Goal: Task Accomplishment & Management: Use online tool/utility

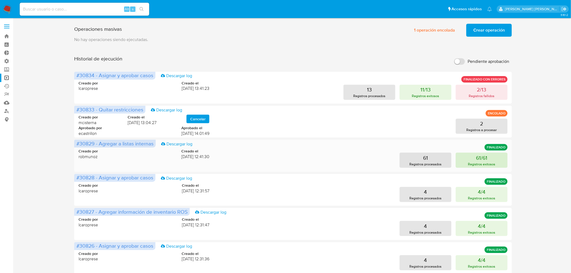
click at [494, 158] on button "61/61 Registros exitosos" at bounding box center [482, 160] width 52 height 15
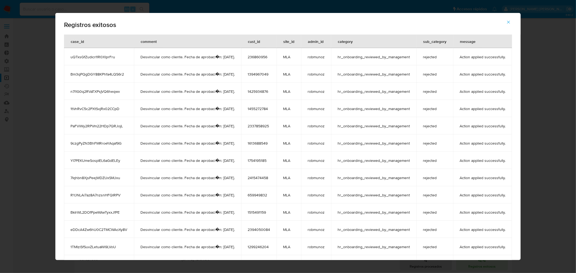
click at [545, 123] on div "Registros exitosos case_id comment cust_id site_id admin_id category sub_catego…" at bounding box center [288, 136] width 576 height 273
drag, startPoint x: 511, startPoint y: 23, endPoint x: 505, endPoint y: 26, distance: 7.7
click at [512, 23] on button "button" at bounding box center [508, 22] width 19 height 13
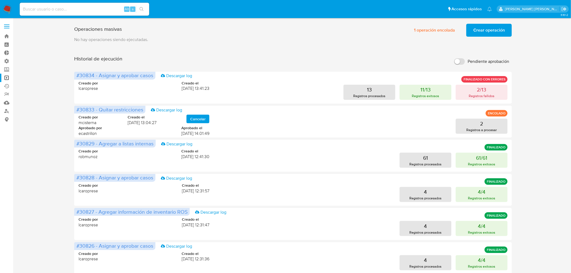
click at [486, 30] on span "Crear operación" at bounding box center [489, 30] width 32 height 12
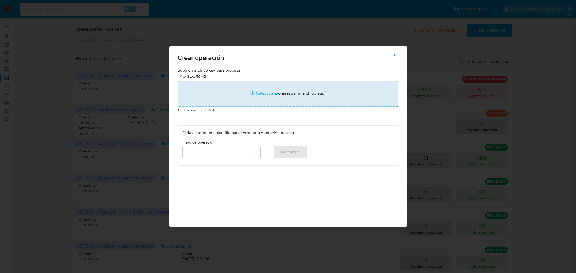
drag, startPoint x: 268, startPoint y: 77, endPoint x: 272, endPoint y: 86, distance: 9.5
click at [268, 77] on div "Max Size: 50MB Seleccionar archivos Seleccionar o arrastrar el archivo aquí" at bounding box center [288, 89] width 220 height 33
click at [273, 88] on input "file" at bounding box center [288, 94] width 220 height 26
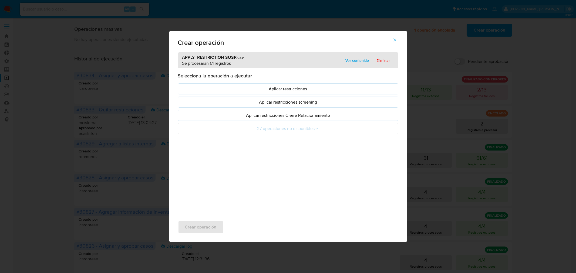
click at [392, 41] on button "button" at bounding box center [394, 39] width 19 height 13
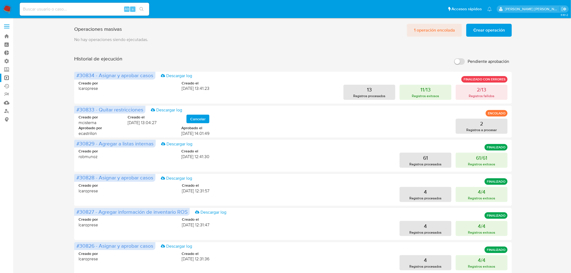
click at [443, 25] on span "1 operación encolada" at bounding box center [434, 30] width 41 height 12
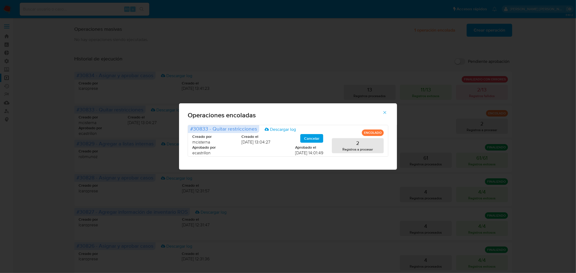
drag, startPoint x: 369, startPoint y: 41, endPoint x: 272, endPoint y: 3, distance: 104.0
click at [366, 41] on div "Operaciones encoladas #30833 - Quitar restricciones Descargar log ENCOLADO Crea…" at bounding box center [288, 136] width 576 height 273
click at [383, 111] on icon "button" at bounding box center [384, 112] width 5 height 5
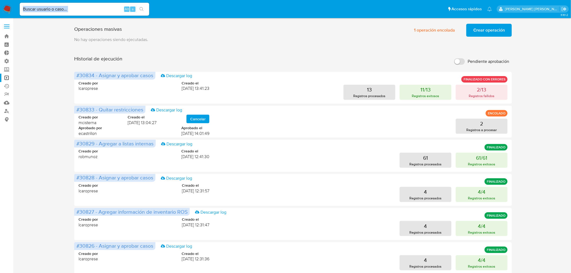
click at [95, 12] on div "Alt s" at bounding box center [85, 9] width 130 height 13
click at [94, 8] on input at bounding box center [85, 9] width 130 height 7
paste input "xiB5wOANkMzUQboBgQjzqTOG"
type input "xiB5wOANkMzUQboBgQjzqTOG"
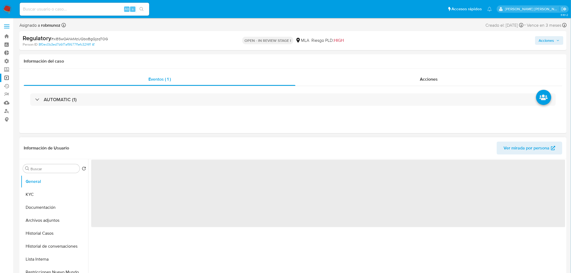
select select "10"
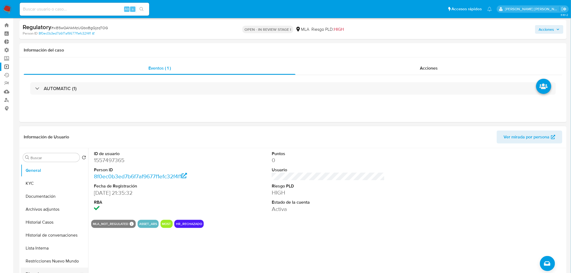
scroll to position [30, 0]
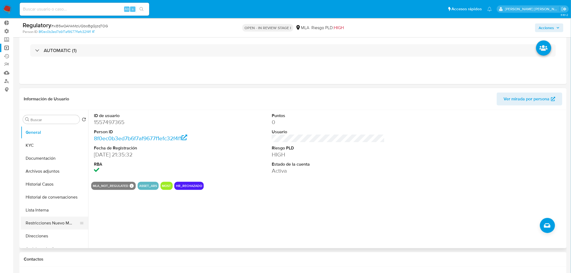
click at [49, 224] on button "Restricciones Nuevo Mundo" at bounding box center [52, 223] width 63 height 13
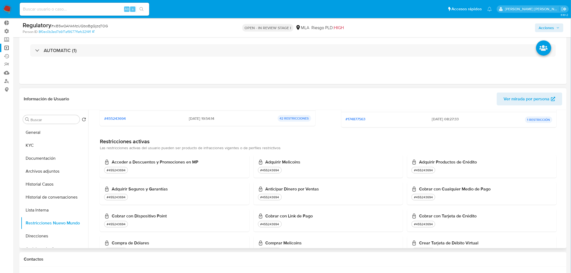
scroll to position [0, 0]
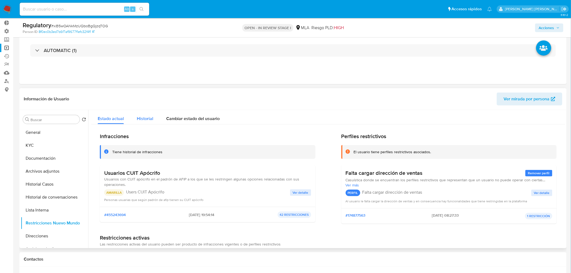
click at [138, 122] on div "Historial" at bounding box center [145, 117] width 16 height 14
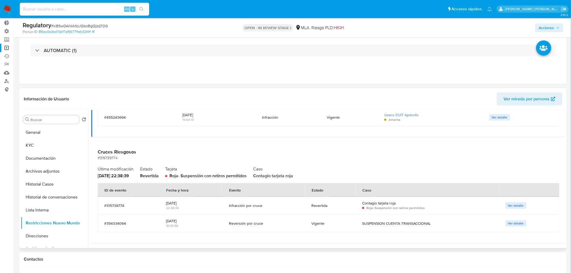
scroll to position [120, 0]
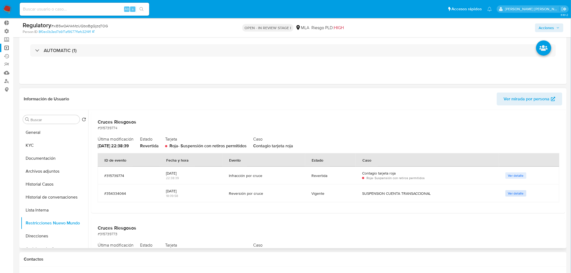
click at [508, 192] on span "Ver detalle" at bounding box center [516, 193] width 16 height 5
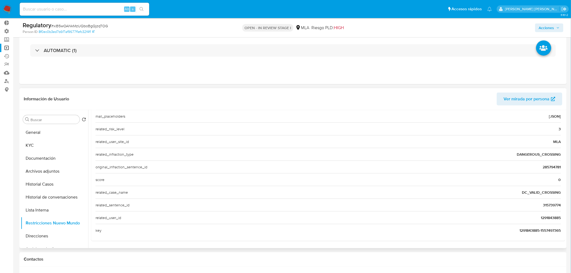
scroll to position [59, 0]
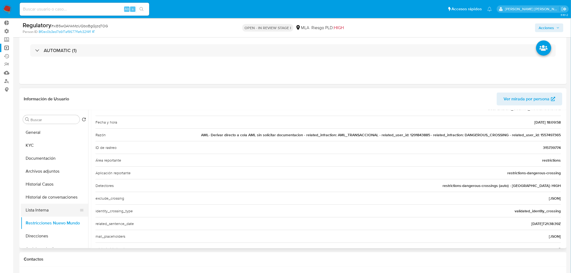
click at [59, 211] on button "Lista Interna" at bounding box center [52, 210] width 63 height 13
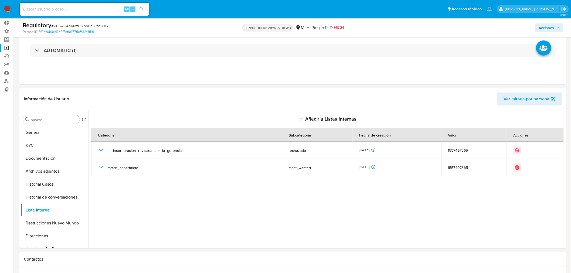
click at [67, 9] on input at bounding box center [85, 9] width 130 height 7
paste input "VbQm1jEgCMNXzgXvDQnJZLW2"
type input "VbQm1jEgCMNXzgXvDQnJZLW2"
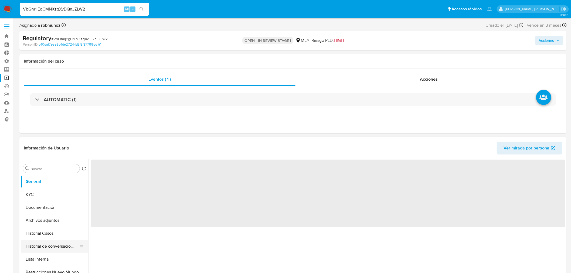
select select "10"
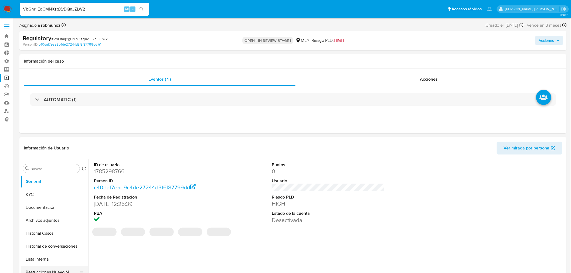
click at [66, 269] on button "Restricciones Nuevo Mundo" at bounding box center [52, 272] width 63 height 13
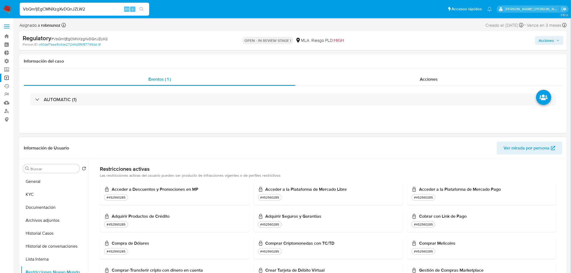
scroll to position [120, 0]
click at [57, 9] on input "VbQm1jEgCMNXzgXvDQnJZLW2" at bounding box center [85, 9] width 130 height 7
paste input "6lf5fmDS4XTtaYnJ6KBzwzLo"
type input "6lf5fmDS4XTtaYnJ6KBzwzLo"
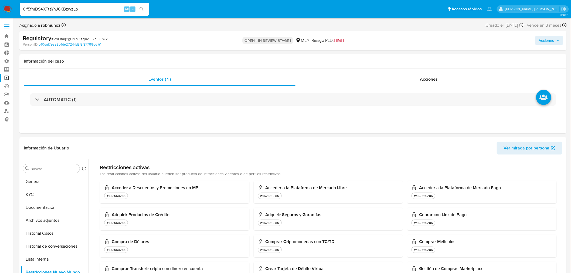
click at [146, 4] on div "6lf5fmDS4XTtaYnJ6KBzwzLo Alt s" at bounding box center [85, 9] width 130 height 13
click at [141, 6] on button "search-icon" at bounding box center [141, 9] width 11 height 8
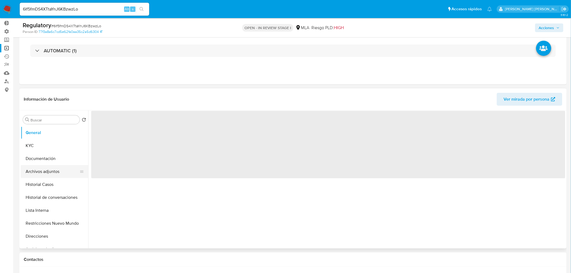
scroll to position [30, 0]
select select "10"
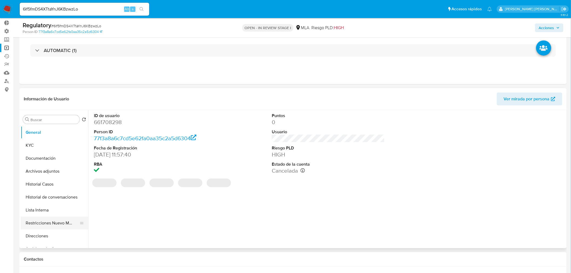
click at [53, 218] on button "Restricciones Nuevo Mundo" at bounding box center [52, 223] width 63 height 13
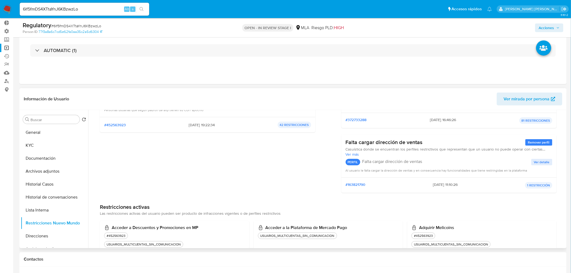
scroll to position [0, 0]
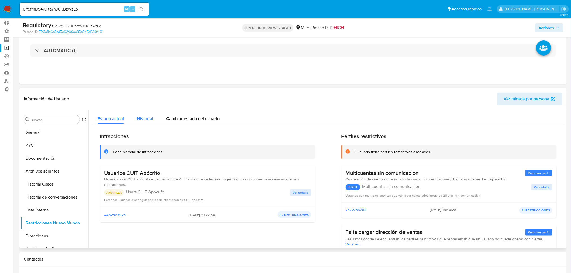
click at [149, 118] on span "Historial" at bounding box center [145, 119] width 16 height 6
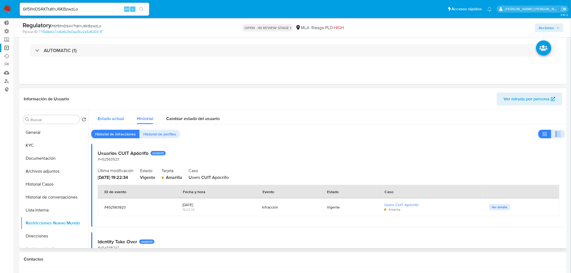
click at [125, 114] on button "Estado actual" at bounding box center [110, 117] width 39 height 14
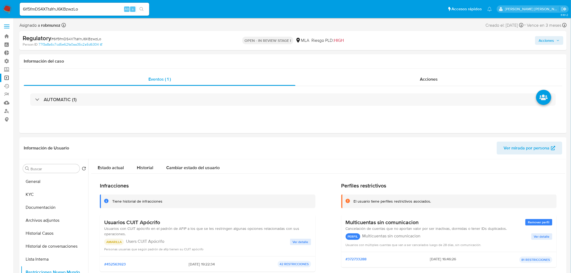
click at [70, 4] on div "6lf5fmDS4XTtaYnJ6KBzwzLo Alt s" at bounding box center [85, 9] width 130 height 13
click at [70, 10] on input "6lf5fmDS4XTtaYnJ6KBzwzLo" at bounding box center [85, 9] width 130 height 7
click at [70, 9] on input "6lf5fmDS4XTtaYnJ6KBzwzLo" at bounding box center [85, 9] width 130 height 7
paste input "DCKLwl1PbF0H6i68d36JiH6"
type input "DCKLwl1PbF0H6i68d36JiH6o"
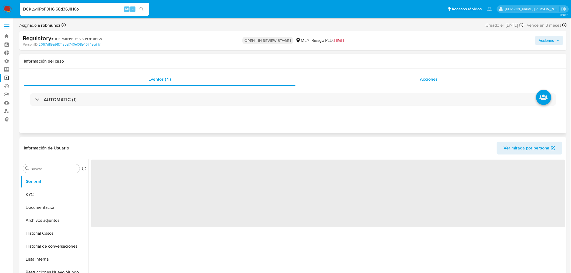
click at [413, 81] on div "Acciones" at bounding box center [429, 79] width 267 height 13
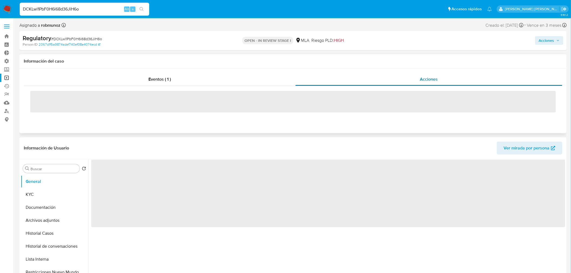
select select "10"
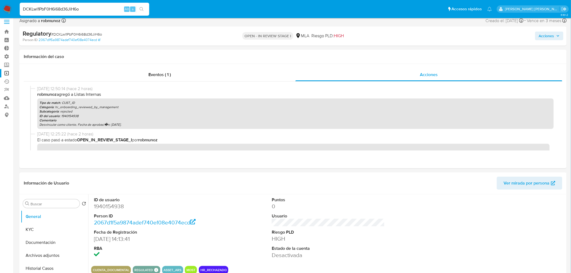
scroll to position [90, 0]
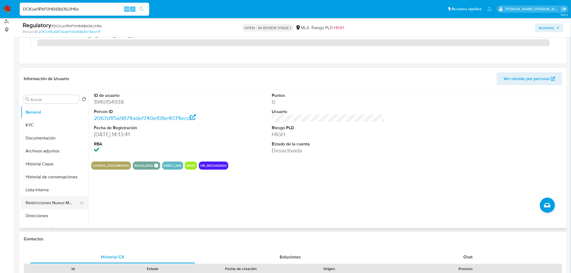
click at [48, 206] on button "Restricciones Nuevo Mundo" at bounding box center [52, 202] width 63 height 13
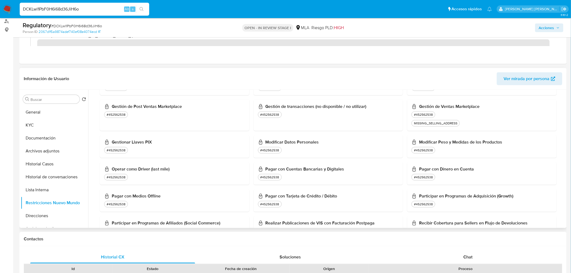
scroll to position [369, 0]
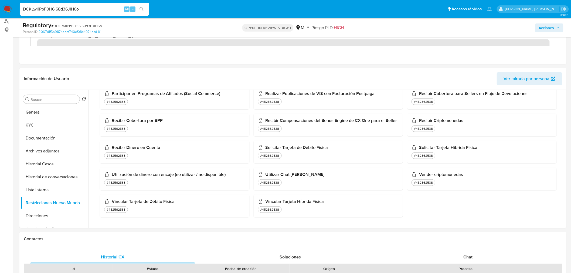
click at [72, 8] on input "DCKLwl1PbF0H6i68d36JiH6o" at bounding box center [85, 9] width 130 height 7
paste input "uQTxsGfZudicrI1R0XlprFru"
type input "uQTxsGfZudicrI1R0XlprFru"
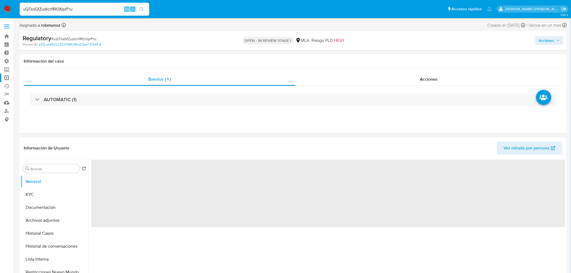
select select "10"
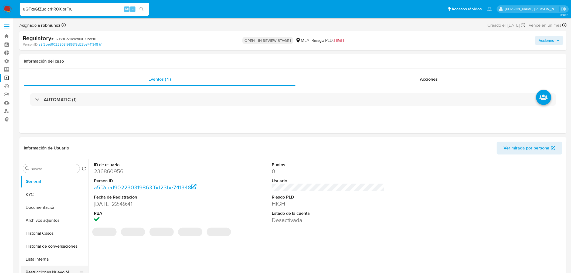
click at [76, 269] on button "Restricciones Nuevo Mundo" at bounding box center [52, 272] width 63 height 13
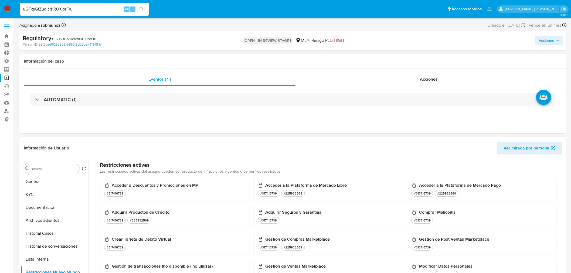
scroll to position [180, 0]
click at [63, 8] on input "uQTxsGfZudicrI1R0XlprFru" at bounding box center [85, 9] width 130 height 7
click at [63, 7] on input "uQTxsGfZudicrI1R0XlprFru" at bounding box center [85, 9] width 130 height 7
paste input "n7l1G0q2RVaTXPsjVQ6heqwv"
type input "n7l1G0q2RVaTXPsjVQ6heqwv"
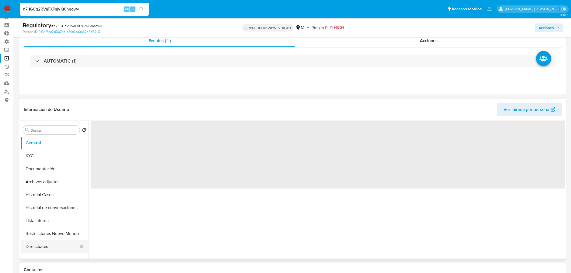
scroll to position [30, 0]
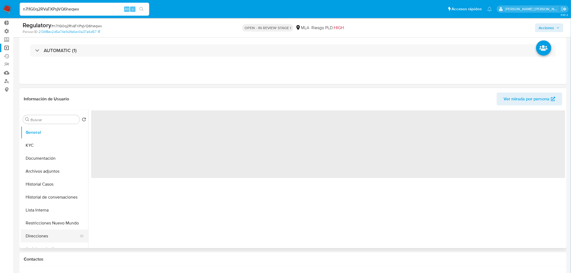
select select "10"
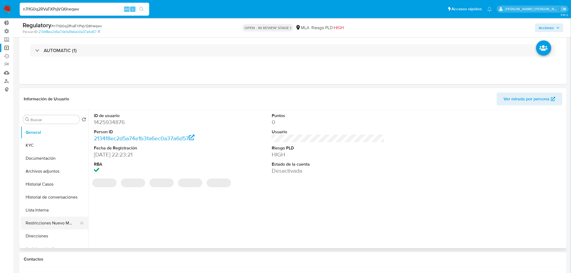
click at [55, 227] on button "Restricciones Nuevo Mundo" at bounding box center [52, 223] width 63 height 13
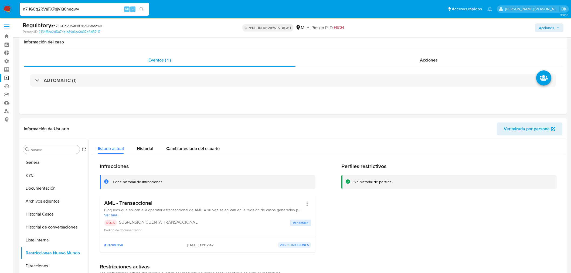
select select "10"
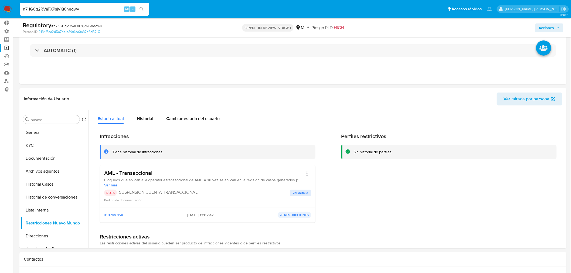
scroll to position [30, 0]
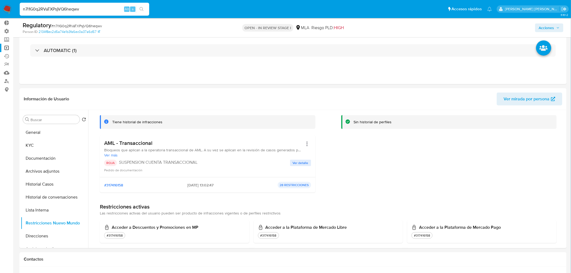
click at [50, 9] on input "n7l1G0q2RVaTXPsjVQ6heqwv" at bounding box center [85, 9] width 130 height 7
click at [50, 8] on input "n7l1G0q2RVaTXPsjVQ6heqwv" at bounding box center [85, 9] width 130 height 7
paste input "PaFViWy2RPVm22HDp7QRJojL"
type input "PaFViWy2RPVm22HDp7QRJojL"
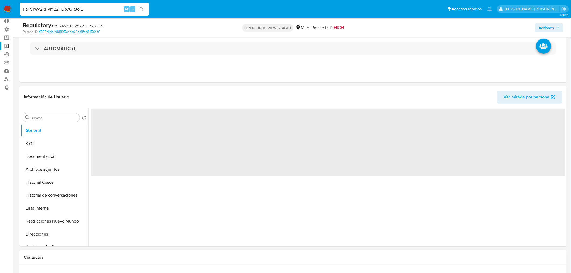
scroll to position [90, 0]
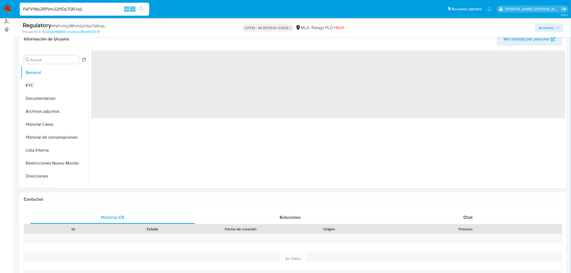
select select "10"
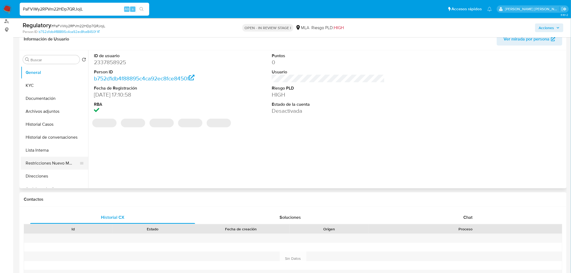
drag, startPoint x: 68, startPoint y: 164, endPoint x: 69, endPoint y: 168, distance: 4.5
click at [68, 165] on button "Restricciones Nuevo Mundo" at bounding box center [52, 163] width 63 height 13
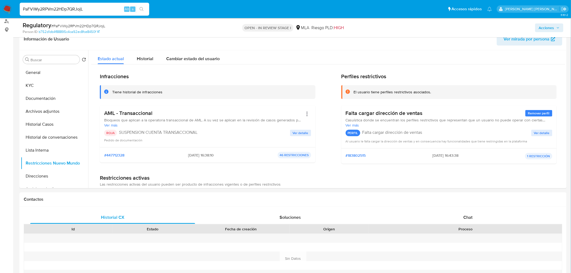
click at [76, 7] on input "PaFViWy2RPVm22HDp7QRJojL" at bounding box center [85, 9] width 130 height 7
paste input "YI7PEKUmeSospIEL6aGdELEy"
type input "YI7PEKUmeSospIEL6aGdELEy"
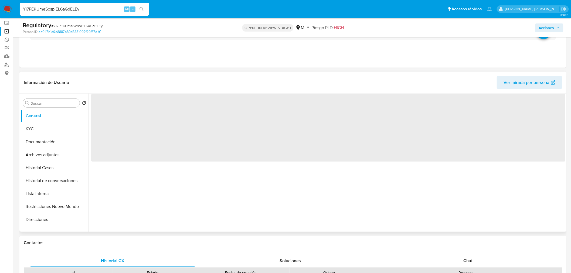
scroll to position [60, 0]
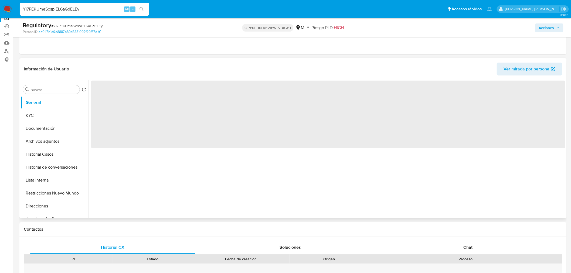
select select "10"
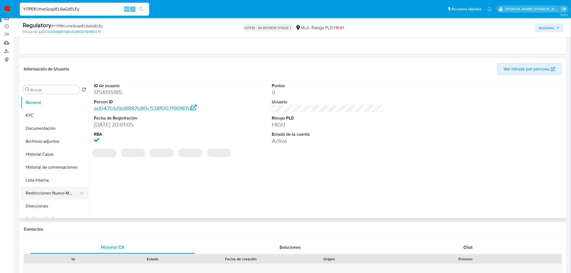
click at [50, 190] on button "Restricciones Nuevo Mundo" at bounding box center [52, 193] width 63 height 13
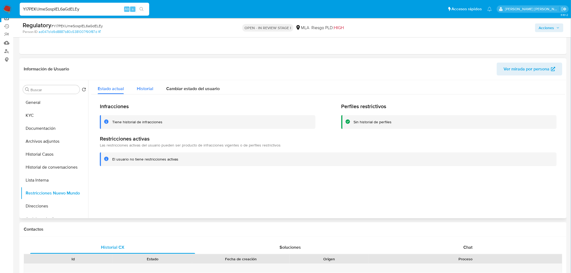
click at [144, 90] on span "Historial" at bounding box center [145, 89] width 16 height 6
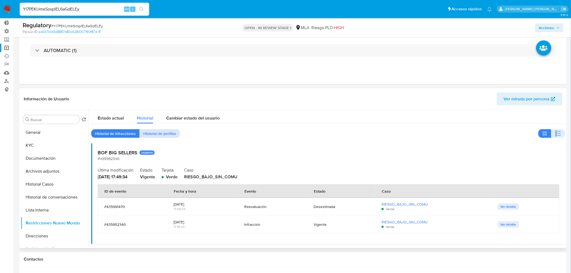
scroll to position [0, 0]
click at [49, 6] on input "YI7PEKUmeSospIEL6aGdELEy" at bounding box center [85, 9] width 130 height 7
paste input "7Iqhbn8XjsPeejWDZUxSMJxu"
type input "7Iqhbn8XjsPeejWDZUxSMJxu"
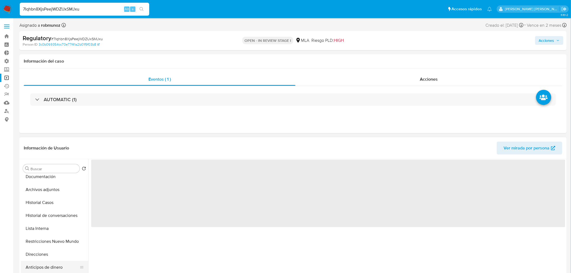
scroll to position [60, 0]
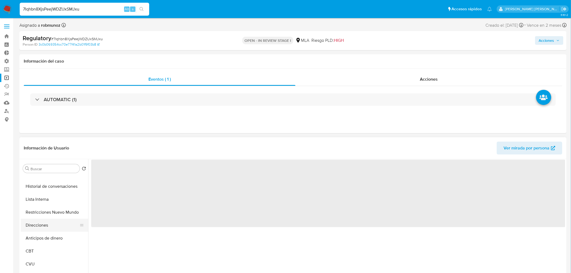
select select "10"
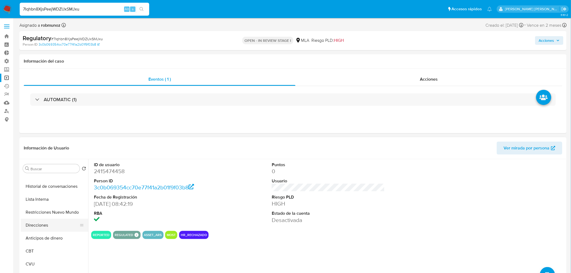
scroll to position [30, 0]
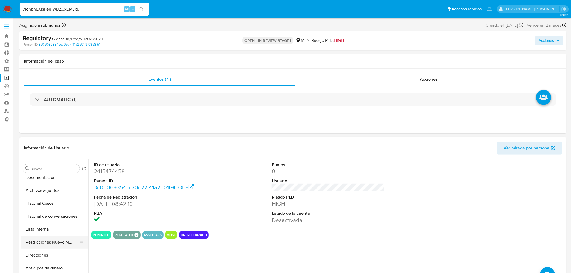
click at [63, 242] on button "Restricciones Nuevo Mundo" at bounding box center [52, 242] width 63 height 13
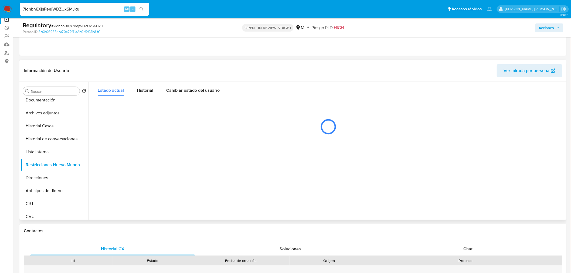
scroll to position [60, 0]
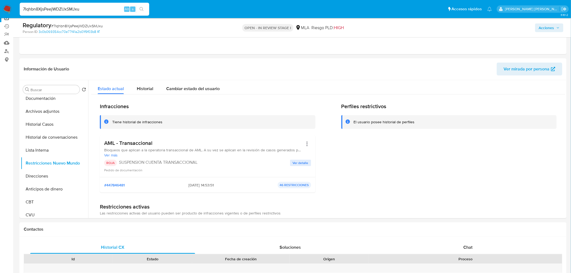
click at [72, 8] on input "7Iqhbn8XjsPeejWDZUxSMJxu" at bounding box center [85, 9] width 130 height 7
paste input "BkIrWL2DOfPpeMAeTyxxJfPE"
type input "BkIrWL2DOfPpeMAeTyxxJfPE"
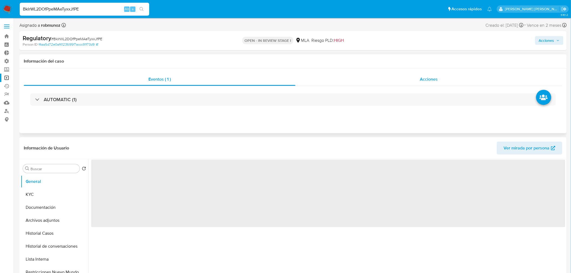
click at [435, 80] on span "Acciones" at bounding box center [429, 79] width 18 height 6
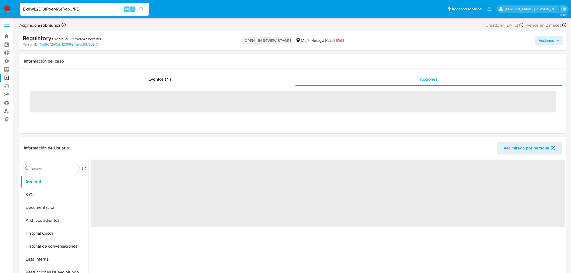
select select "10"
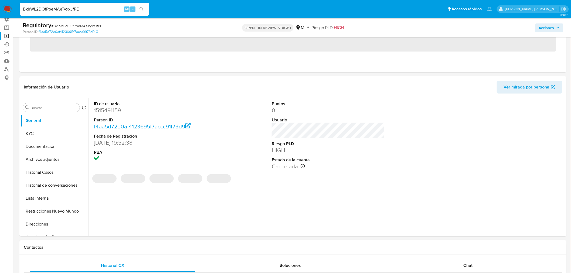
scroll to position [120, 0]
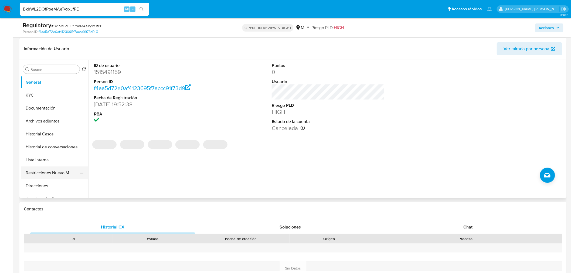
click at [60, 171] on button "Restricciones Nuevo Mundo" at bounding box center [52, 173] width 63 height 13
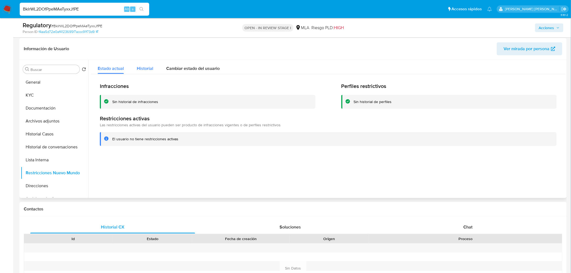
click at [144, 69] on span "Historial" at bounding box center [145, 68] width 16 height 6
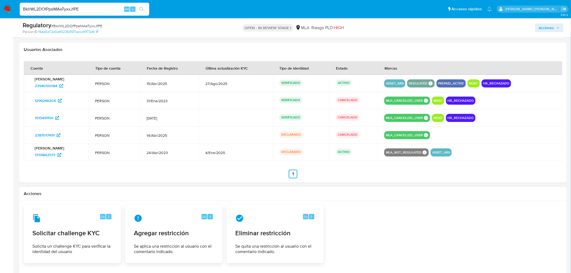
scroll to position [660, 0]
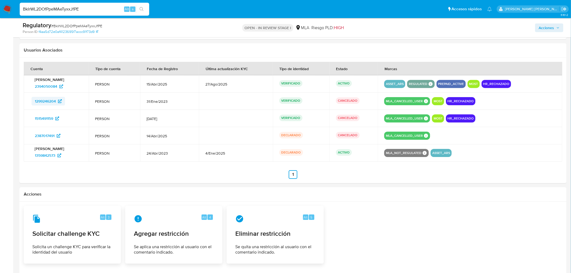
click at [52, 101] on span "1299246204" at bounding box center [45, 101] width 21 height 9
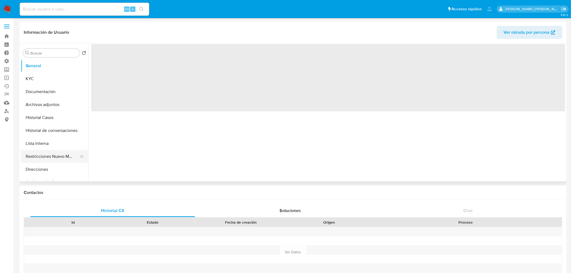
click at [57, 154] on button "Restricciones Nuevo Mundo" at bounding box center [52, 156] width 63 height 13
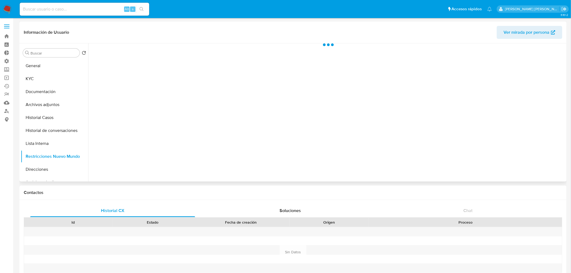
select select "10"
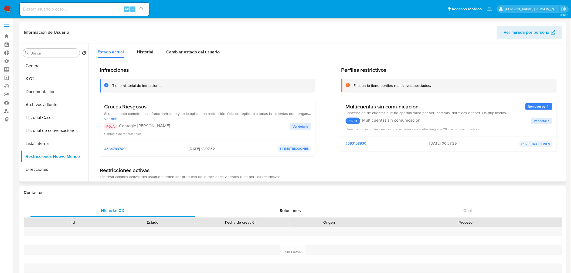
scroll to position [30, 0]
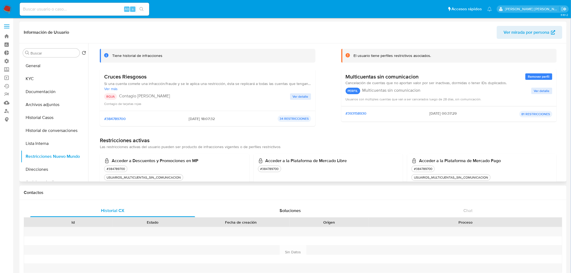
click at [295, 96] on span "Ver detalle" at bounding box center [301, 96] width 16 height 5
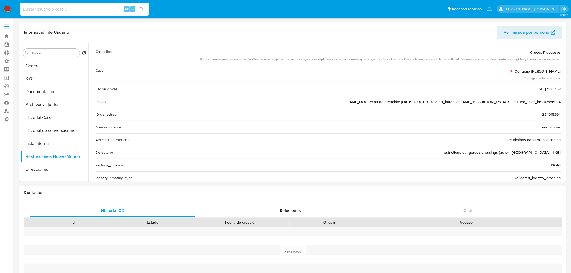
click at [65, 8] on input at bounding box center [85, 9] width 130 height 7
paste input "TRGDFNZjplATwXmjFbxNydml"
type input "TRGDFNZjplATwXmjFbxNydml"
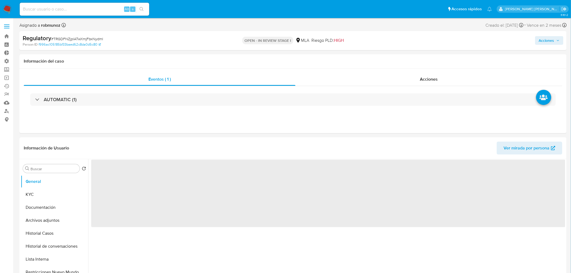
select select "10"
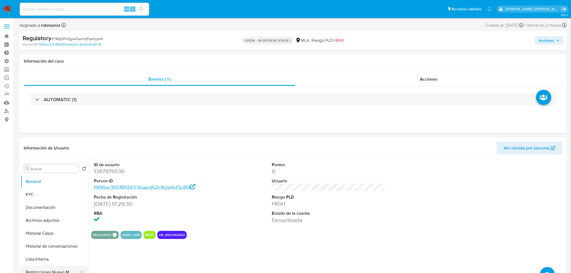
click at [63, 271] on button "Restricciones Nuevo Mundo" at bounding box center [52, 272] width 63 height 13
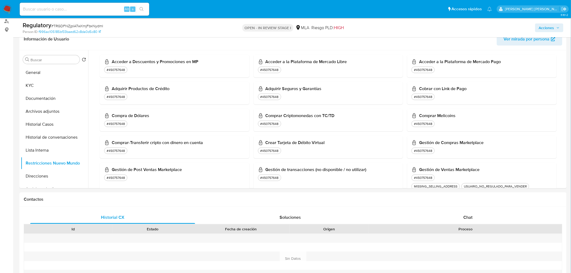
scroll to position [210, 0]
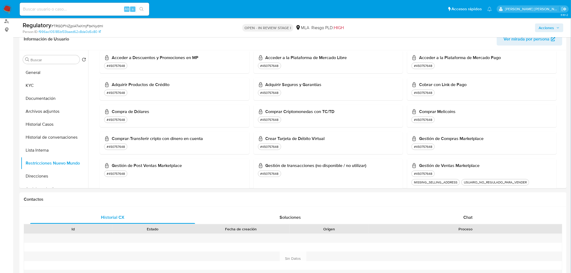
click at [76, 11] on input at bounding box center [85, 9] width 130 height 7
paste input "A6ah3Oa5Vwoj2sJcUPz0qUTy"
type input "A6ah3Oa5Vwoj2sJcUPz0qUTy"
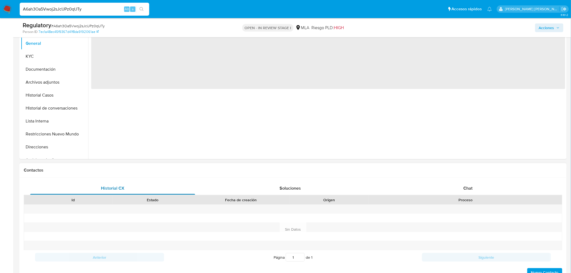
scroll to position [120, 0]
select select "10"
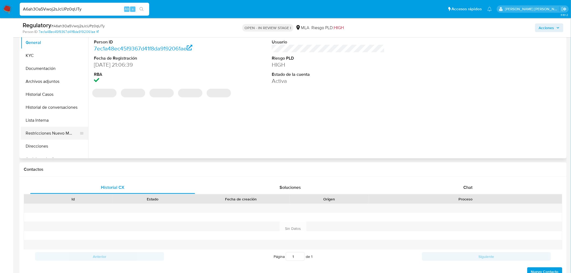
click at [31, 134] on button "Restricciones Nuevo Mundo" at bounding box center [52, 133] width 63 height 13
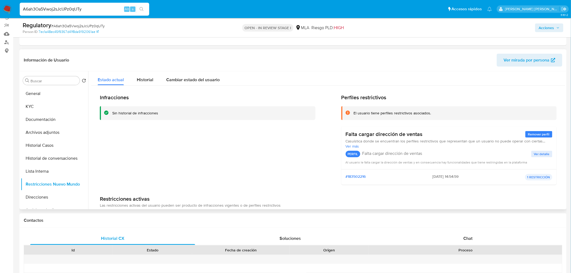
scroll to position [60, 0]
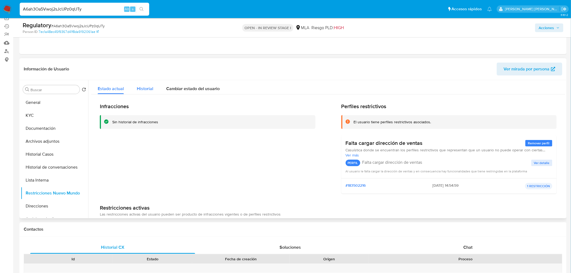
click at [146, 86] on span "Historial" at bounding box center [145, 89] width 16 height 6
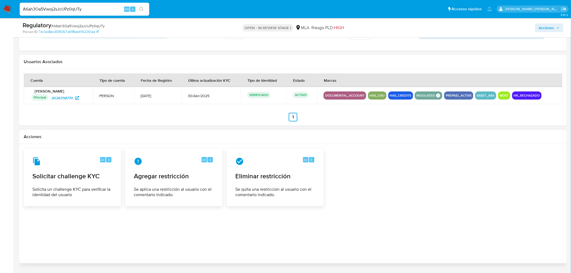
scroll to position [660, 0]
click at [86, 8] on input "A6ah3Oa5Vwoj2sJcUPz0qUTy" at bounding box center [85, 9] width 130 height 7
paste input "gE2AvCVNiVwYTbrHiThf6eYq"
type input "gE2AvCVNiVwYTbrHiThf6eYq"
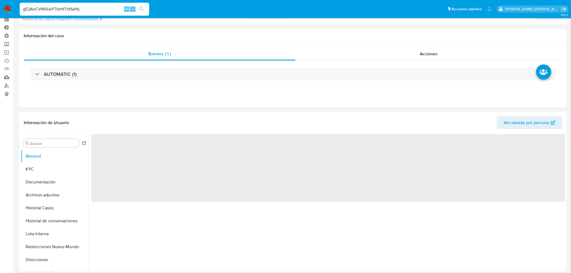
scroll to position [60, 0]
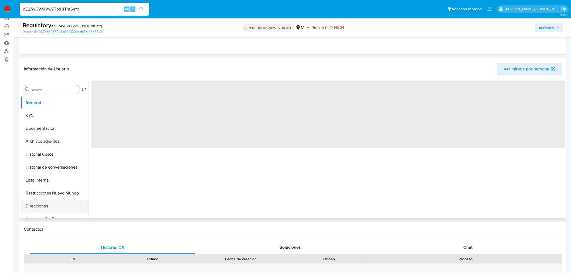
select select "10"
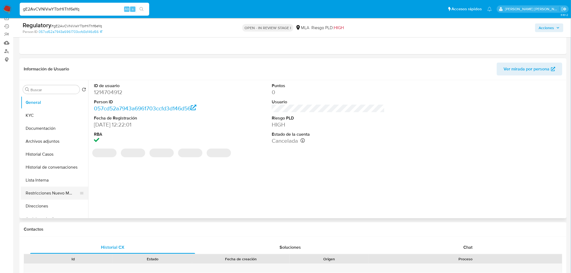
click at [57, 193] on button "Restricciones Nuevo Mundo" at bounding box center [52, 193] width 63 height 13
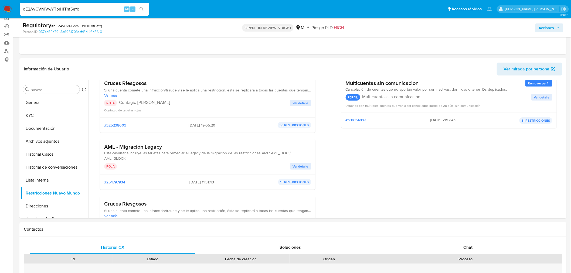
click at [55, 8] on input "gE2AvCVNiVwYTbrHiThf6eYq" at bounding box center [85, 9] width 130 height 7
click at [55, 7] on input "gE2AvCVNiVwYTbrHiThf6eYq" at bounding box center [85, 9] width 130 height 7
paste input "7Z0TUyUq3DiKpCr3p7jxjJSH"
type input "7Z0TUyUq3DiKpCr3p7jxjJSH"
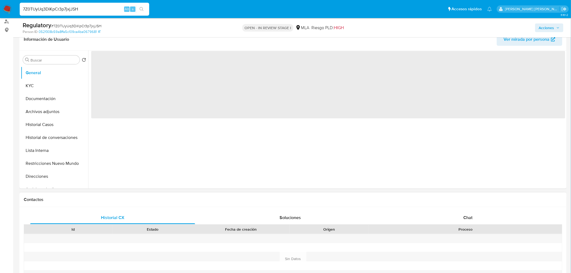
scroll to position [90, 0]
select select "10"
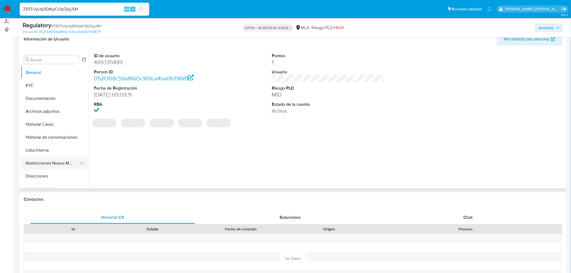
click at [64, 167] on button "Restricciones Nuevo Mundo" at bounding box center [52, 163] width 63 height 13
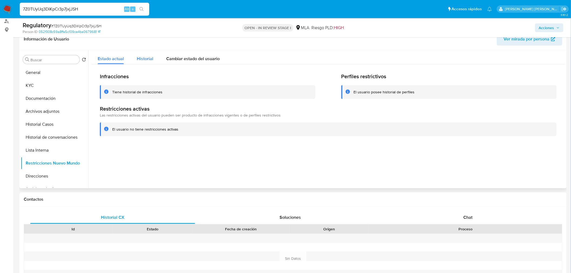
click at [141, 54] on div "Historial" at bounding box center [145, 57] width 16 height 14
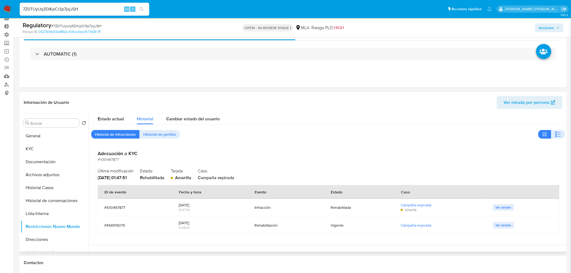
scroll to position [26, 0]
click at [120, 117] on span "Estado actual" at bounding box center [111, 119] width 26 height 6
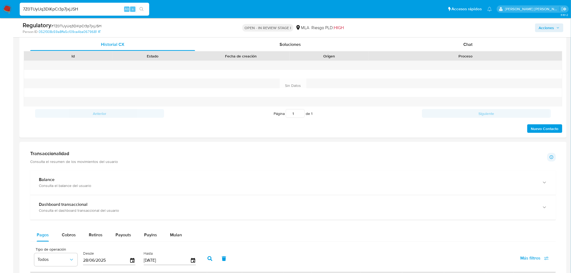
scroll to position [206, 0]
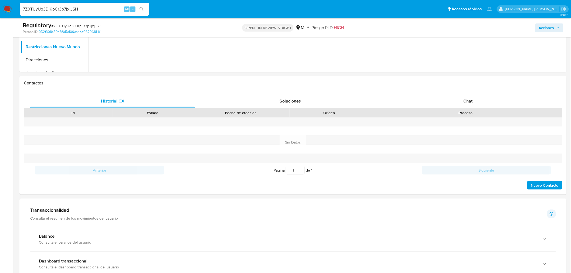
click at [65, 8] on input "7Z0TUyUq3DiKpCr3p7jxjJSH" at bounding box center [85, 9] width 130 height 7
paste input "5emNq1VUlu16JNITAlpmRke"
type input "75emNq1VUlu16JNITAlpmRke"
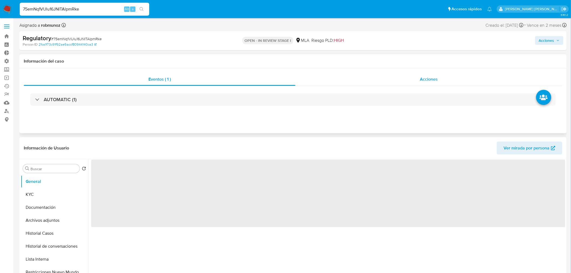
click at [447, 80] on div "Acciones" at bounding box center [429, 79] width 267 height 13
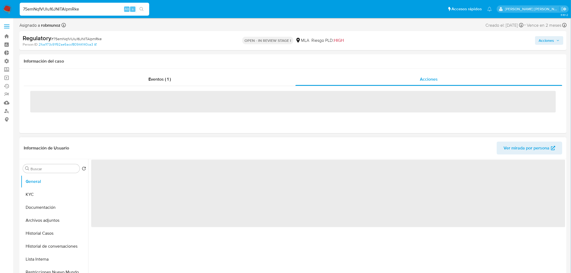
select select "10"
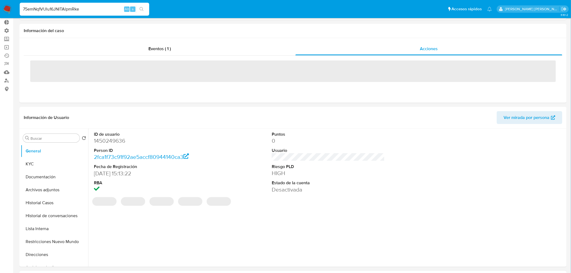
scroll to position [60, 0]
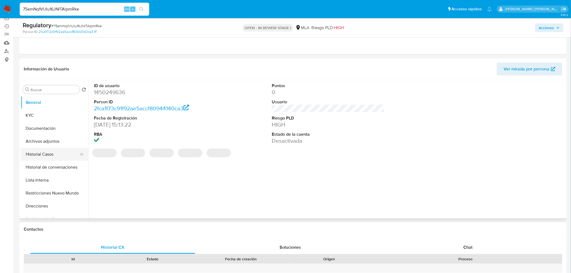
click at [40, 161] on button "Historial Casos" at bounding box center [52, 154] width 63 height 13
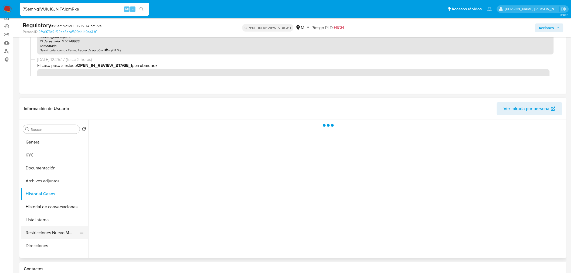
click at [64, 233] on button "Restricciones Nuevo Mundo" at bounding box center [52, 232] width 63 height 13
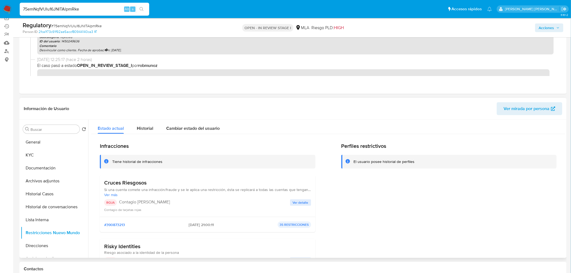
scroll to position [90, 0]
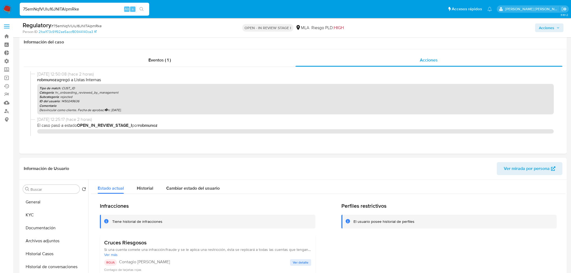
select select "10"
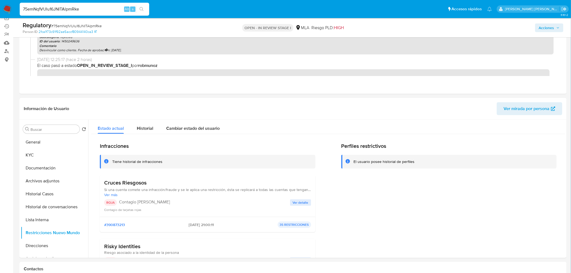
scroll to position [90, 0]
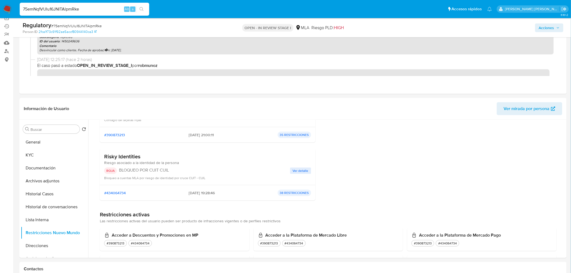
click at [66, 9] on input "75emNq1VUlu16JNITAlpmRke" at bounding box center [85, 9] width 130 height 7
paste input "CRfg29YLtTOJuHMJyfnP9jNJ"
type input "CRfg29YLtTOJuHMJyfnP9jNJ"
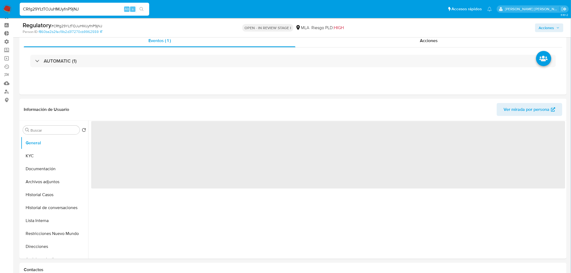
scroll to position [30, 0]
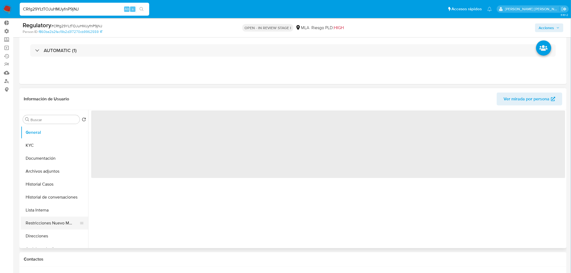
select select "10"
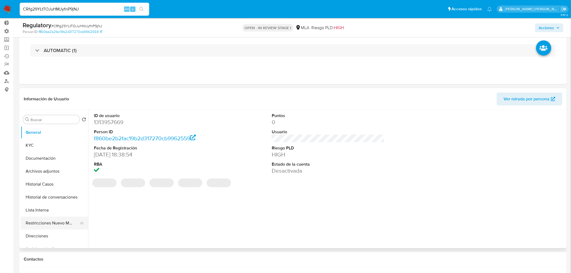
click at [48, 226] on button "Restricciones Nuevo Mundo" at bounding box center [52, 223] width 63 height 13
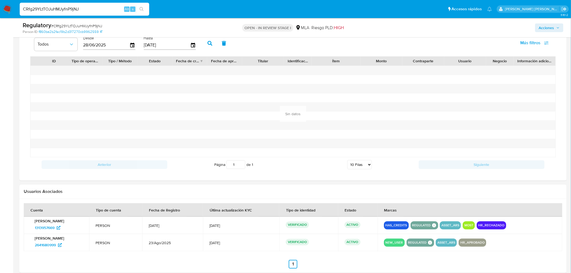
scroll to position [510, 0]
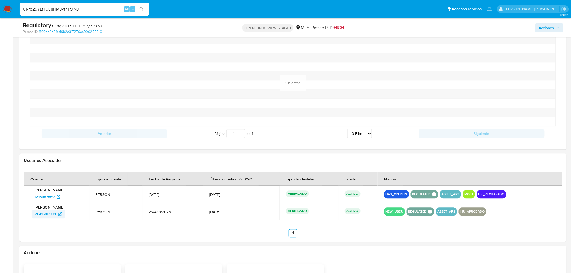
click at [42, 214] on span "2641680999" at bounding box center [45, 214] width 21 height 9
click at [77, 9] on input "CRfg29YLtTOJuHMJyfnP9jNJ" at bounding box center [85, 9] width 130 height 7
paste input "jmG0SRc7gXO5Ml31MYj25TaR"
type input "jmG0SRc7gXO5Ml31MYj25TaR"
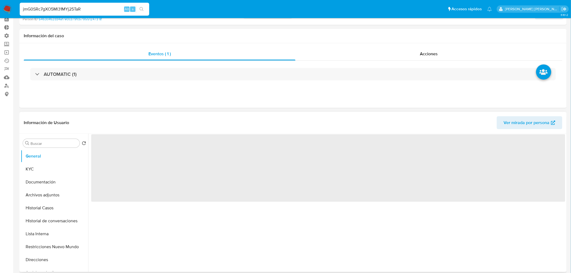
scroll to position [60, 0]
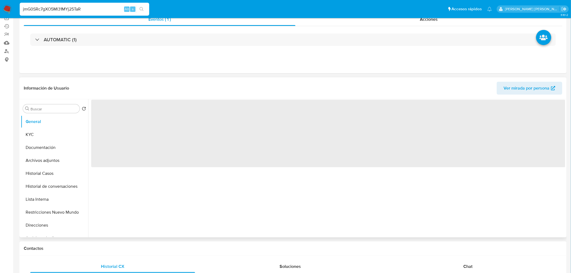
select select "10"
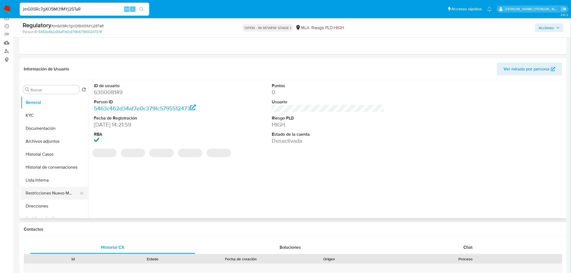
click at [48, 195] on button "Restricciones Nuevo Mundo" at bounding box center [52, 193] width 63 height 13
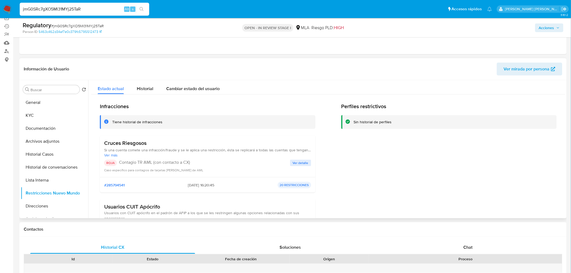
click at [301, 162] on span "Ver detalle" at bounding box center [301, 162] width 16 height 5
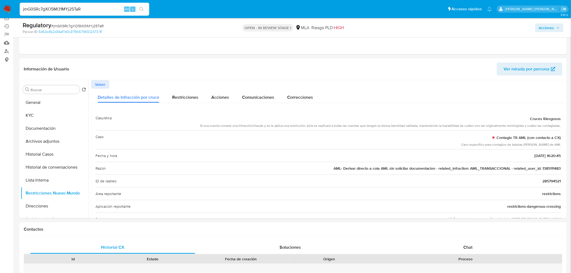
click at [56, 9] on input "jmG0SRc7gXO5Ml31MYj25TaR" at bounding box center [85, 9] width 130 height 7
drag, startPoint x: 56, startPoint y: 9, endPoint x: 53, endPoint y: 7, distance: 3.6
click at [53, 8] on input "jmG0SRc7gXO5Ml31MYj25TaR" at bounding box center [85, 9] width 130 height 7
paste input "TC81wGlGt0H1wuG0lhusM5gD"
type input "TC81wGlGt0H1wuG0lhusM5gD"
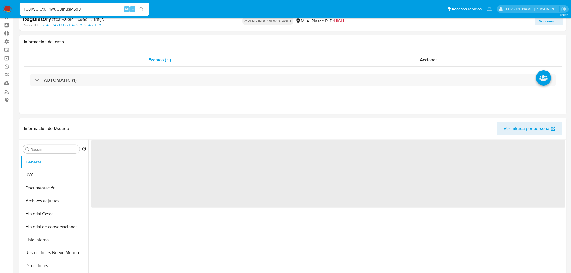
scroll to position [30, 0]
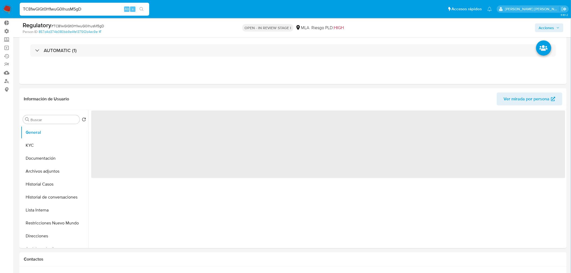
select select "10"
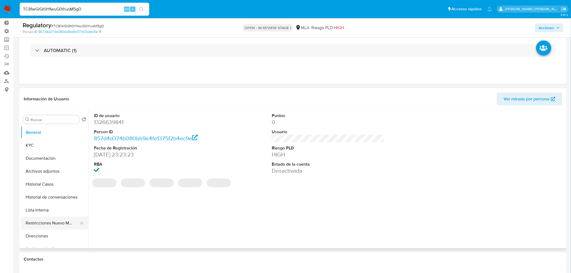
click at [47, 224] on button "Restricciones Nuevo Mundo" at bounding box center [52, 223] width 63 height 13
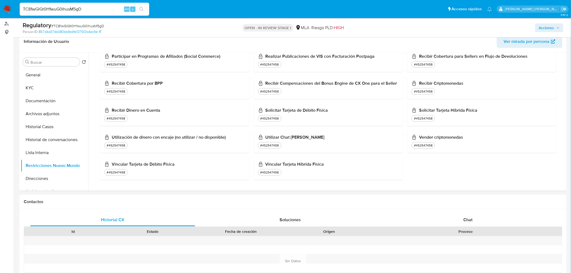
scroll to position [90, 0]
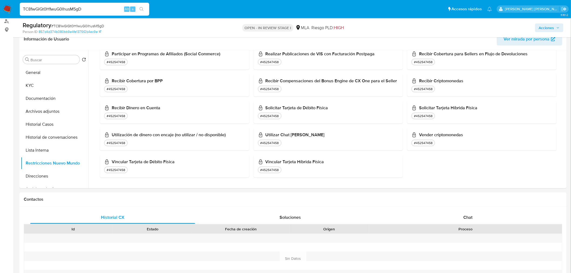
click at [69, 10] on input "TC81wGlGt0H1wuG0lhusM5gD" at bounding box center [85, 9] width 130 height 7
paste input "OOTKi3RDzppgPtjnh5AWjqxA"
type input "OOTKi3RDzppgPtjnh5AWjqxA"
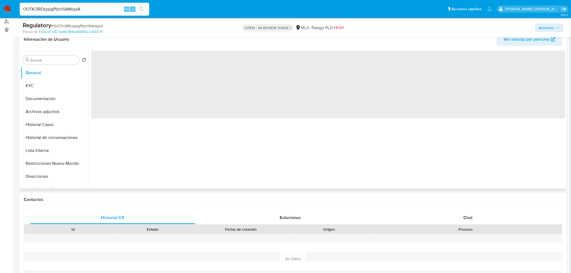
scroll to position [90, 0]
select select "10"
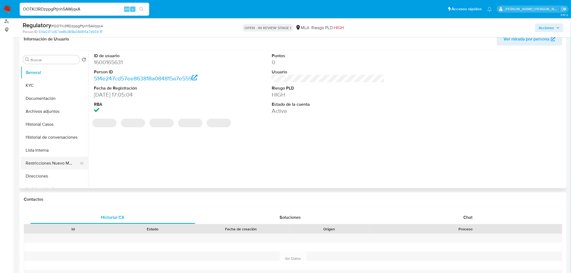
click at [71, 164] on button "Restricciones Nuevo Mundo" at bounding box center [52, 163] width 63 height 13
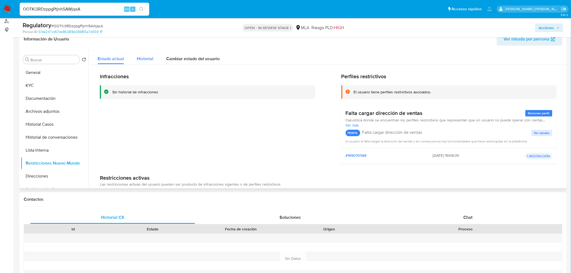
click at [151, 56] on span "Historial" at bounding box center [145, 59] width 16 height 6
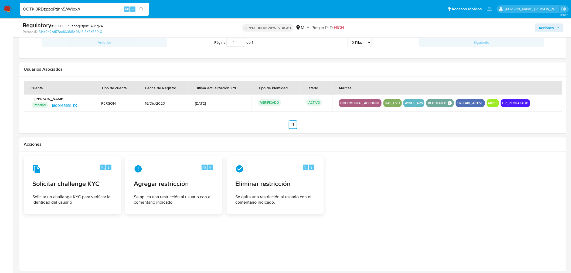
scroll to position [620, 0]
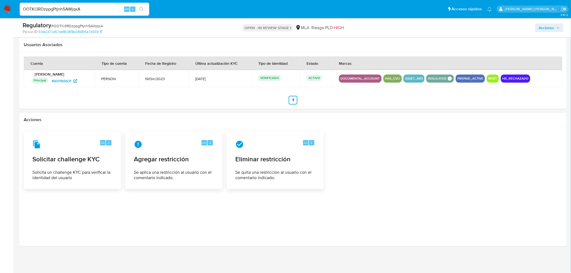
click at [49, 11] on input "OOTKi3RDzppgPtjnh5AWjqxA" at bounding box center [85, 9] width 130 height 7
click at [48, 10] on input "OOTKi3RDzppgPtjnh5AWjqxA" at bounding box center [85, 9] width 130 height 7
paste input "n5j2ak5Wv3MageJ7NIgHTdYP"
type input "n5j2ak5Wv3MageJ7NIgHTdYP"
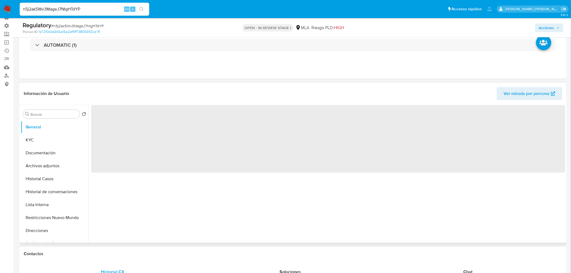
scroll to position [90, 0]
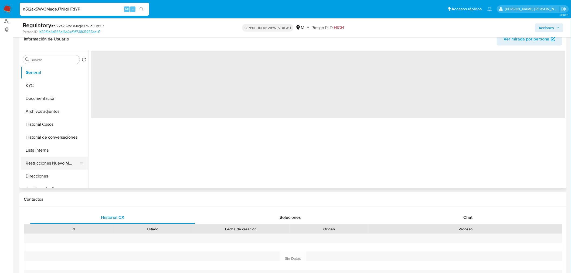
select select "10"
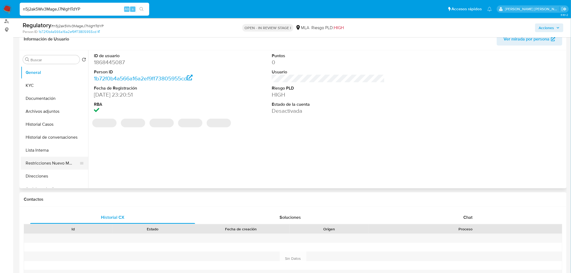
click at [71, 163] on button "Restricciones Nuevo Mundo" at bounding box center [52, 163] width 63 height 13
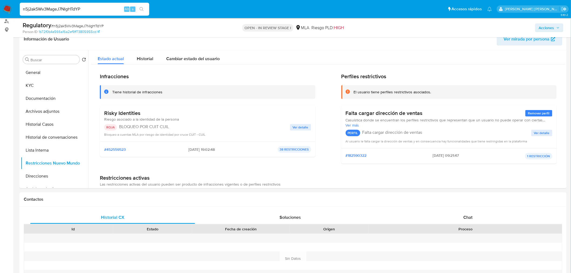
click at [45, 7] on input "n5j2ak5Wv3MageJ7NIgHTdYP" at bounding box center [85, 9] width 130 height 7
click at [45, 6] on input "n5j2ak5Wv3MageJ7NIgHTdYP" at bounding box center [85, 9] width 130 height 7
paste input "Ps7XvkD274XQWUK05fXCwMhY"
type input "Ps7XvkD274XQWUK05fXCwMhY"
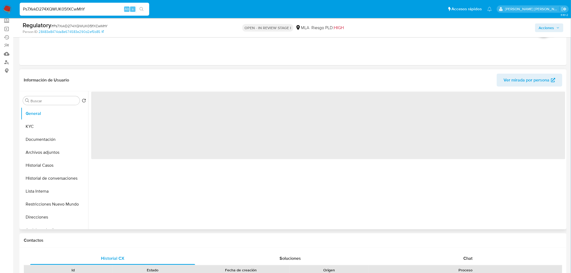
scroll to position [120, 0]
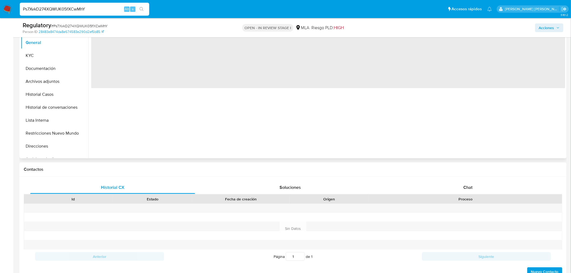
select select "10"
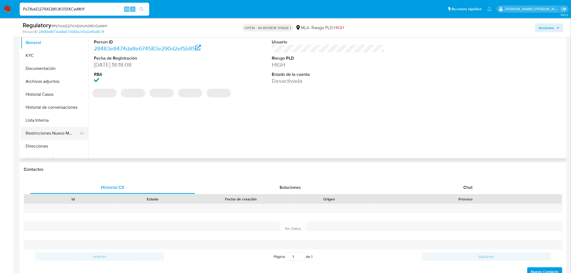
click at [45, 132] on button "Restricciones Nuevo Mundo" at bounding box center [52, 133] width 63 height 13
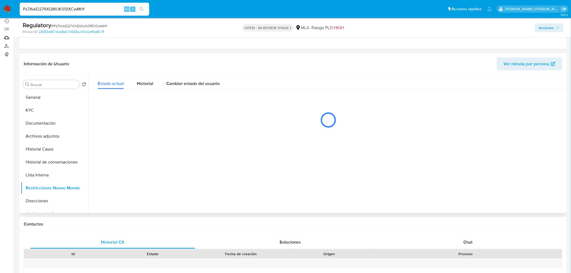
scroll to position [60, 0]
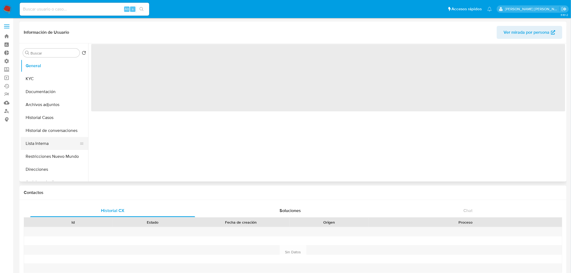
select select "10"
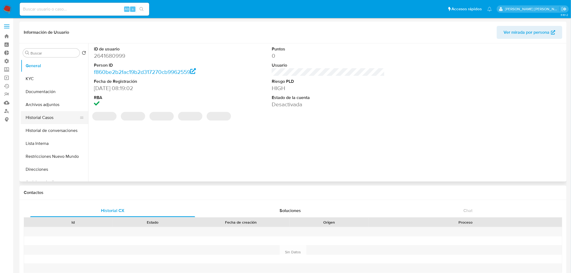
click at [38, 118] on button "Historial Casos" at bounding box center [52, 117] width 63 height 13
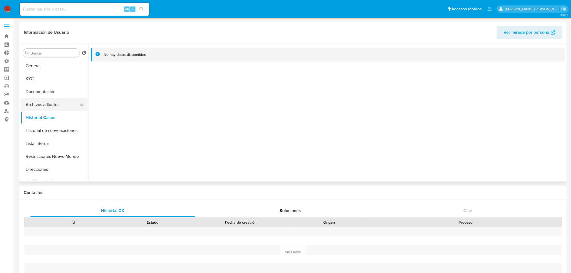
click at [38, 101] on button "Archivos adjuntos" at bounding box center [52, 104] width 63 height 13
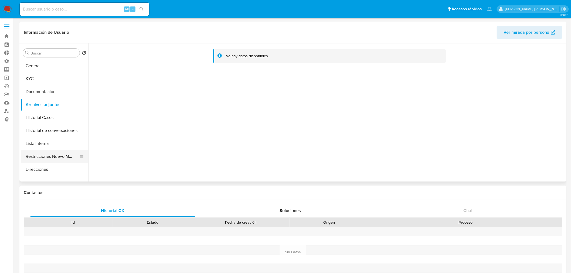
click at [56, 156] on button "Restricciones Nuevo Mundo" at bounding box center [52, 156] width 63 height 13
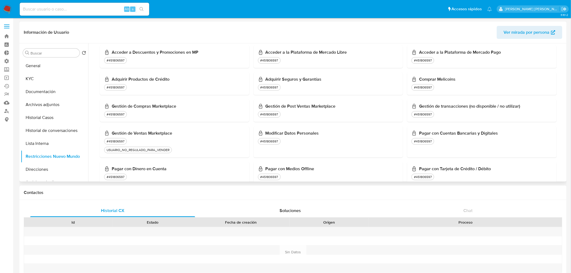
scroll to position [150, 0]
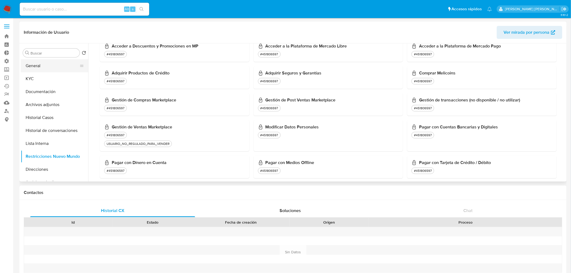
click at [53, 61] on button "General" at bounding box center [52, 65] width 63 height 13
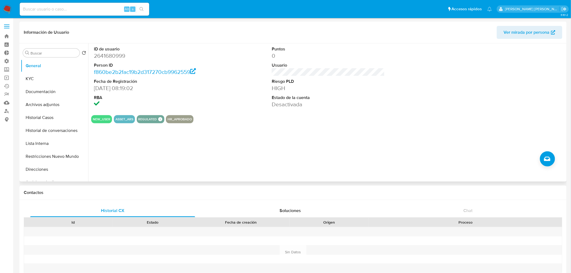
click at [175, 119] on button "HR_APROBADO" at bounding box center [180, 119] width 24 height 2
click at [49, 160] on button "Restricciones Nuevo Mundo" at bounding box center [52, 156] width 63 height 13
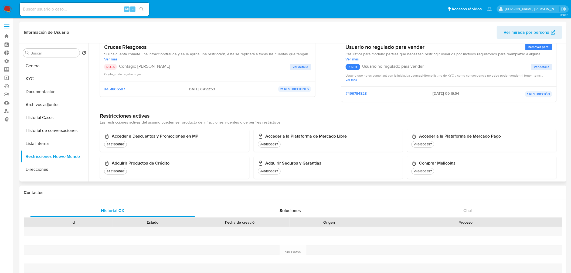
scroll to position [60, 0]
click at [53, 114] on button "Historial Casos" at bounding box center [52, 117] width 63 height 13
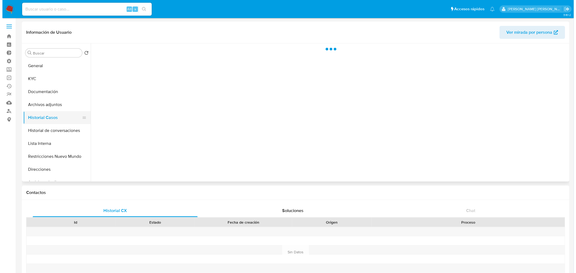
scroll to position [0, 0]
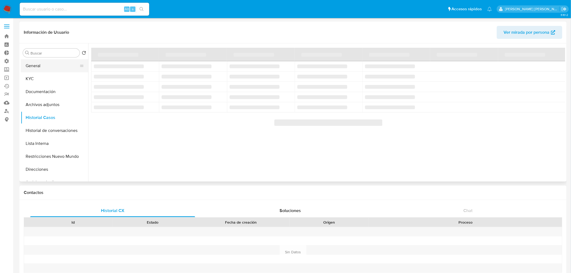
click at [48, 69] on button "General" at bounding box center [52, 65] width 63 height 13
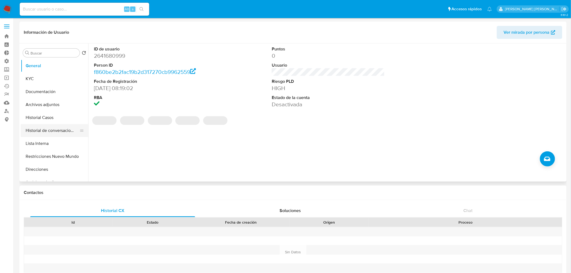
click at [43, 129] on button "Historial de conversaciones" at bounding box center [52, 130] width 63 height 13
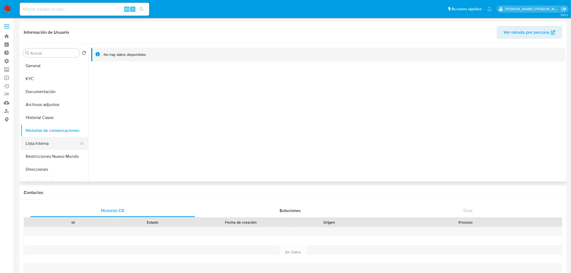
click at [38, 144] on button "Lista Interna" at bounding box center [52, 143] width 63 height 13
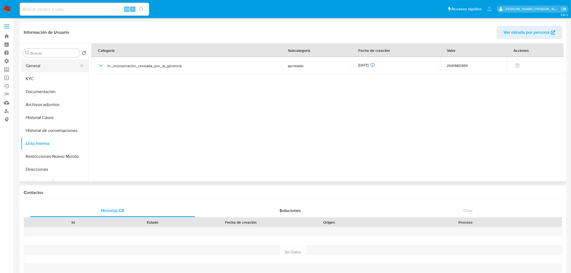
click at [40, 67] on button "General" at bounding box center [52, 65] width 63 height 13
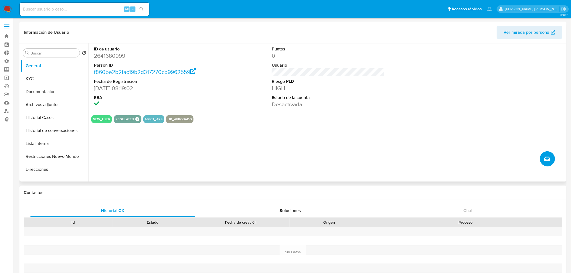
click at [544, 162] on span "Crear caso manual" at bounding box center [547, 159] width 6 height 6
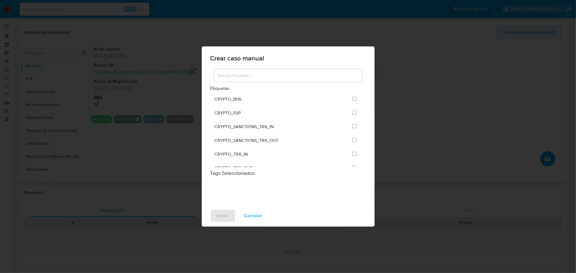
scroll to position [60, 0]
click at [273, 72] on div at bounding box center [287, 75] width 147 height 13
click at [281, 77] on input at bounding box center [287, 75] width 147 height 7
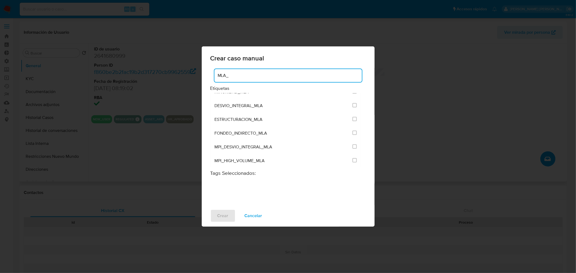
scroll to position [0, 0]
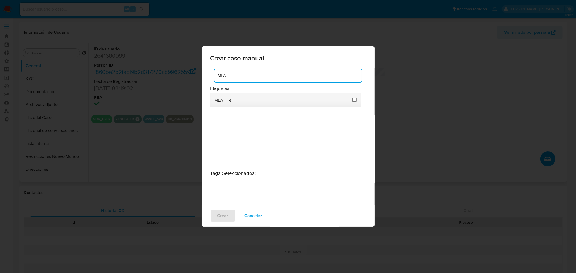
type input "MLA_"
click at [355, 99] on input "3314" at bounding box center [354, 100] width 4 height 4
checkbox input "true"
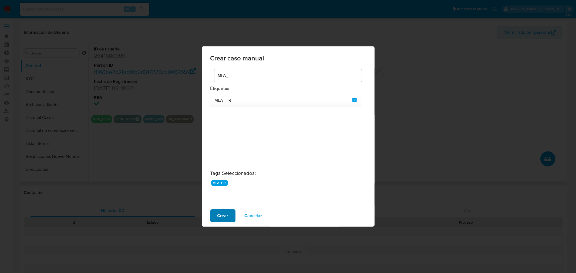
click at [222, 218] on span "Crear" at bounding box center [222, 216] width 11 height 12
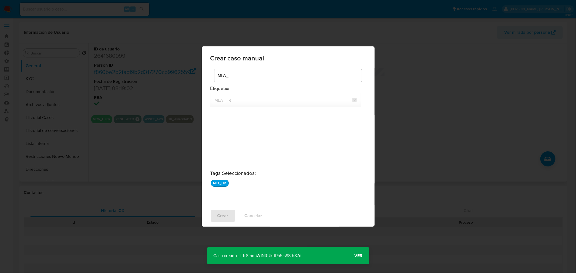
click at [356, 256] on span "Ver" at bounding box center [358, 256] width 8 height 0
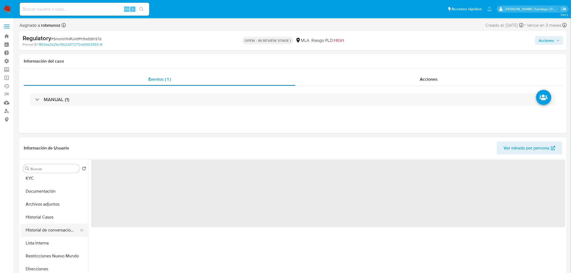
scroll to position [30, 0]
click at [55, 226] on button "Lista Interna" at bounding box center [52, 229] width 63 height 13
select select "10"
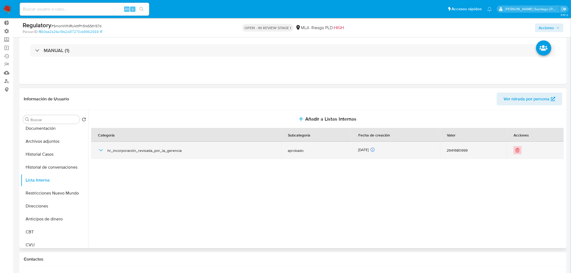
click at [516, 151] on icon "Eliminar" at bounding box center [517, 150] width 5 height 5
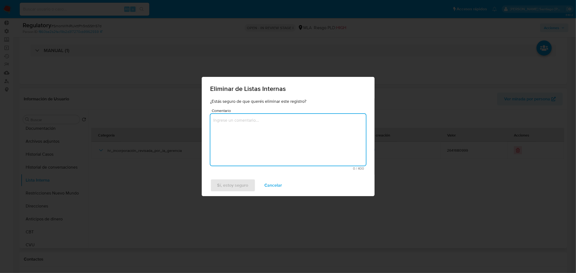
click at [304, 142] on textarea "Comentario" at bounding box center [287, 140] width 155 height 52
type textarea "Lista cargada de forma equivoca"
click at [226, 183] on span "Sí, estoy seguro" at bounding box center [232, 185] width 31 height 12
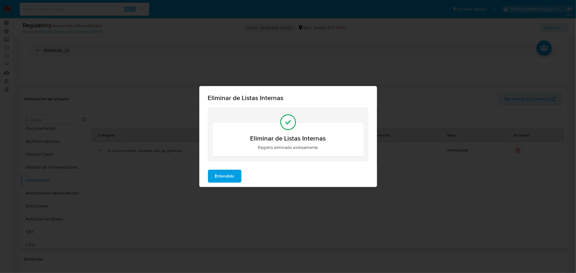
click at [231, 174] on span "Entendido" at bounding box center [224, 176] width 19 height 12
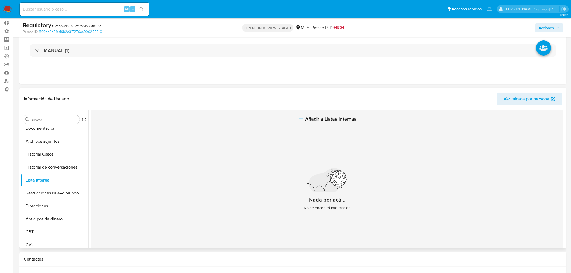
click at [336, 122] on span "Añadir a Listas Internas" at bounding box center [331, 119] width 51 height 6
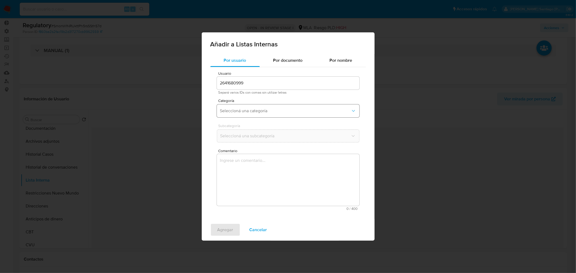
click at [283, 110] on span "Seleccioná una categoría" at bounding box center [285, 110] width 131 height 5
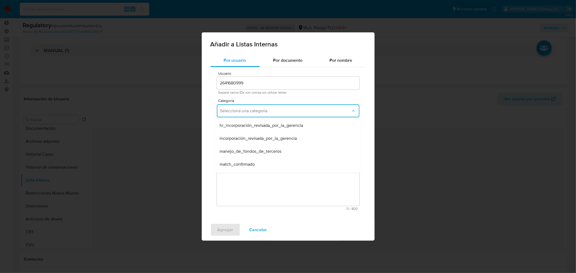
drag, startPoint x: 296, startPoint y: 130, endPoint x: 296, endPoint y: 134, distance: 3.5
click at [296, 130] on div "hr_incorporación_revisada_por_la_gerencia" at bounding box center [286, 125] width 133 height 13
click at [300, 136] on span "Seleccioná una subcategoría" at bounding box center [285, 135] width 131 height 5
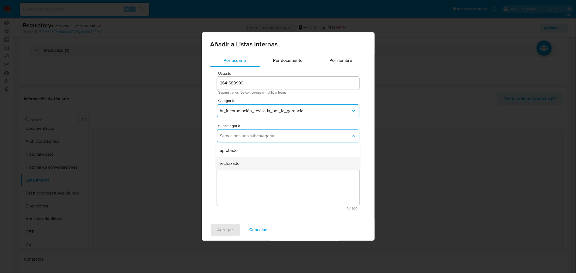
click at [290, 160] on div "rechazado" at bounding box center [286, 163] width 133 height 13
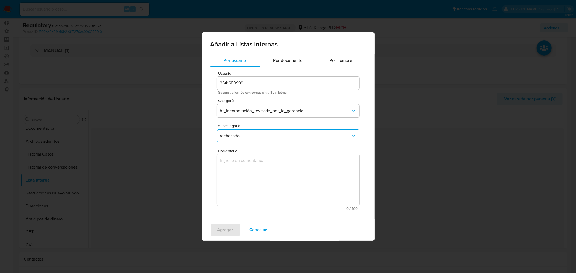
click at [294, 179] on textarea "Comentario" at bounding box center [288, 180] width 143 height 52
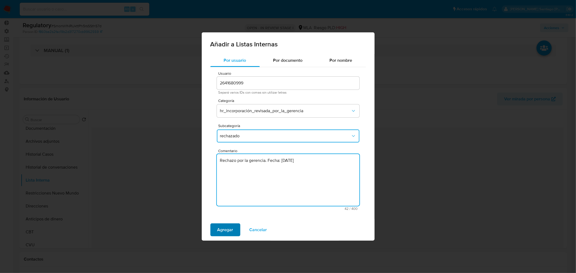
type textarea "Rechazo por la gerencia. Fecha: [DATE]"
click at [225, 229] on span "Agregar" at bounding box center [225, 230] width 16 height 12
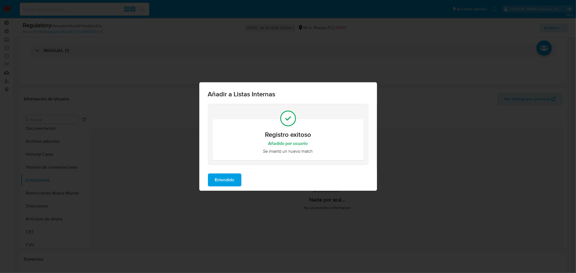
click at [235, 180] on button "Entendido" at bounding box center [224, 180] width 33 height 13
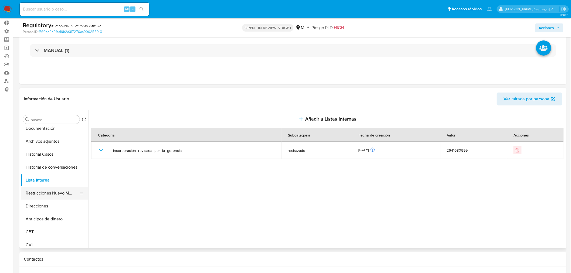
click at [66, 192] on button "Restricciones Nuevo Mundo" at bounding box center [52, 193] width 63 height 13
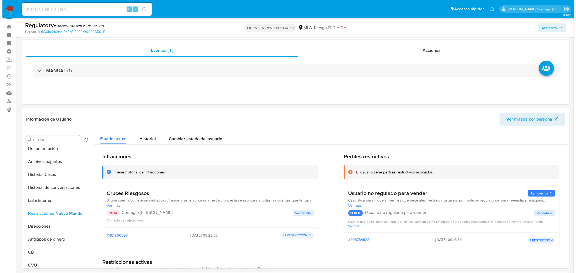
scroll to position [0, 0]
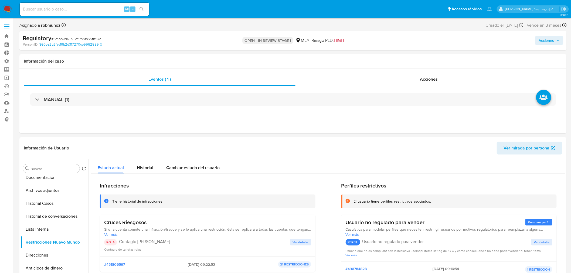
drag, startPoint x: 541, startPoint y: 38, endPoint x: 534, endPoint y: 45, distance: 9.7
click at [540, 38] on span "Acciones" at bounding box center [546, 40] width 15 height 9
drag, startPoint x: 426, startPoint y: 58, endPoint x: 428, endPoint y: 64, distance: 6.5
click at [426, 58] on div "r" at bounding box center [424, 57] width 5 height 5
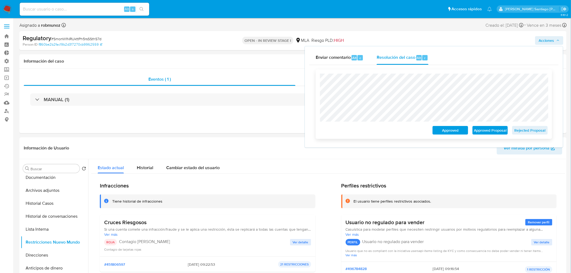
click at [530, 133] on span "Rejected Proposal" at bounding box center [530, 131] width 28 height 8
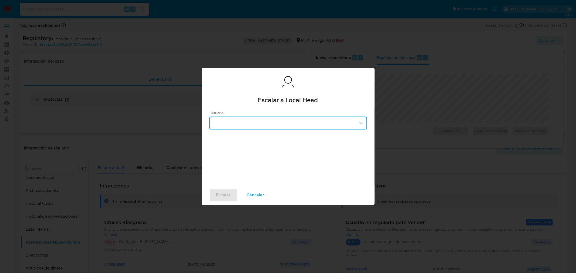
click at [269, 124] on button "button" at bounding box center [288, 123] width 158 height 13
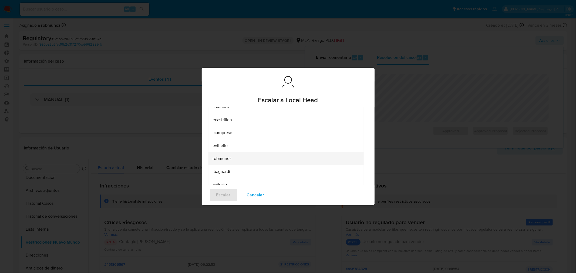
scroll to position [90, 0]
click at [245, 147] on div "robmunoz" at bounding box center [283, 149] width 143 height 13
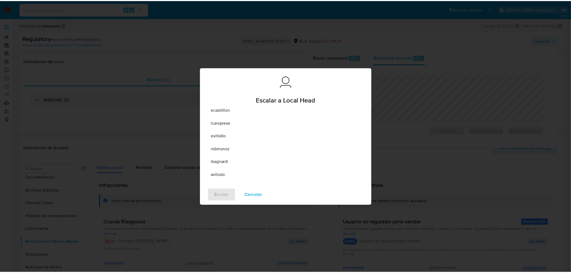
scroll to position [0, 0]
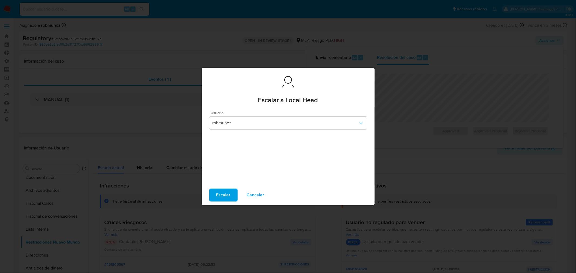
click at [229, 192] on span "Escalar" at bounding box center [223, 195] width 14 height 12
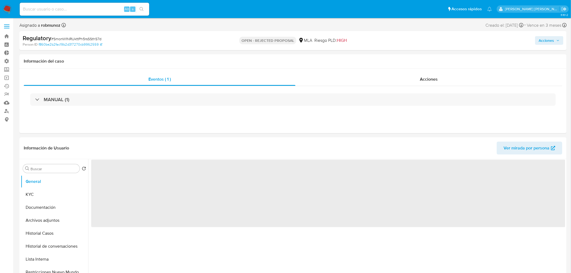
select select "10"
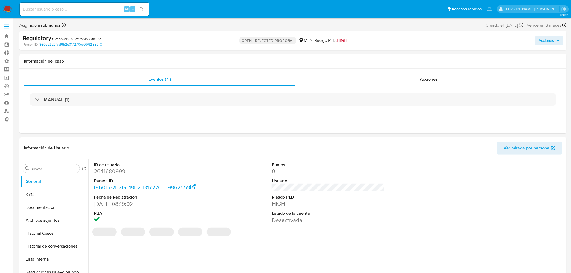
click at [561, 39] on button "Acciones" at bounding box center [549, 40] width 28 height 9
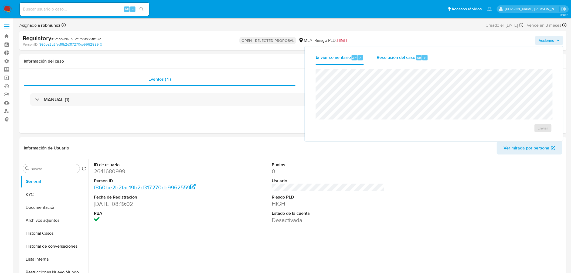
drag, startPoint x: 385, startPoint y: 58, endPoint x: 385, endPoint y: 67, distance: 9.2
click at [385, 58] on span "Resolución del caso" at bounding box center [396, 58] width 39 height 6
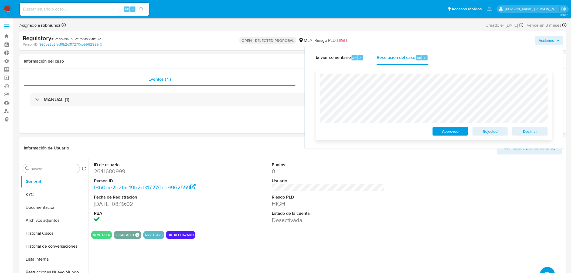
click at [483, 134] on span "Rejected" at bounding box center [490, 132] width 28 height 8
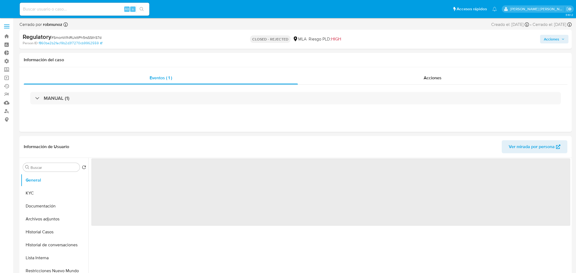
select select "10"
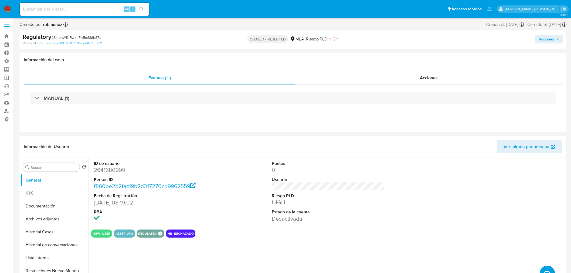
click at [100, 7] on input at bounding box center [85, 9] width 130 height 7
paste input "WcemZuKrI2z6c3gfMmUPzecV"
type input "WcemZuKrI2z6c3gfMmUPzecV"
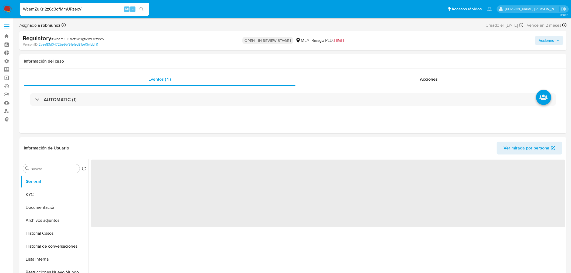
select select "10"
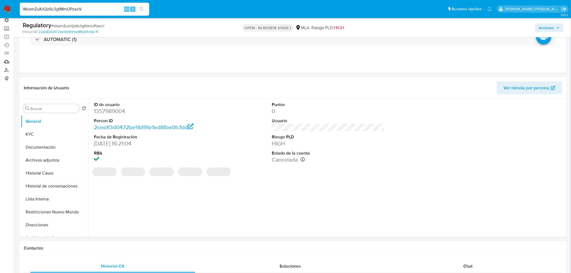
scroll to position [90, 0]
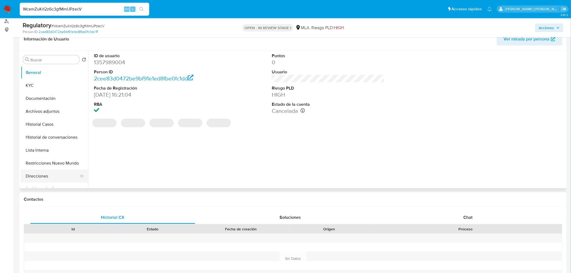
click at [57, 169] on button "Restricciones Nuevo Mundo" at bounding box center [54, 163] width 67 height 13
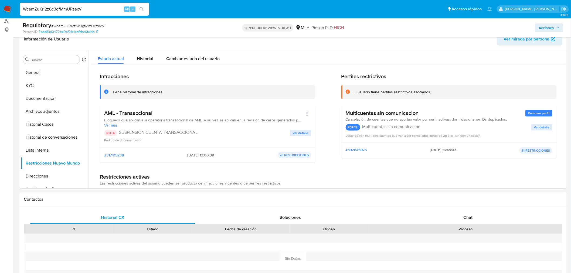
click at [70, 7] on input "WcemZuKrI2z6c3gfMmUPzecV" at bounding box center [85, 9] width 130 height 7
click at [70, 8] on input "WcemZuKrI2z6c3gfMmUPzecV" at bounding box center [85, 9] width 130 height 7
paste input "B2ZWIXU6FFgVd0J8fao4VSA7"
type input "B2ZWIXU6FFgVd0J8fao4VSA7"
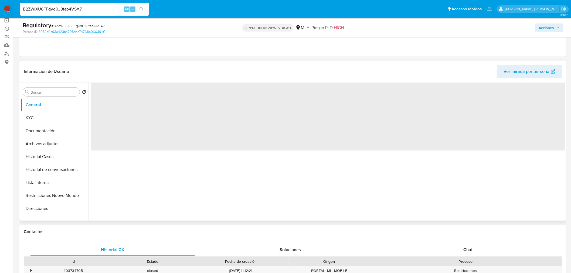
scroll to position [60, 0]
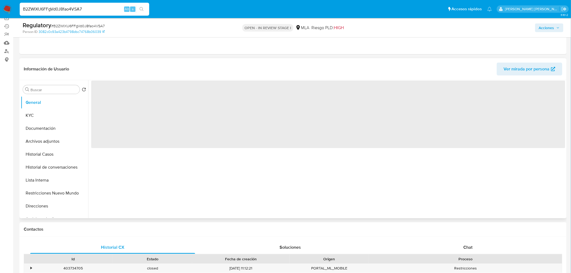
select select "10"
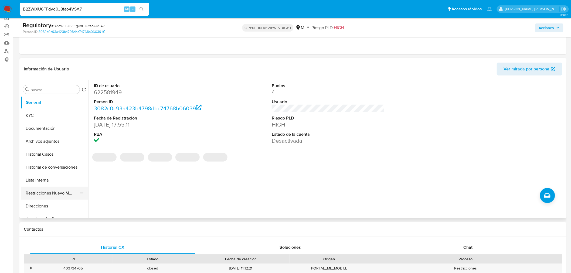
click at [47, 188] on button "Restricciones Nuevo Mundo" at bounding box center [52, 193] width 63 height 13
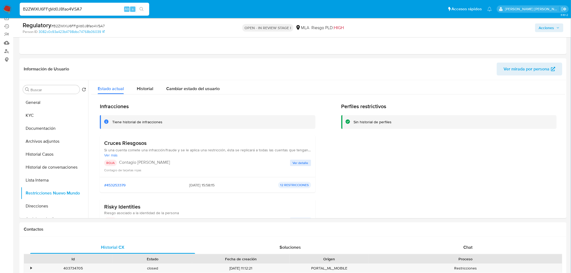
click at [78, 8] on input "B2ZWIXU6FFgVd0J8fao4VSA7" at bounding box center [85, 9] width 130 height 7
paste input "Yjw8DHvX5l9txo7g37LdZezg"
type input "Yjw8DHvX5l9txo7g37LdZezg"
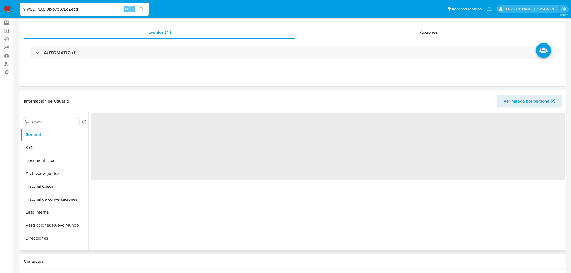
select select "10"
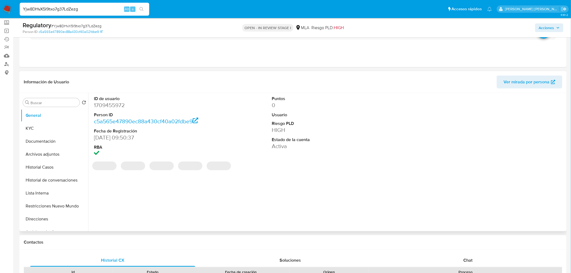
scroll to position [60, 0]
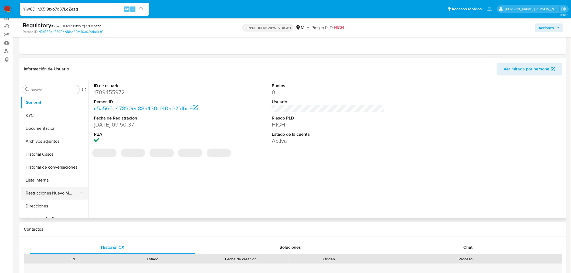
click at [67, 197] on button "Restricciones Nuevo Mundo" at bounding box center [52, 193] width 63 height 13
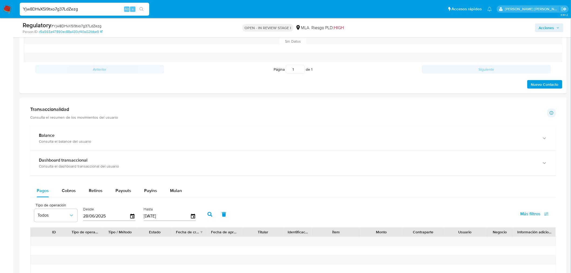
scroll to position [236, 0]
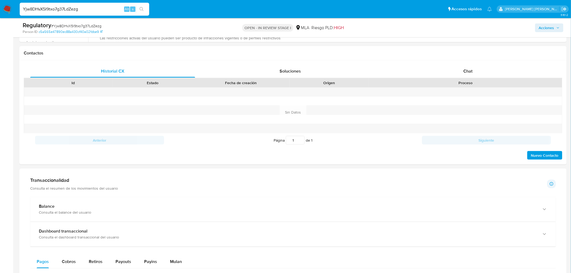
click at [74, 8] on input "Yjw8DHvX5l9txo7g37LdZezg" at bounding box center [85, 9] width 130 height 7
paste input "mCOGBGdJcMtpoSNJffQQ6j70"
type input "mCOGBGdJcMtpoSNJffQQ6j70"
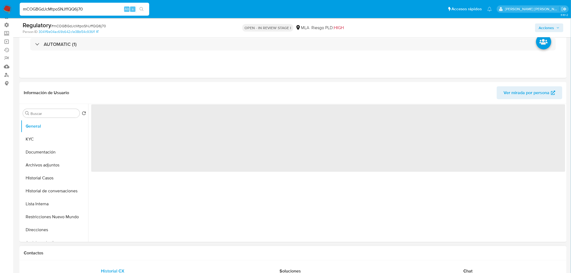
scroll to position [60, 0]
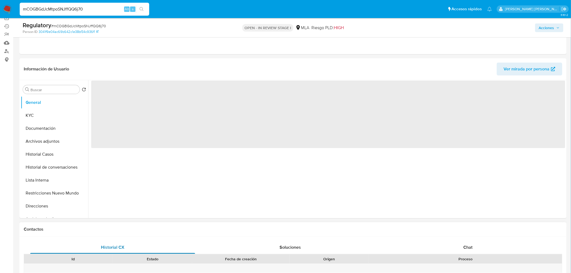
select select "10"
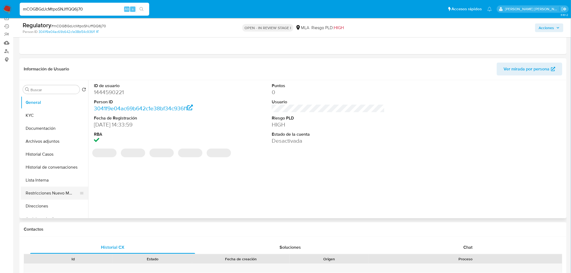
click at [50, 195] on button "Restricciones Nuevo Mundo" at bounding box center [52, 193] width 63 height 13
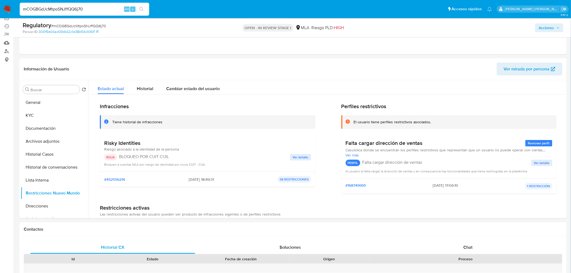
click at [93, 9] on input "mCOGBGdJcMtpoSNJffQQ6j70" at bounding box center [85, 9] width 130 height 7
paste input "IXB9NWuoGAprVVHd4iAeKbGs"
type input "IXB9NWuoGAprVVHd4iAeKbGs"
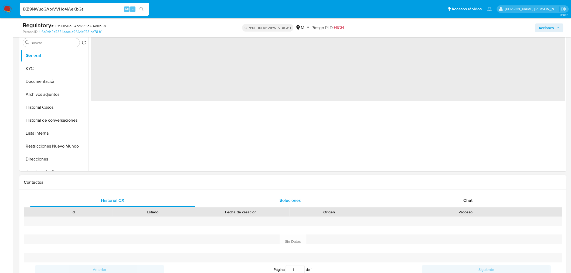
scroll to position [120, 0]
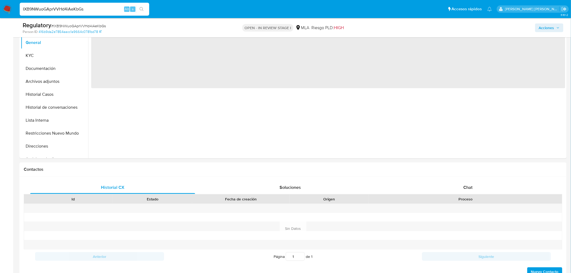
select select "10"
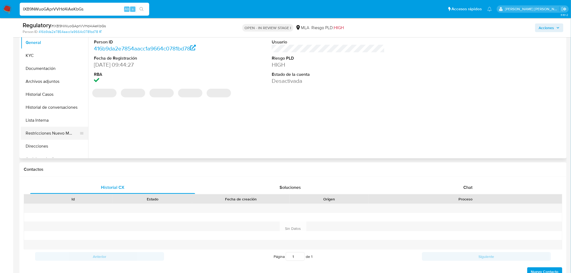
click at [70, 134] on button "Restricciones Nuevo Mundo" at bounding box center [52, 133] width 63 height 13
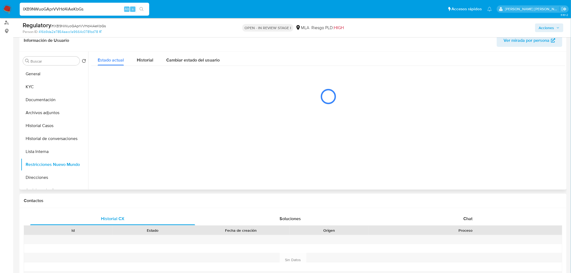
scroll to position [60, 0]
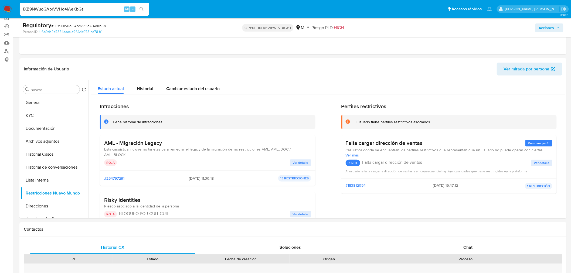
click at [64, 12] on input "IXB9NWuoGAprVVHd4iAeKbGs" at bounding box center [85, 9] width 130 height 7
paste input "Zdn5MmzolJaYf1p5v1ySwyU7"
type input "Zdn5MmzolJaYf1p5v1ySwyU7"
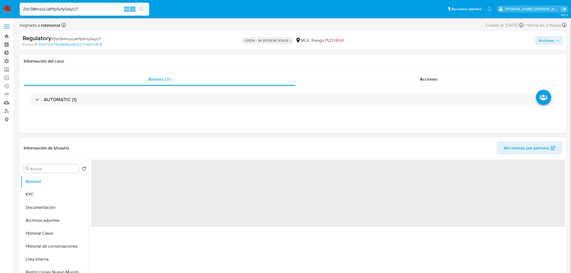
select select "10"
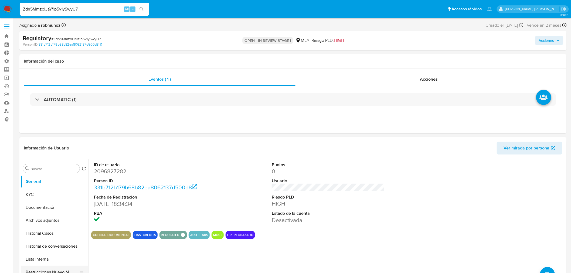
click at [62, 269] on button "Restricciones Nuevo Mundo" at bounding box center [52, 272] width 63 height 13
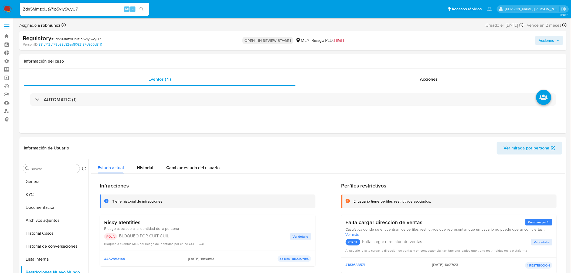
click at [72, 9] on input "Zdn5MmzolJaYf1p5v1ySwyU7" at bounding box center [85, 9] width 130 height 7
paste input "QwnqJnjOr4ZcjAPTxddKzq5o"
type input "QwnqJnjOr4ZcjAPTxddKzq5o"
click at [139, 9] on button "search-icon" at bounding box center [141, 9] width 11 height 8
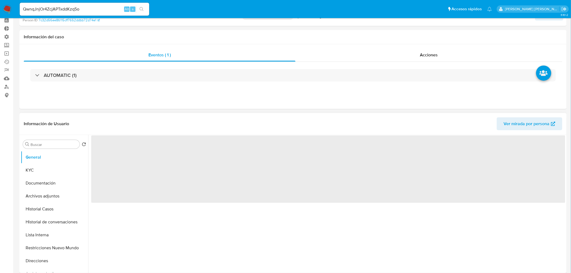
scroll to position [90, 0]
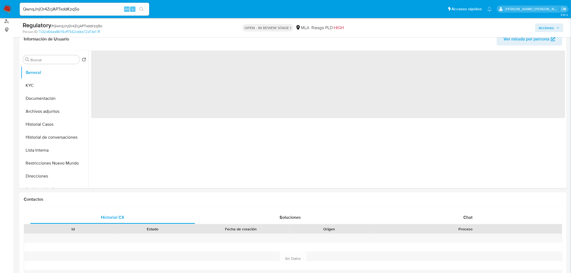
select select "10"
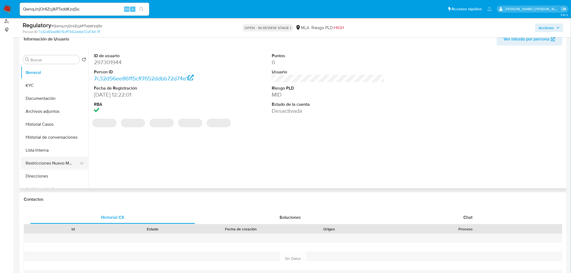
click at [50, 160] on button "Restricciones Nuevo Mundo" at bounding box center [52, 163] width 63 height 13
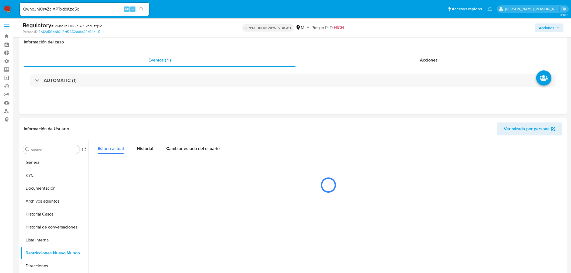
select select "10"
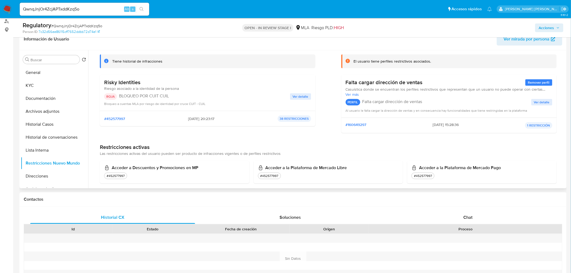
scroll to position [90, 0]
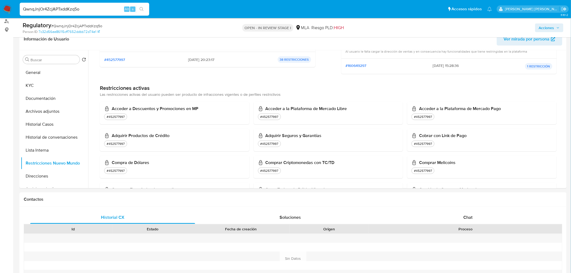
click at [53, 11] on input "QwnqJnjOr4ZcjAPTxddKzq5o" at bounding box center [85, 9] width 130 height 7
paste input "8256XB5bQVxkME7YbnqbFxyW"
type input "8256XB5bQVxkME7YbnqbFxyW"
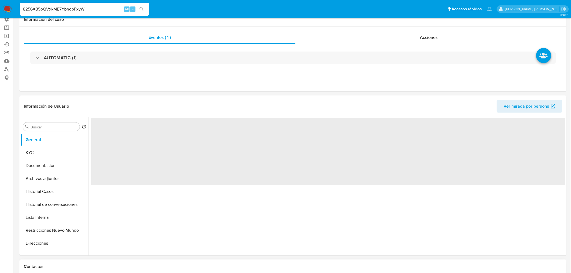
scroll to position [90, 0]
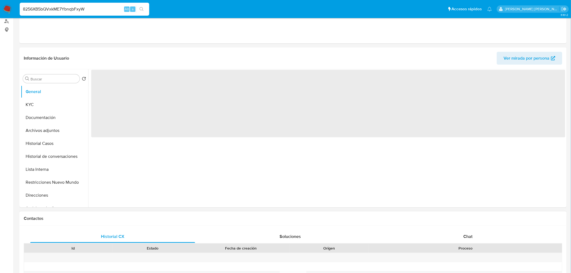
select select "10"
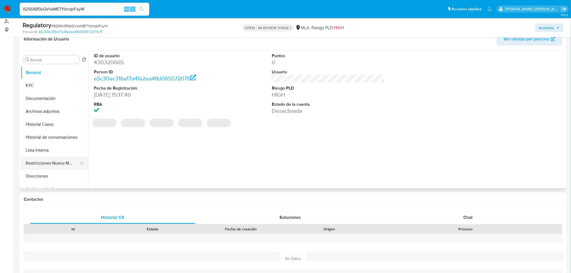
click at [40, 165] on button "Restricciones Nuevo Mundo" at bounding box center [52, 163] width 63 height 13
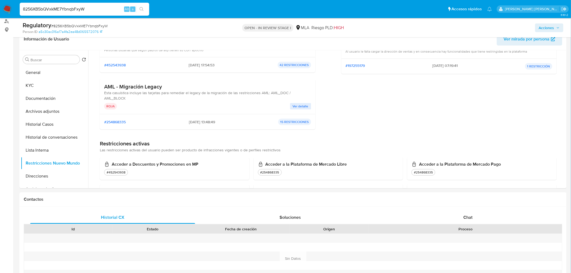
click at [71, 9] on input "8256XB5bQVxkME7YbnqbFxyW" at bounding box center [85, 9] width 130 height 7
paste input "OghruQBWe5batC1udOl1awCK"
type input "OghruQBWe5batC1udOl1awCK"
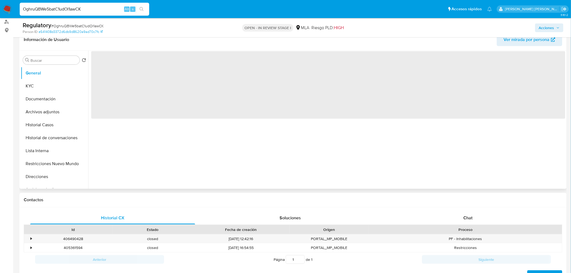
scroll to position [90, 0]
select select "10"
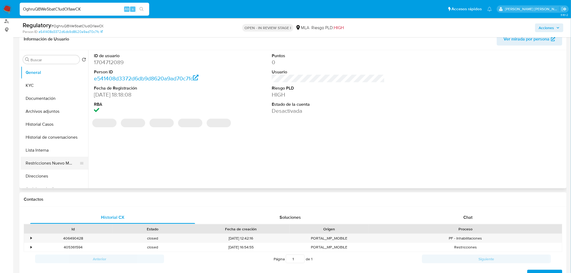
click at [53, 160] on button "Restricciones Nuevo Mundo" at bounding box center [52, 163] width 63 height 13
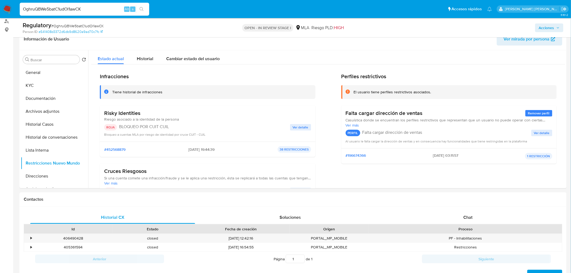
click at [76, 7] on input "OghruQBWe5batC1udOl1awCK" at bounding box center [85, 9] width 130 height 7
paste input "tuZoPISxRWN1bANgcuAdHLGH"
type input "tuZoPISxRWN1bANgcuAdHLGH"
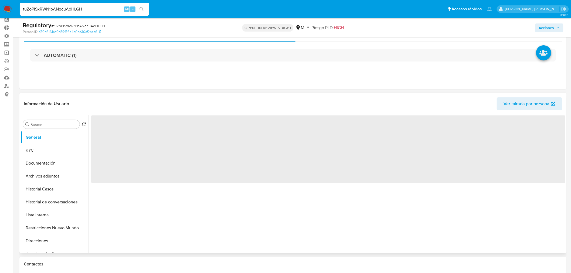
scroll to position [60, 0]
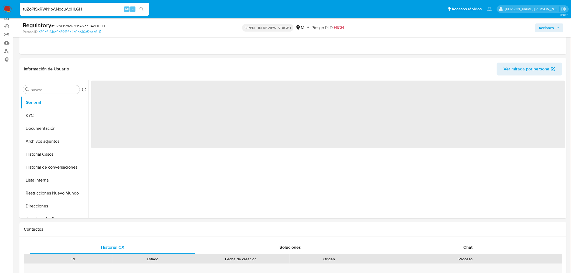
select select "10"
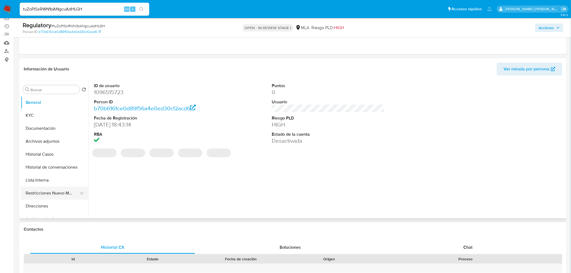
click at [33, 198] on button "Restricciones Nuevo Mundo" at bounding box center [52, 193] width 63 height 13
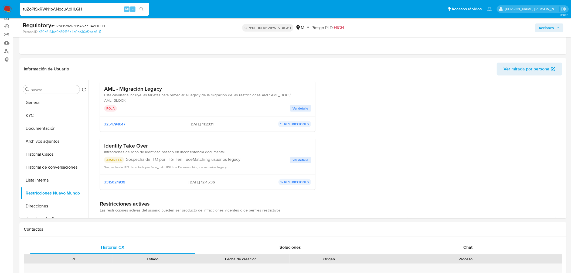
scroll to position [120, 0]
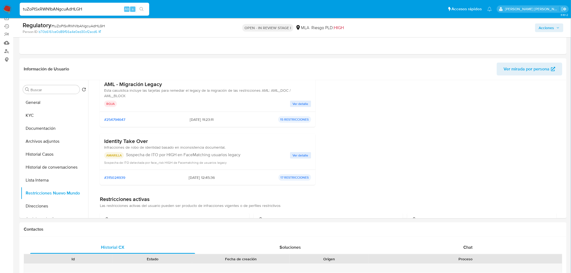
click at [69, 12] on input "tuZoPISxRWN1bANgcuAdHLGH" at bounding box center [85, 9] width 130 height 7
paste input "6pbskFcRkmkeg9yGs02a9NIc"
type input "6pbskFcRkmkeg9yGs02a9NIc"
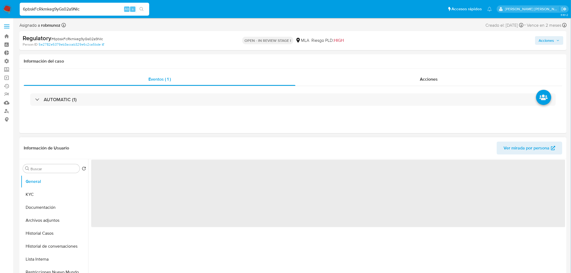
select select "10"
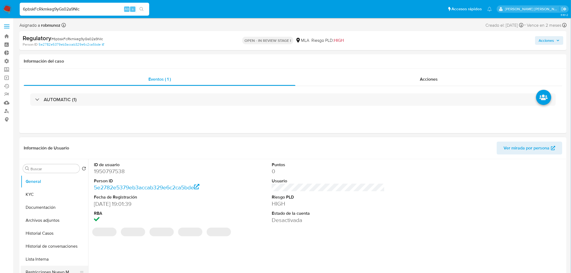
click at [48, 273] on button "Restricciones Nuevo Mundo" at bounding box center [52, 272] width 63 height 13
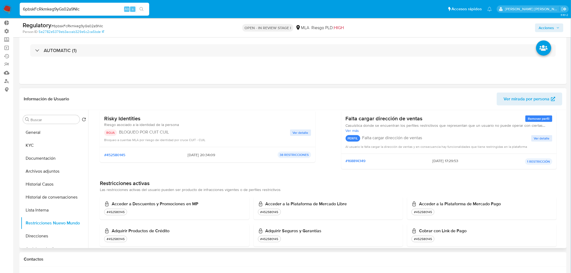
scroll to position [60, 0]
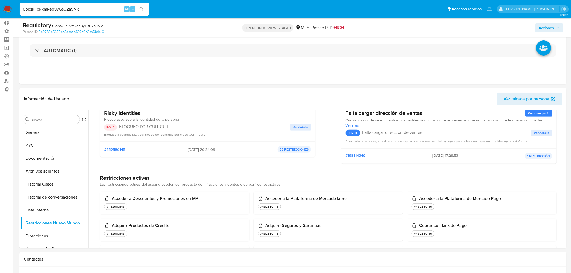
click at [68, 8] on input "6pbskFcRkmkeg9yGs02a9NIc" at bounding box center [85, 9] width 130 height 7
paste input "AtHV5Buud2Hsb4bwasFJ46OR"
type input "AtHV5Buud2Hsb4bwasFJ46OR"
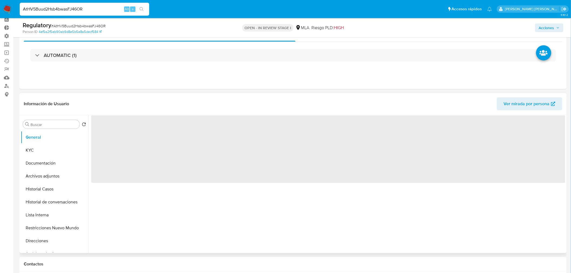
scroll to position [60, 0]
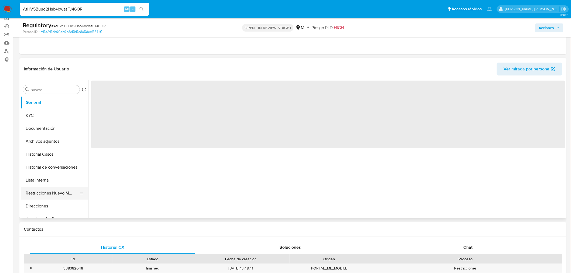
select select "10"
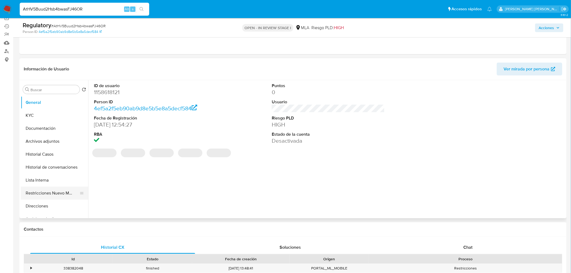
click at [59, 197] on button "Restricciones Nuevo Mundo" at bounding box center [52, 193] width 63 height 13
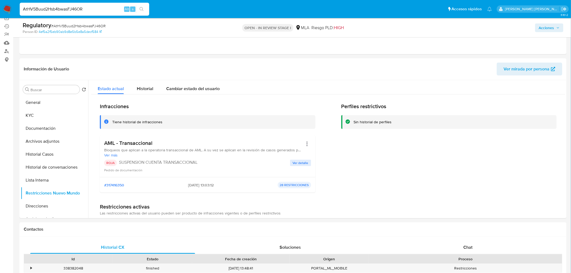
click at [71, 7] on input "AtHV5Buud2Hsb4bwasFJ46OR" at bounding box center [85, 9] width 130 height 7
paste input "xyq6QuvkOYO36cZ3WvJZ9flN"
type input "xyq6QuvkOYO36cZ3WvJZ9flN"
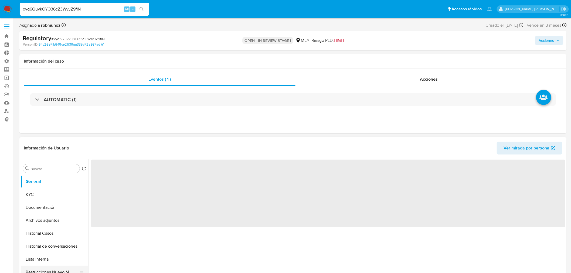
select select "10"
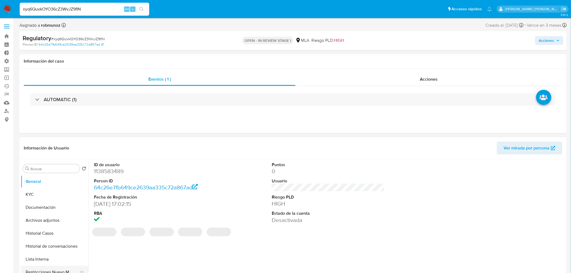
click at [58, 270] on button "Restricciones Nuevo Mundo" at bounding box center [52, 272] width 63 height 13
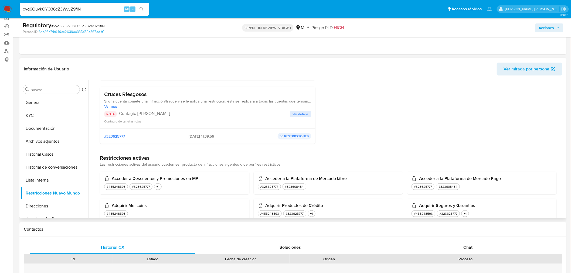
scroll to position [180, 0]
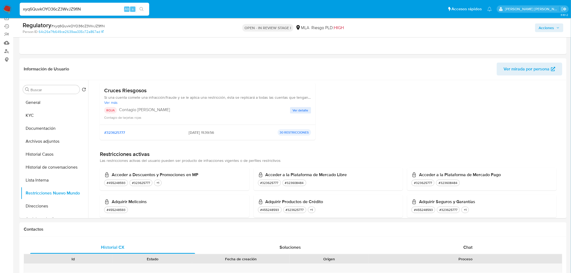
click at [70, 10] on input "xyq6QuvkOYO36cZ3WvJZ9flN" at bounding box center [85, 9] width 130 height 7
paste input "ovugcIVNIiTx7atsrxkNW6ZR"
type input "ovugcIVNIiTx7atsrxkNW6ZR"
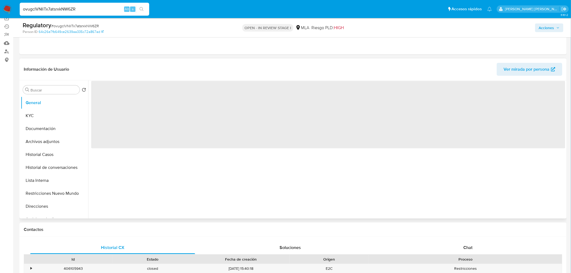
scroll to position [60, 0]
select select "10"
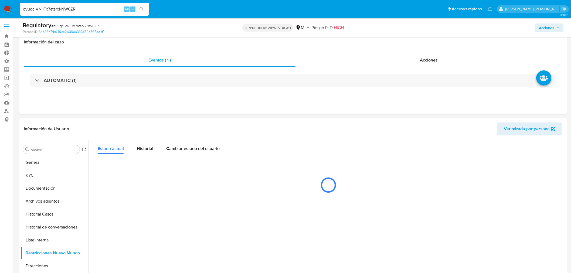
select select "10"
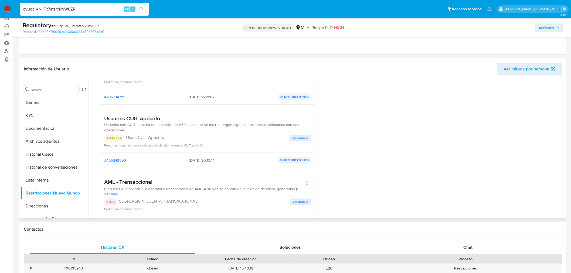
scroll to position [90, 0]
click at [83, 11] on input "ovugcIVNIiTx7atsrxkNW6ZR" at bounding box center [85, 9] width 130 height 7
click at [82, 11] on input "ovugcIVNIiTx7atsrxkNW6ZR" at bounding box center [85, 9] width 130 height 7
paste input "bHtBuFBSAqQa0MKQnSjwVmXs"
type input "bHtBuFBSAqQa0MKQnSjwVmXs"
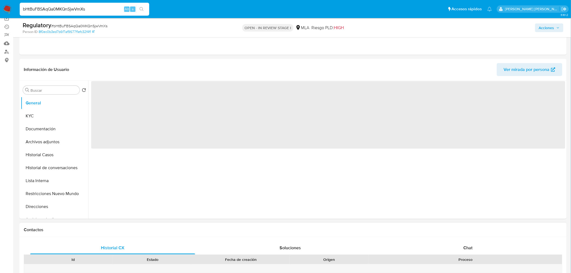
scroll to position [60, 0]
select select "10"
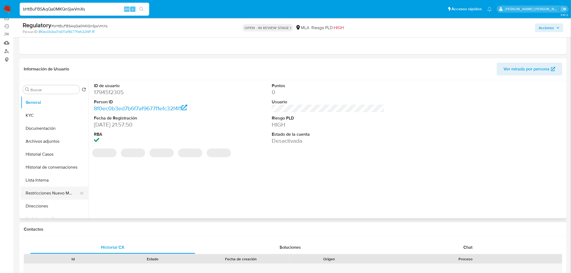
click at [55, 192] on button "Restricciones Nuevo Mundo" at bounding box center [52, 193] width 63 height 13
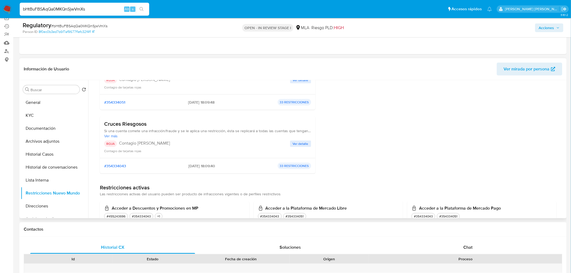
scroll to position [180, 0]
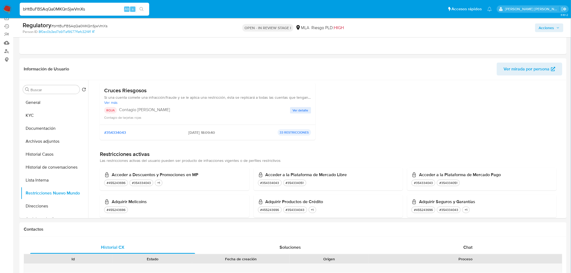
click at [71, 7] on input "bHtBuFBSAqQa0MKQnSjwVmXs" at bounding box center [85, 9] width 130 height 7
click at [71, 6] on input "bHtBuFBSAqQa0MKQnSjwVmXs" at bounding box center [85, 9] width 130 height 7
paste input "ZMBbwUWA0P01LgHPwDPgbmSF"
type input "ZMBbwUWA0P01LgHPwDPgbmSF"
click at [144, 9] on button "search-icon" at bounding box center [141, 9] width 11 height 8
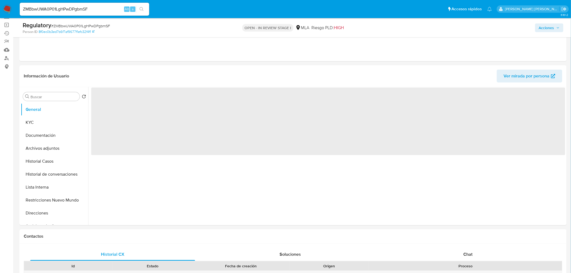
scroll to position [60, 0]
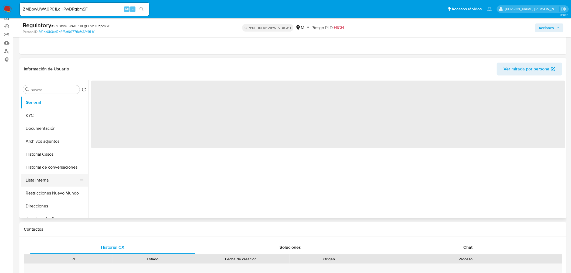
select select "10"
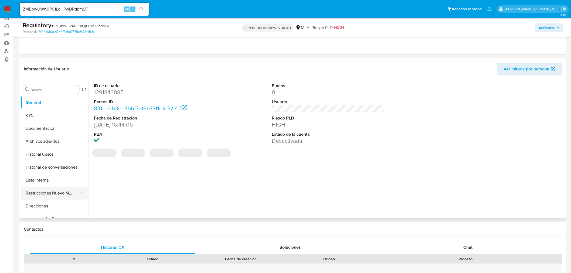
click at [52, 192] on button "Restricciones Nuevo Mundo" at bounding box center [52, 193] width 63 height 13
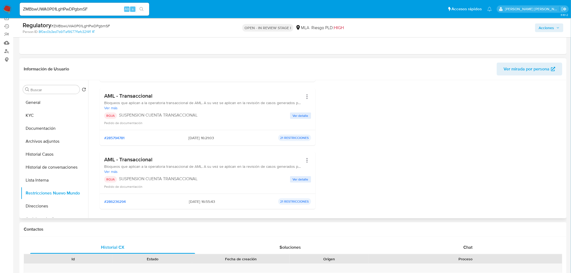
scroll to position [120, 0]
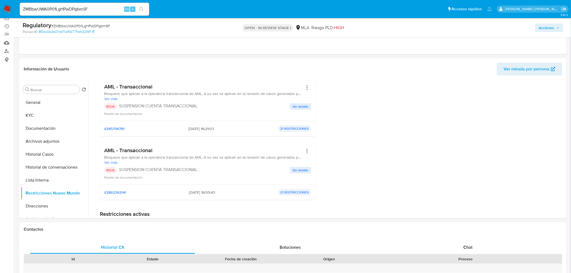
click at [63, 8] on input "ZMBbwUWA0P01LgHPwDPgbmSF" at bounding box center [85, 9] width 130 height 7
click at [63, 7] on input "ZMBbwUWA0P01LgHPwDPgbmSF" at bounding box center [85, 9] width 130 height 7
paste input "VbQm1jEgCMNXzgXvDQnJZLW2"
type input "VbQm1jEgCMNXzgXvDQnJZLW2"
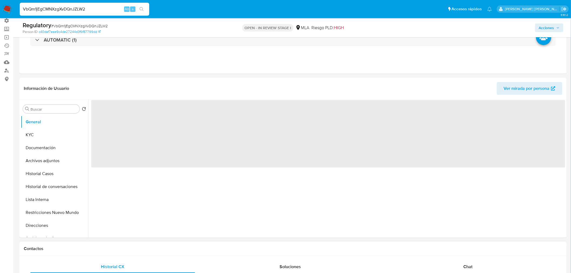
scroll to position [90, 0]
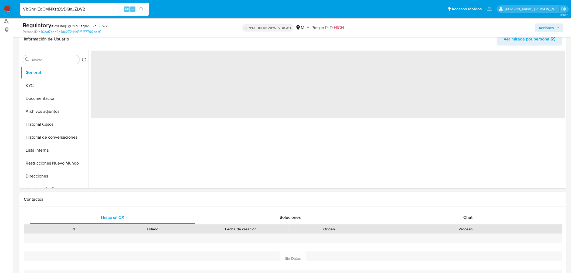
select select "10"
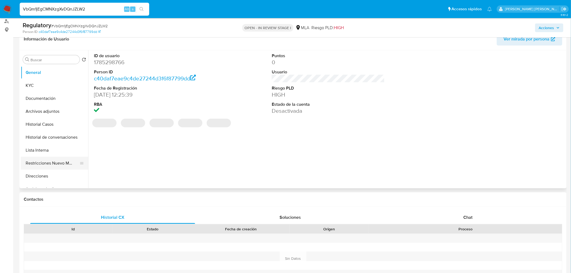
click at [46, 162] on button "Restricciones Nuevo Mundo" at bounding box center [52, 163] width 63 height 13
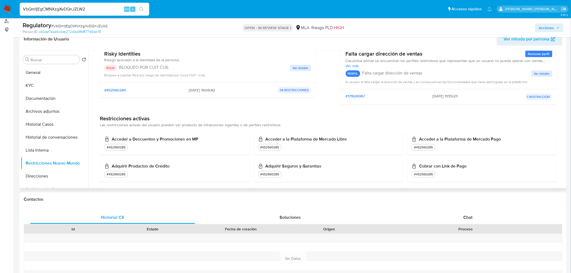
scroll to position [60, 0]
click at [74, 10] on input "VbQm1jEgCMNXzgXvDQnJZLW2" at bounding box center [85, 9] width 130 height 7
paste input "pwftSLHbUAeR1o50eaB4YOPp"
type input "pwftSLHbUAeR1o50eaB4YOPp"
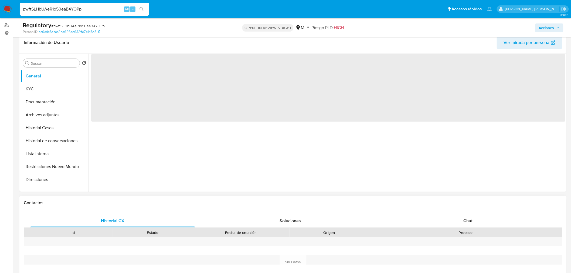
scroll to position [90, 0]
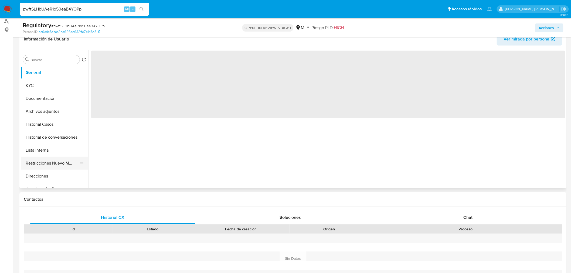
select select "10"
click at [60, 166] on button "Restricciones Nuevo Mundo" at bounding box center [52, 163] width 63 height 13
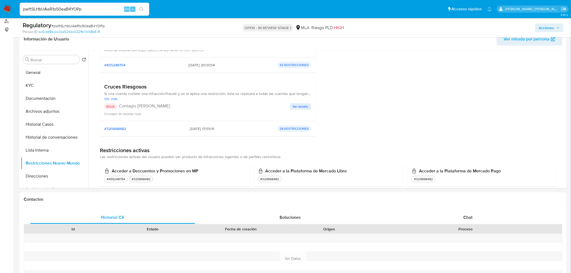
click at [104, 12] on input "pwftSLHbUAeR1o50eaB4YOPp" at bounding box center [85, 9] width 130 height 7
paste input "MKJ1vh4CnXtJHlw2Aszp0Nlo"
type input "MKJ1vh4CnXtJHlw2Aszp0Nlo"
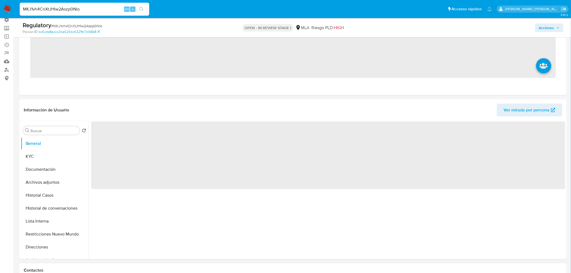
scroll to position [60, 0]
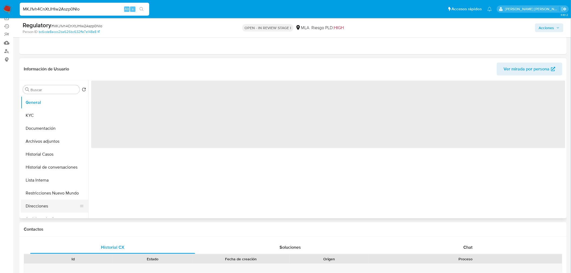
select select "10"
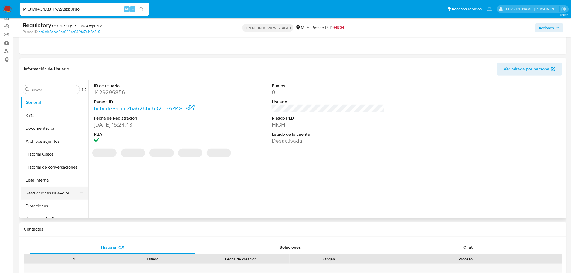
click at [66, 195] on button "Restricciones Nuevo Mundo" at bounding box center [52, 193] width 63 height 13
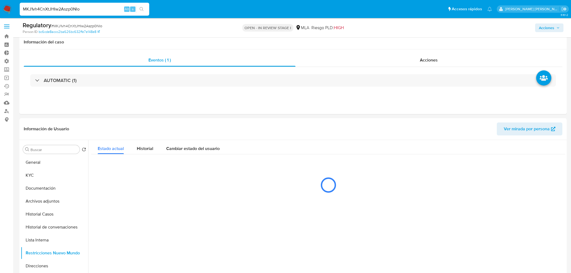
select select "10"
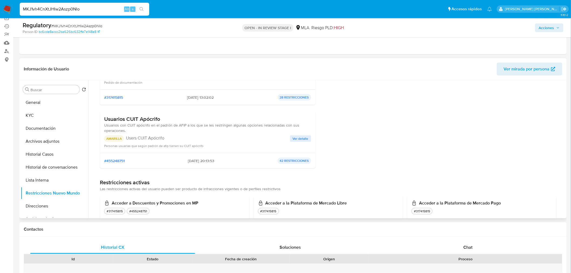
scroll to position [90, 0]
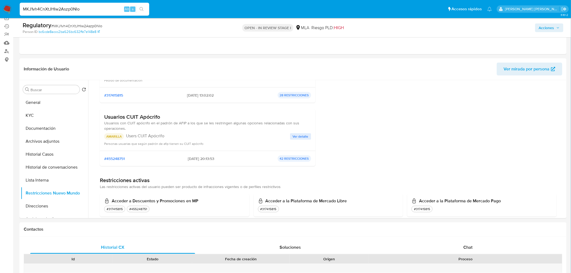
click at [31, 10] on input "MKJ1vh4CnXtJHlw2Aszp0Nlo" at bounding box center [85, 9] width 130 height 7
paste input "6lf5fmDS4XTtaYnJ6KBzwzL"
type input "6lf5fmDS4XTtaYnJ6KBzwzLo"
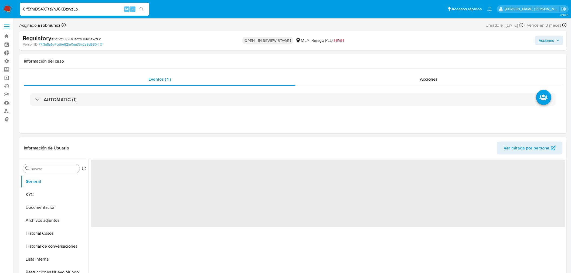
select select "10"
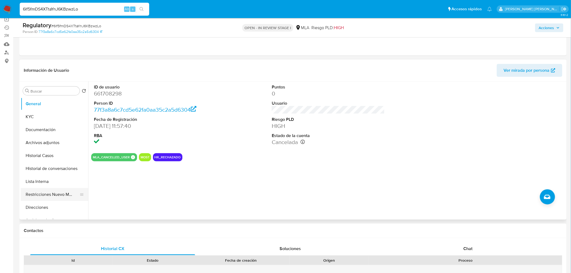
scroll to position [60, 0]
click at [67, 194] on button "Restricciones Nuevo Mundo" at bounding box center [52, 193] width 63 height 13
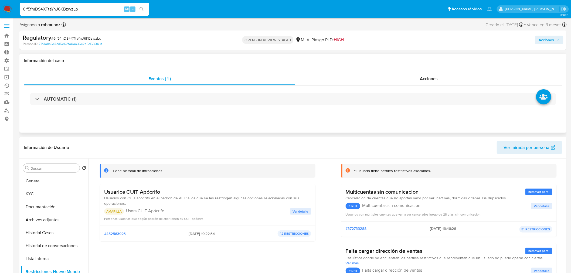
scroll to position [0, 0]
click at [59, 189] on button "KYC" at bounding box center [52, 194] width 63 height 13
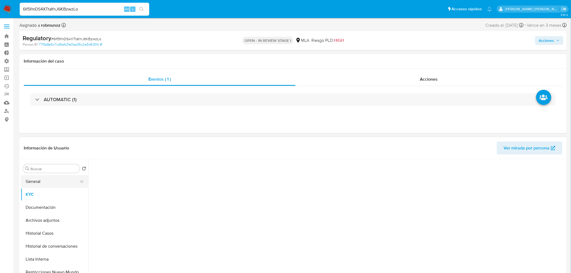
click at [55, 182] on button "General" at bounding box center [52, 181] width 63 height 13
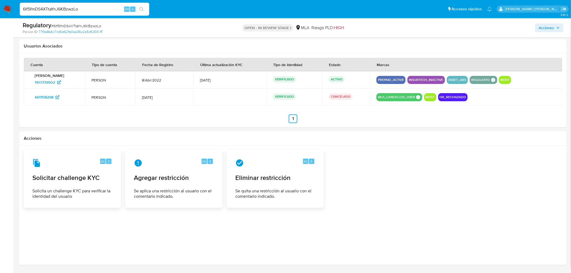
scroll to position [613, 0]
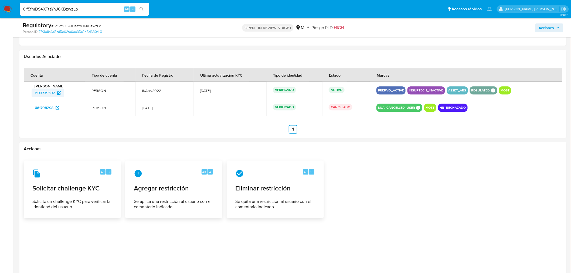
click at [45, 93] on span "1103739502" at bounding box center [45, 93] width 20 height 9
click at [6, 12] on img at bounding box center [7, 9] width 9 height 9
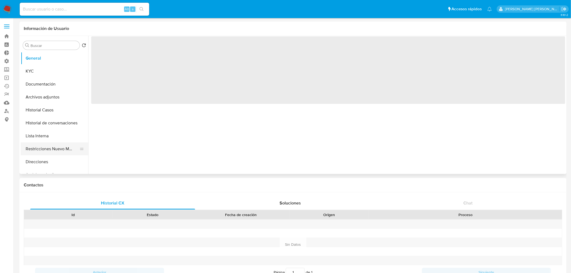
click at [57, 144] on button "Restricciones Nuevo Mundo" at bounding box center [52, 149] width 63 height 13
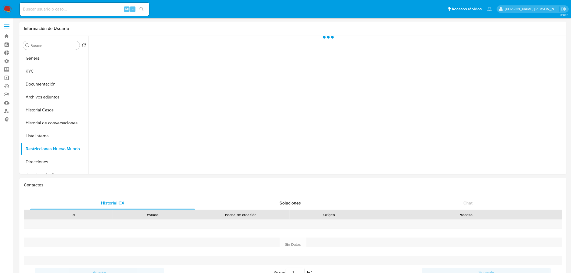
select select "10"
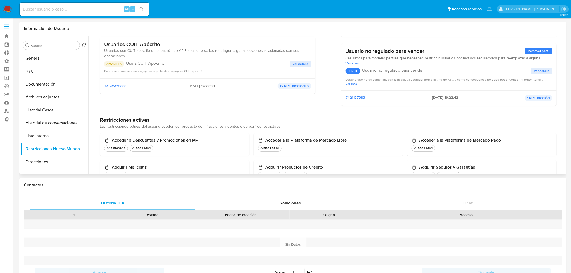
scroll to position [120, 0]
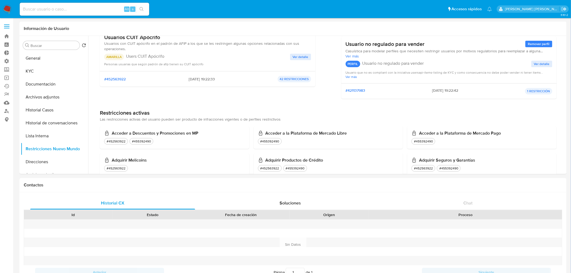
click at [67, 7] on input at bounding box center [85, 9] width 130 height 7
paste input "DCKLwl1PbF0H6i68d36JiH6o"
type input "DCKLwl1PbF0H6i68d36JiH6o"
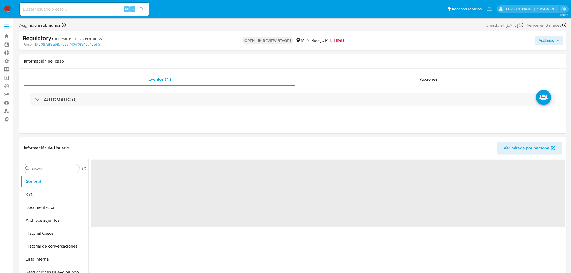
select select "10"
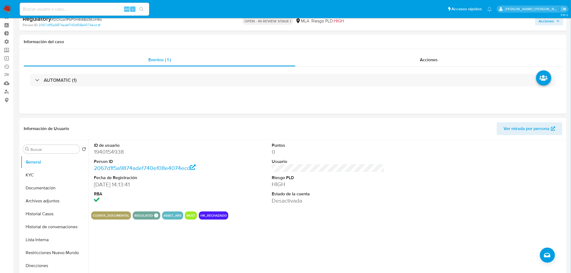
scroll to position [30, 0]
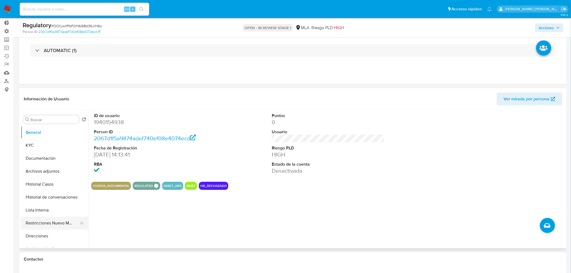
click at [50, 221] on button "Restricciones Nuevo Mundo" at bounding box center [52, 223] width 63 height 13
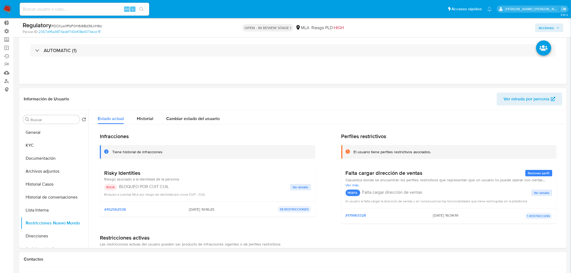
drag, startPoint x: 68, startPoint y: 9, endPoint x: 65, endPoint y: 7, distance: 3.5
click at [66, 8] on input at bounding box center [85, 9] width 130 height 7
paste input "w9hIw3idWnZhTSOZfxDwysjM"
type input "w9hIw3idWnZhTSOZfxDwysjM"
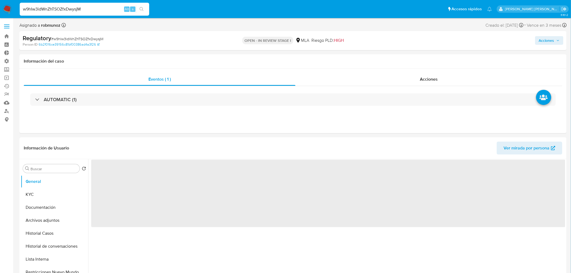
select select "10"
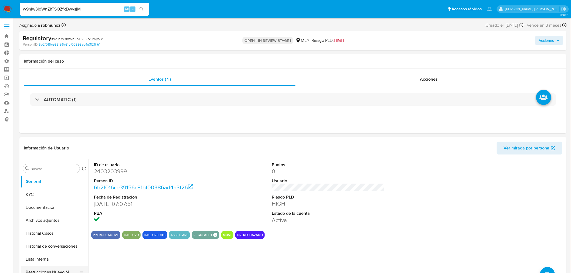
click at [70, 271] on button "Restricciones Nuevo Mundo" at bounding box center [52, 272] width 63 height 13
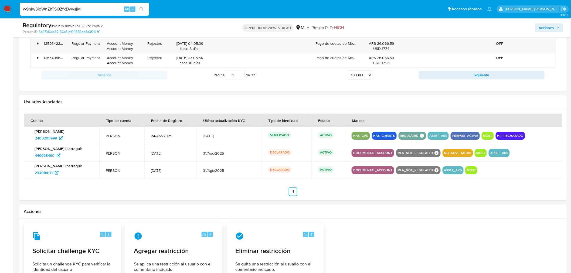
scroll to position [630, 0]
click at [73, 9] on input "w9hIw3idWnZhTSOZfxDwysjM" at bounding box center [85, 9] width 130 height 7
paste input "NHzdZmrbU6J2OHxUPWFEimgD"
type input "NHzdZmrbU6J2OHxUPWFEimgD"
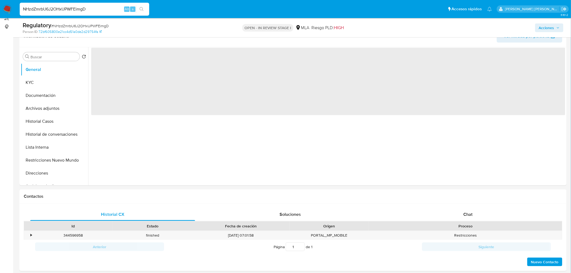
scroll to position [180, 0]
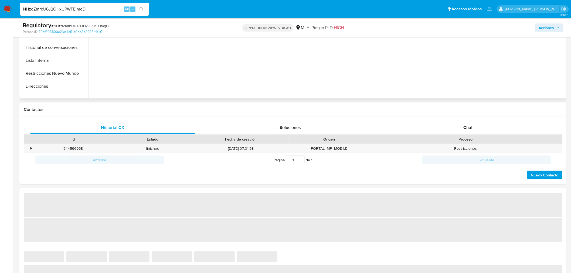
select select "10"
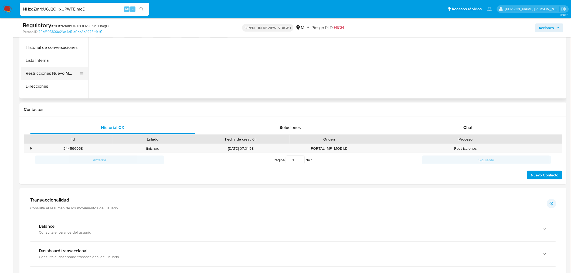
click at [49, 71] on button "Restricciones Nuevo Mundo" at bounding box center [52, 73] width 63 height 13
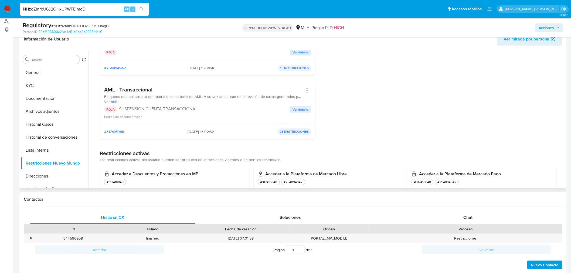
scroll to position [90, 0]
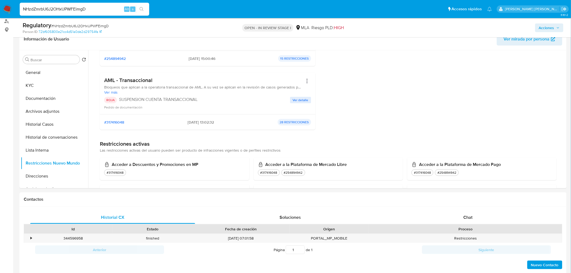
click at [28, 8] on input "NHzdZmrbU6J2OHxUPWFEimgD" at bounding box center [85, 9] width 130 height 7
paste input "IEPswJ25yKz0WrONoj3tD7Jc"
type input "IEPswJ25yKz0WrONoj3tD7Jc"
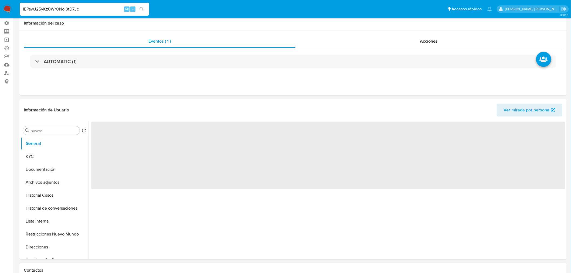
scroll to position [120, 0]
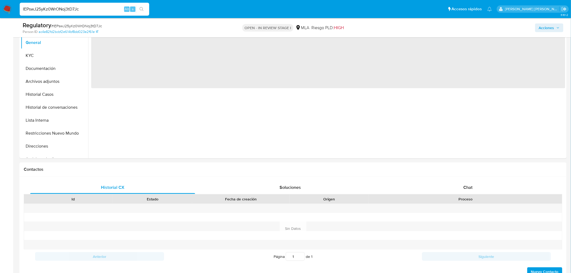
select select "10"
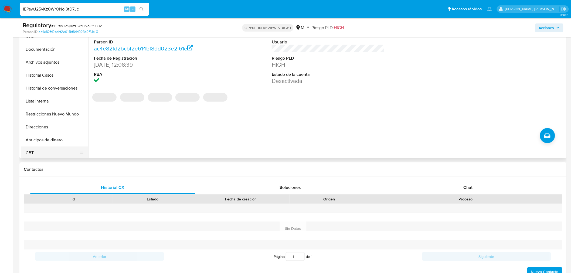
scroll to position [30, 0]
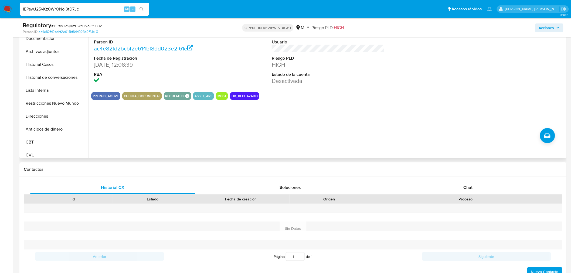
drag, startPoint x: 66, startPoint y: 101, endPoint x: 97, endPoint y: 113, distance: 33.3
click at [66, 101] on button "Restricciones Nuevo Mundo" at bounding box center [54, 103] width 67 height 13
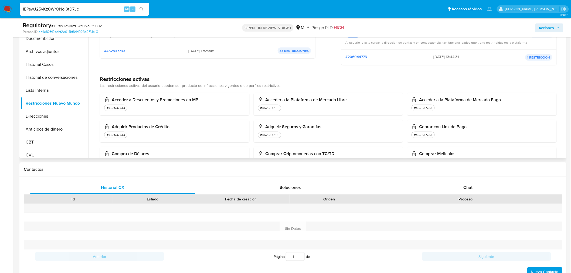
scroll to position [90, 0]
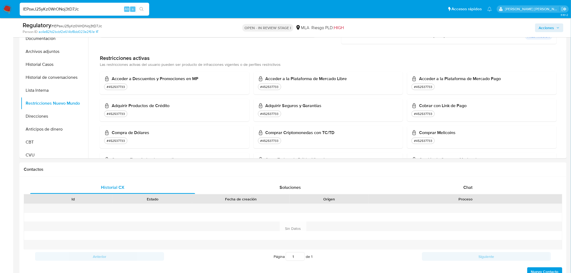
click at [70, 7] on input "IEPswJ25yKz0WrONoj3tD7Jc" at bounding box center [85, 9] width 130 height 7
paste input "mBxWFCAFLJaxFcA07k2JJ6BU"
type input "mBxWFCAFLJaxFcA07k2JJ6BU"
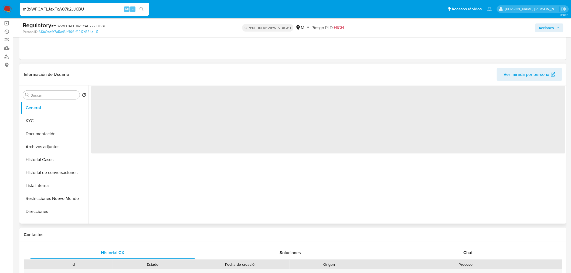
scroll to position [60, 0]
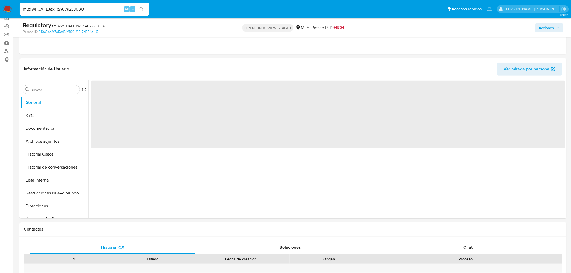
select select "10"
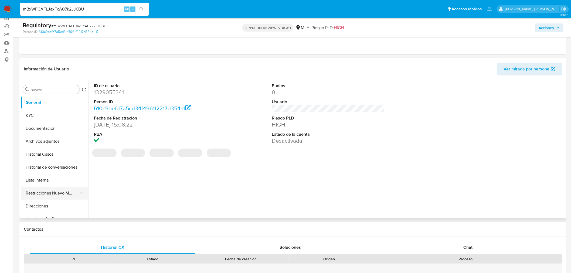
click at [66, 195] on button "Restricciones Nuevo Mundo" at bounding box center [52, 193] width 63 height 13
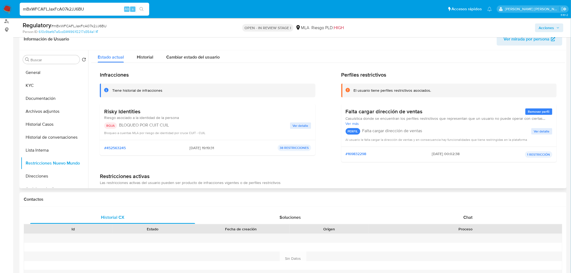
scroll to position [0, 0]
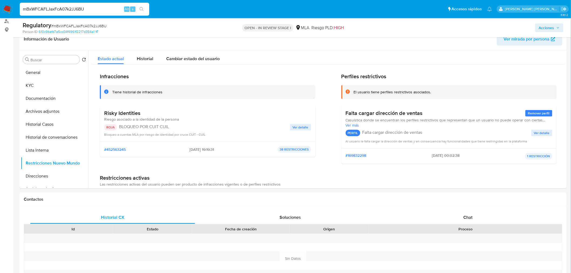
click at [69, 12] on input "mBxWFCAFLJaxFcA07k2JJ6BU" at bounding box center [85, 9] width 130 height 7
click at [69, 11] on input "mBxWFCAFLJaxFcA07k2JJ6BU" at bounding box center [85, 9] width 130 height 7
paste input "5YaVVZSzD2bV9Wr4d1xQffHu"
type input "5YaVVZSzD2bV9Wr4d1xQffHu"
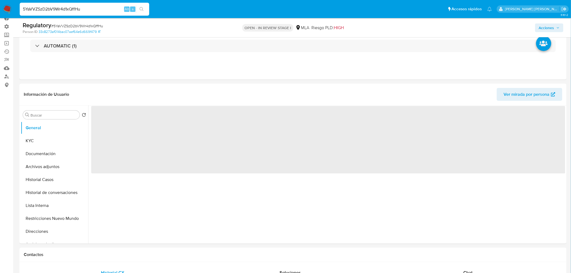
scroll to position [90, 0]
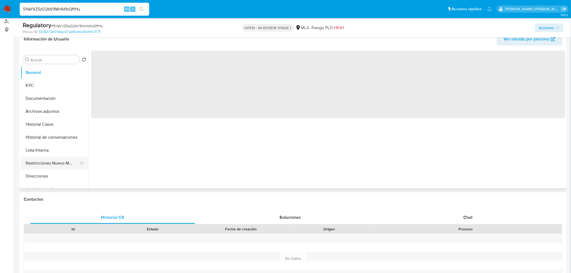
select select "10"
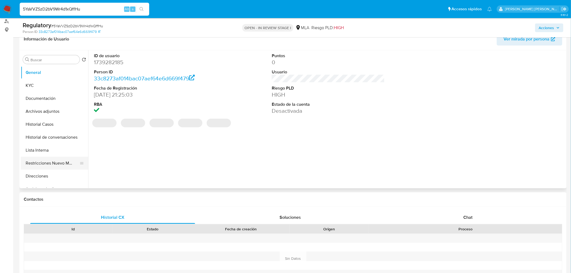
drag, startPoint x: 36, startPoint y: 164, endPoint x: 92, endPoint y: 179, distance: 58.2
click at [36, 164] on button "Restricciones Nuevo Mundo" at bounding box center [54, 163] width 67 height 13
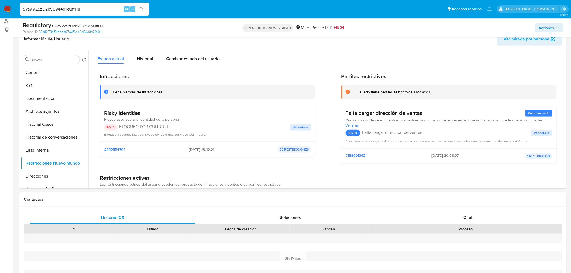
click at [72, 6] on input "5YaVVZSzD2bV9Wr4d1xQffHu" at bounding box center [85, 9] width 130 height 7
paste input "buyr5KiLWZAIdGZJcJGkJPv2"
type input "buyr5KiLWZAIdGZJcJGkJPv2"
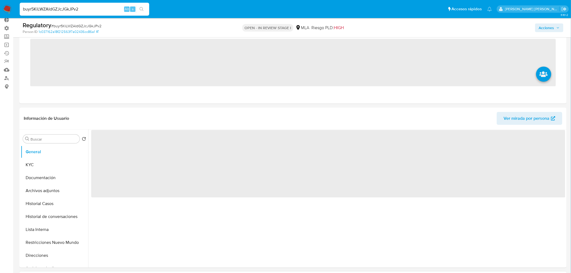
scroll to position [120, 0]
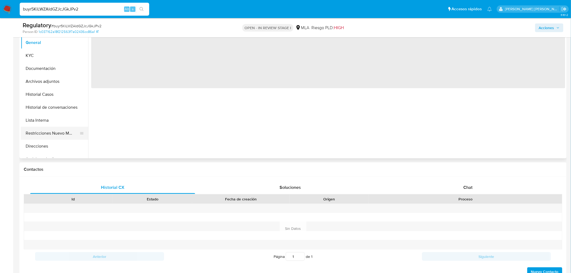
select select "10"
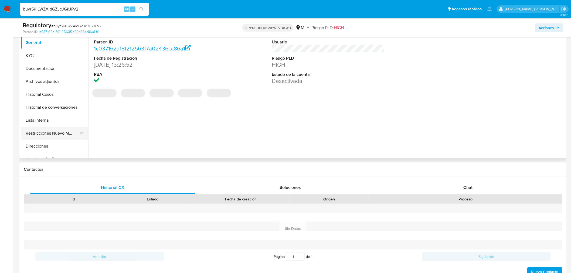
click at [67, 134] on button "Restricciones Nuevo Mundo" at bounding box center [52, 133] width 63 height 13
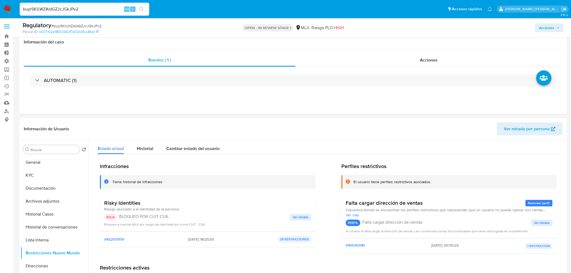
select select "10"
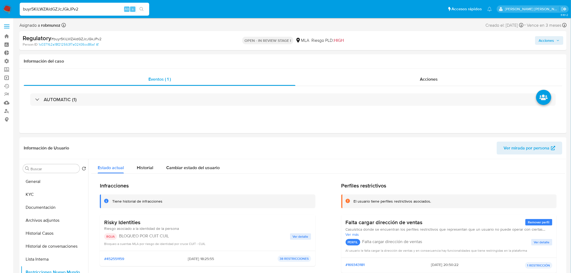
click at [7, 80] on link "Operaciones masivas" at bounding box center [32, 78] width 64 height 8
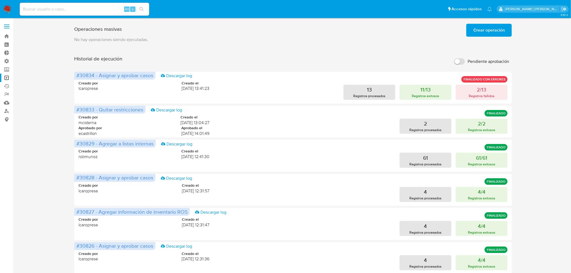
click at [479, 26] on span "Crear operación" at bounding box center [489, 30] width 32 height 12
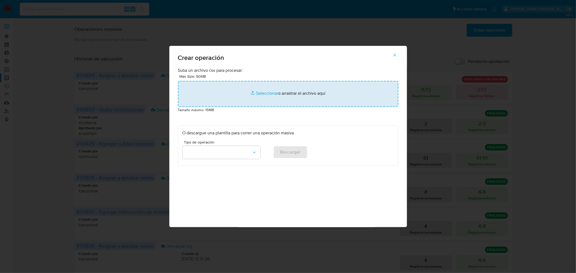
click at [277, 90] on input "file" at bounding box center [288, 94] width 220 height 26
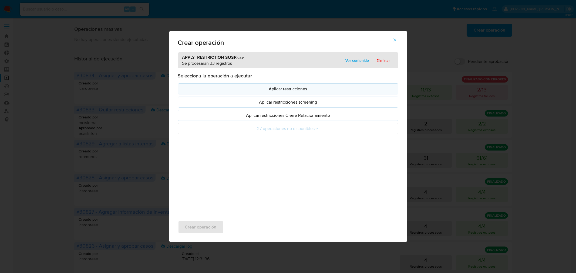
click at [290, 88] on p "Aplicar restricciones" at bounding box center [287, 89] width 211 height 6
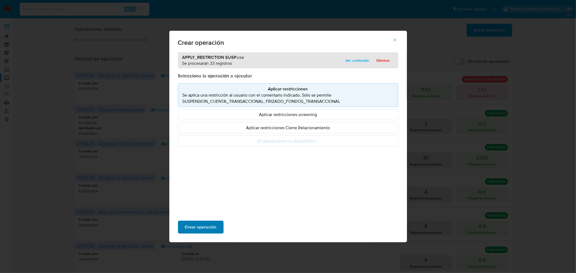
click at [206, 225] on span "Crear operación" at bounding box center [201, 227] width 32 height 12
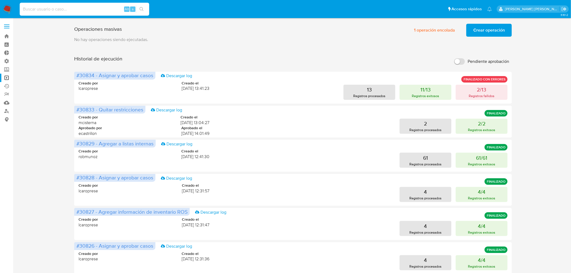
click at [74, 8] on input at bounding box center [85, 9] width 130 height 7
paste input "7Z0TUyUq3DiKpCr3p7jxjJSH"
type input "7Z0TUyUq3DiKpCr3p7jxjJSH"
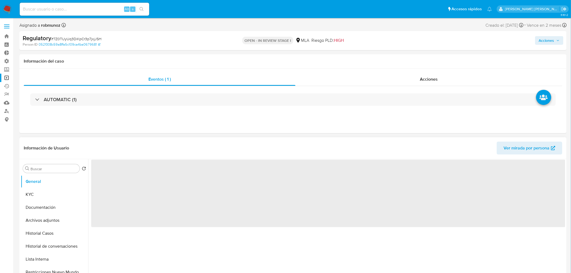
select select "10"
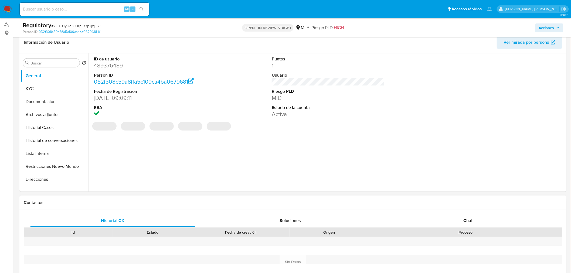
scroll to position [90, 0]
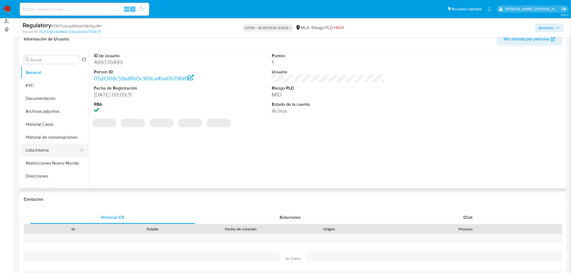
click at [49, 154] on button "Lista Interna" at bounding box center [52, 150] width 63 height 13
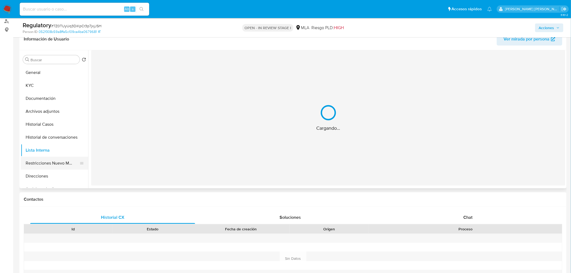
click at [52, 160] on button "Restricciones Nuevo Mundo" at bounding box center [52, 163] width 63 height 13
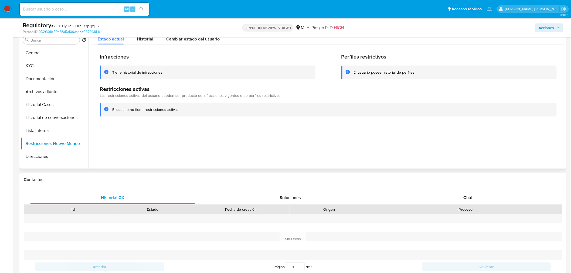
scroll to position [56, 0]
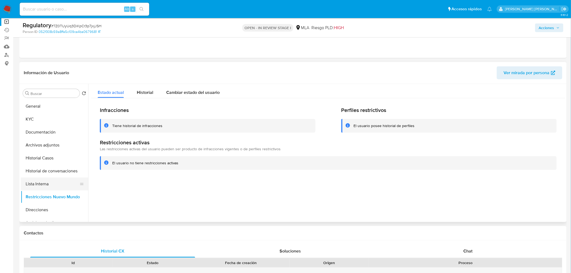
click at [49, 185] on button "Lista Interna" at bounding box center [52, 184] width 63 height 13
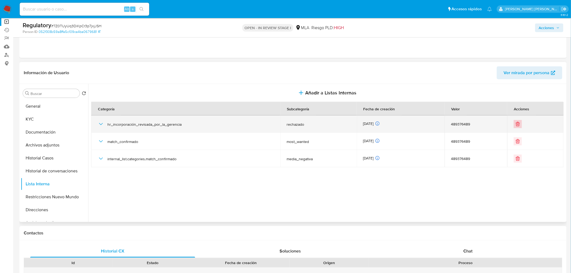
click at [518, 125] on icon "Eliminar" at bounding box center [517, 123] width 5 height 5
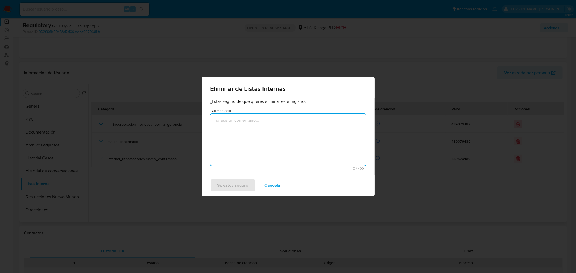
click at [312, 144] on textarea "Comentario" at bounding box center [287, 140] width 155 height 52
type textarea "Mal cargada"
click at [242, 186] on span "Sí, estoy seguro" at bounding box center [232, 185] width 31 height 12
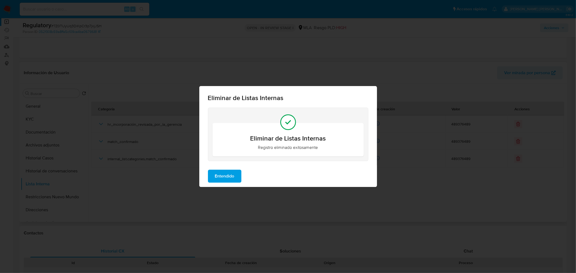
click at [230, 173] on span "Entendido" at bounding box center [224, 176] width 19 height 12
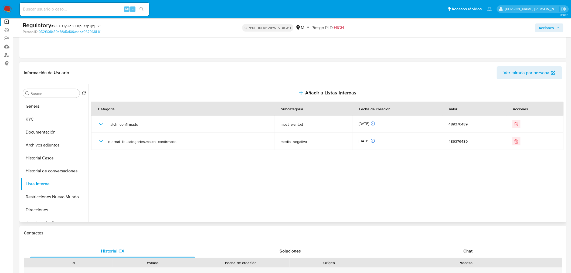
click at [99, 6] on input at bounding box center [85, 9] width 130 height 7
paste input "OOTKi3RDzppgPtjnh5AWjqxA"
type input "OOTKi3RDzppgPtjnh5AWjqxA"
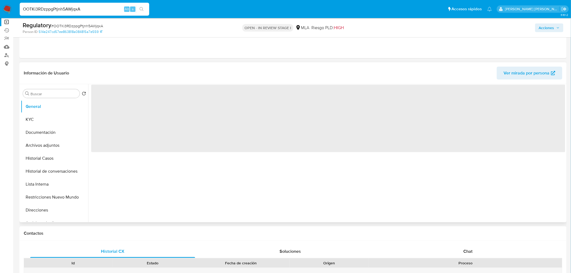
scroll to position [60, 0]
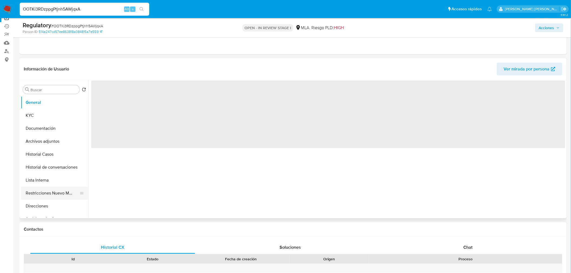
select select "10"
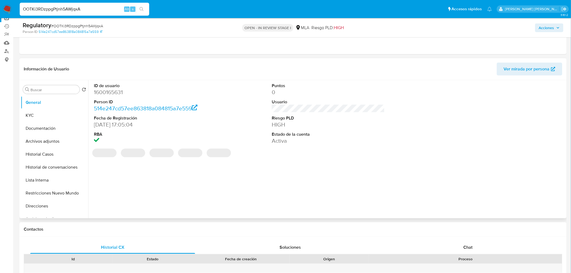
drag, startPoint x: 69, startPoint y: 196, endPoint x: 90, endPoint y: 198, distance: 20.8
click at [69, 196] on button "Restricciones Nuevo Mundo" at bounding box center [54, 193] width 67 height 13
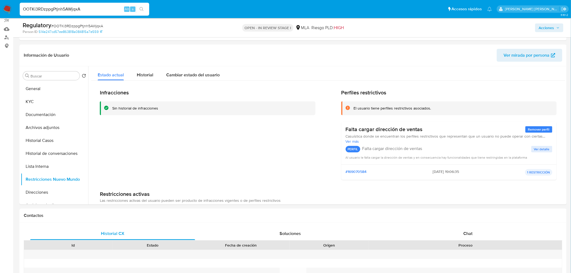
scroll to position [0, 0]
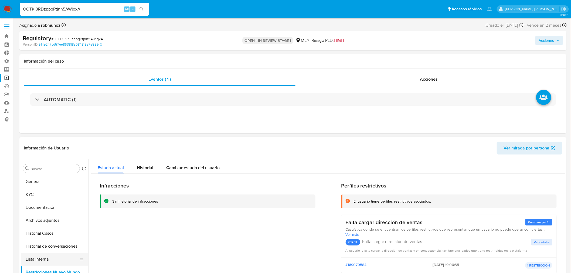
click at [49, 259] on button "Lista Interna" at bounding box center [52, 259] width 63 height 13
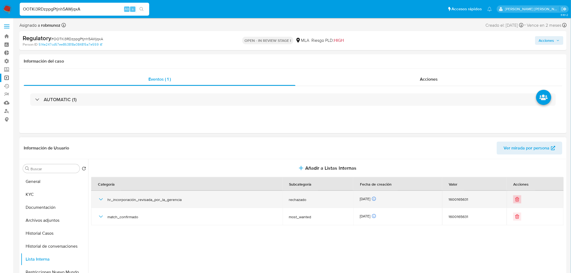
click at [516, 201] on icon "Eliminar" at bounding box center [517, 199] width 5 height 5
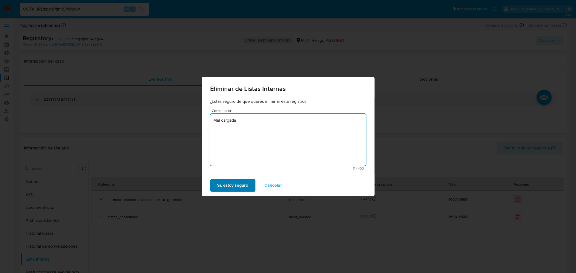
type textarea "Mal cargada"
click at [227, 182] on span "Sí, estoy seguro" at bounding box center [232, 185] width 31 height 12
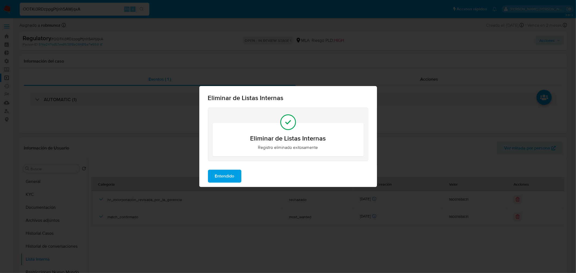
drag, startPoint x: 231, startPoint y: 177, endPoint x: 190, endPoint y: 152, distance: 47.8
click at [230, 177] on span "Entendido" at bounding box center [224, 176] width 19 height 12
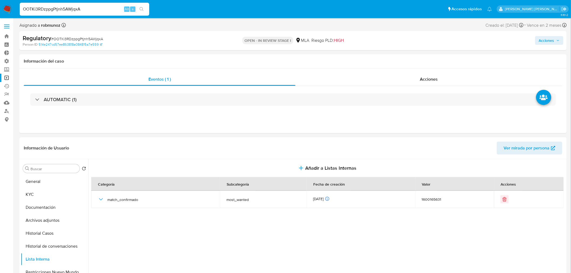
click at [66, 6] on input "OOTKi3RDzppgPtjnh5AWjqxA" at bounding box center [85, 9] width 130 height 7
paste input "Yjw8DHvX5l9txo7g37LdZezg"
type input "Yjw8DHvX5l9txo7g37LdZezg"
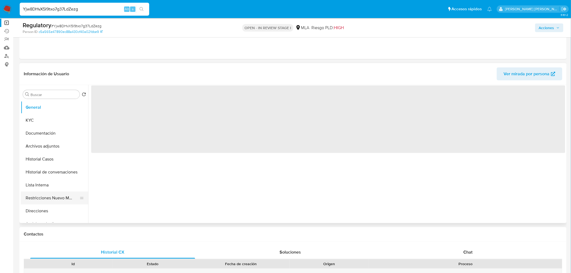
scroll to position [60, 0]
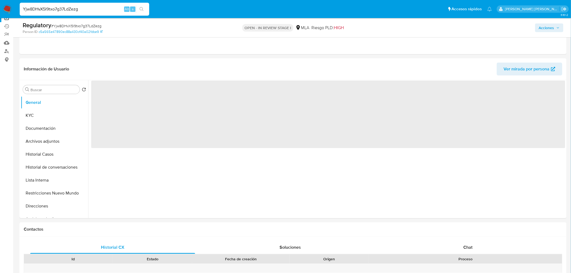
select select "10"
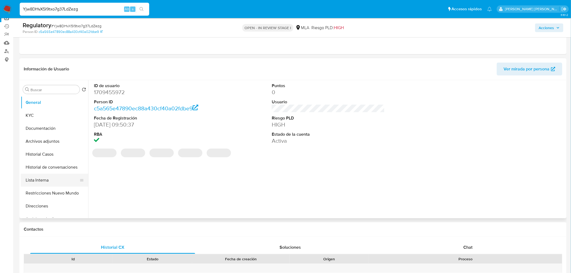
click at [52, 177] on button "Lista Interna" at bounding box center [52, 180] width 63 height 13
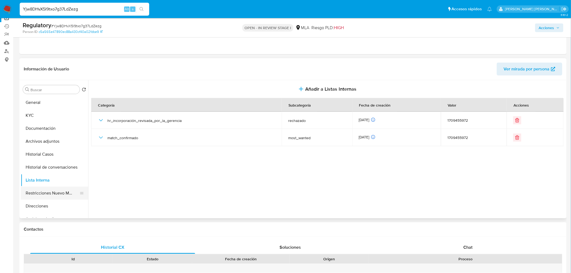
click at [43, 194] on button "Restricciones Nuevo Mundo" at bounding box center [52, 193] width 63 height 13
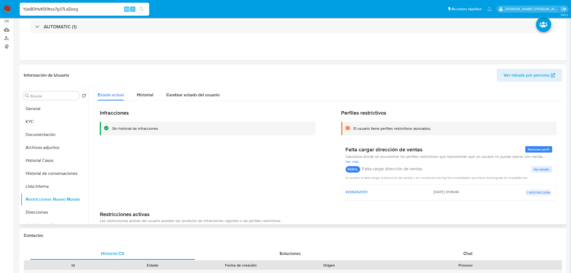
scroll to position [0, 0]
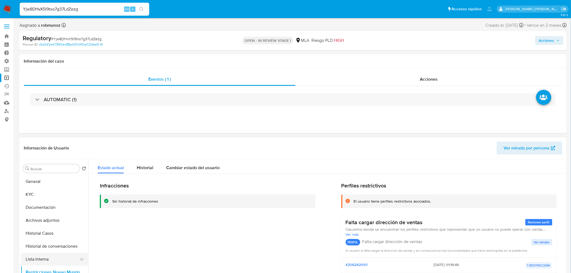
click at [45, 257] on button "Lista Interna" at bounding box center [52, 259] width 63 height 13
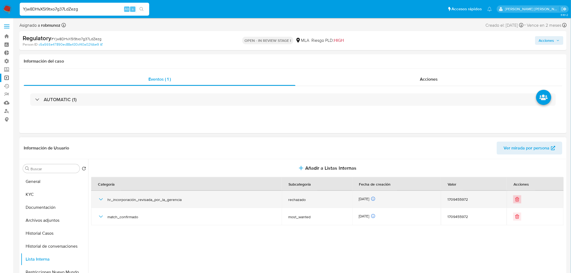
click at [515, 201] on icon "Eliminar" at bounding box center [517, 199] width 5 height 5
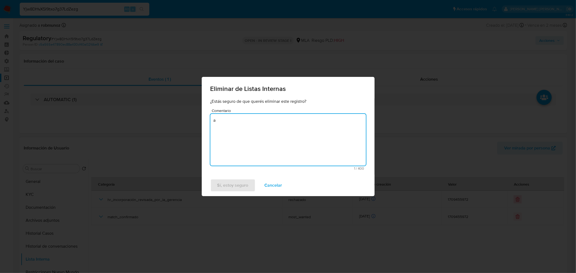
type textarea "a"
type textarea "Mal cargado"
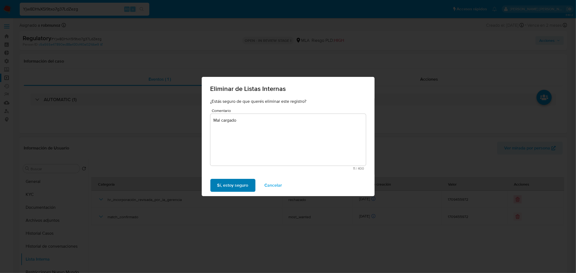
click at [243, 179] on span "Sí, estoy seguro" at bounding box center [232, 185] width 31 height 12
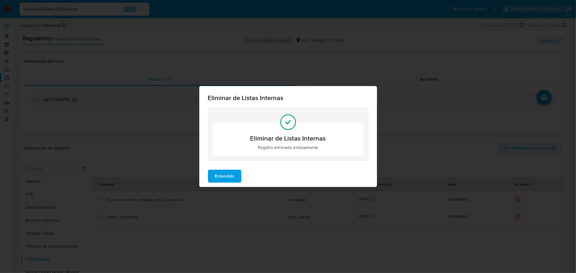
click at [225, 178] on span "Entendido" at bounding box center [224, 176] width 19 height 12
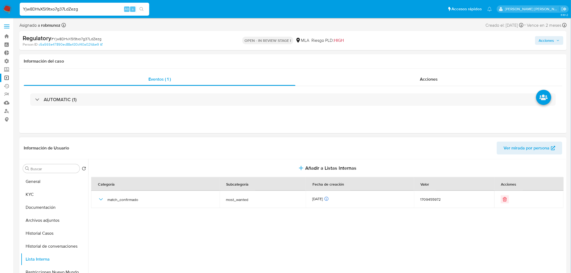
click at [80, 8] on input "Yjw8DHvX5l9txo7g37LdZezg" at bounding box center [85, 9] width 130 height 7
paste input "I7PEKUmeSospIEL6aGdELEy"
type input "YI7PEKUmeSospIEL6aGdELEy"
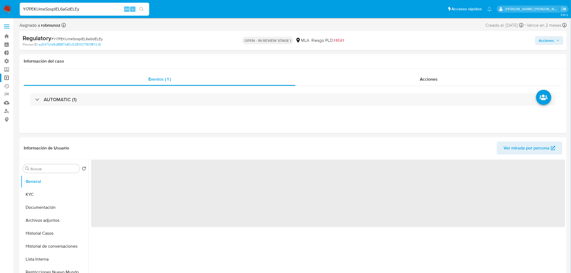
select select "10"
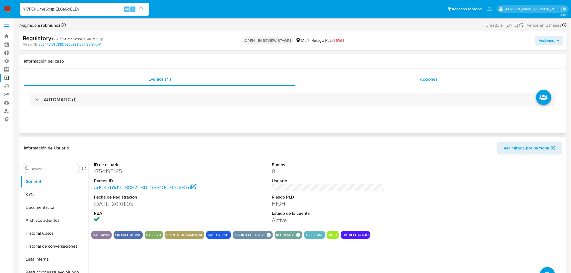
click at [445, 82] on div "Acciones" at bounding box center [429, 79] width 267 height 13
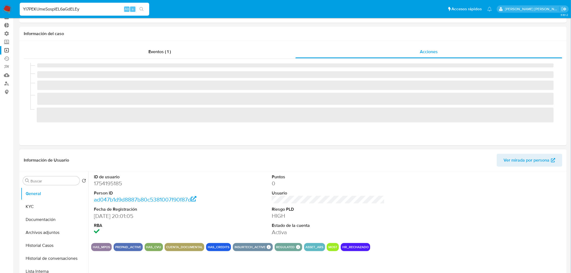
scroll to position [120, 0]
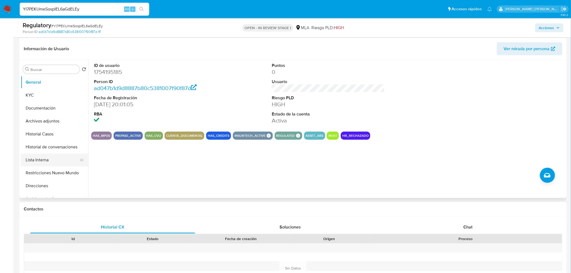
click at [54, 165] on button "Lista Interna" at bounding box center [52, 160] width 63 height 13
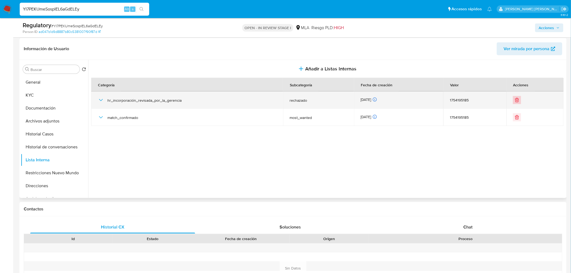
click at [516, 99] on button "Eliminar" at bounding box center [517, 100] width 8 height 8
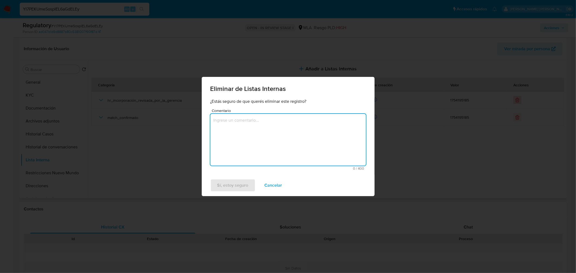
click at [292, 121] on textarea "Comentario" at bounding box center [287, 140] width 155 height 52
type textarea "Mal cargado"
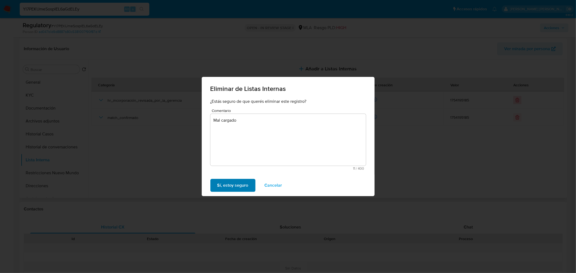
click at [245, 184] on span "Sí, estoy seguro" at bounding box center [232, 185] width 31 height 12
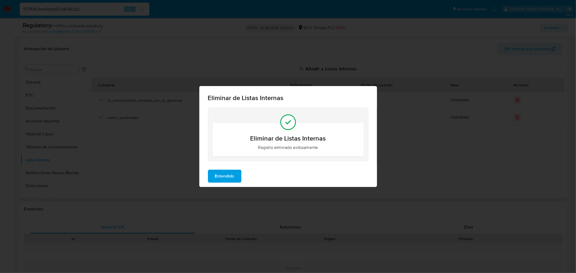
drag, startPoint x: 229, startPoint y: 177, endPoint x: 232, endPoint y: 184, distance: 7.2
click at [228, 177] on span "Entendido" at bounding box center [224, 176] width 19 height 12
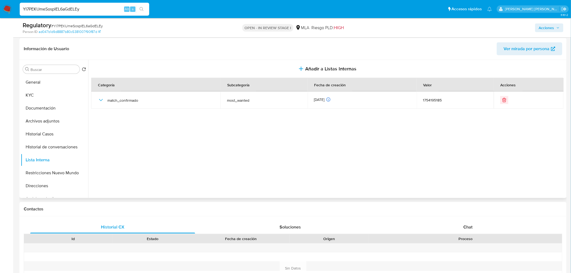
click at [82, 13] on div "YI7PEKUmeSospIEL6aGdELEy Alt s" at bounding box center [85, 9] width 130 height 13
click at [81, 10] on input "YI7PEKUmeSospIEL6aGdELEy" at bounding box center [85, 9] width 130 height 7
paste input "58eqCW3YVx0ovvS9hesusD6u"
type input "58eqCW3YVx0ovvS9hesusD6u"
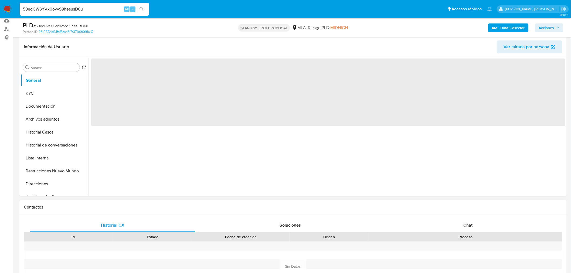
scroll to position [90, 0]
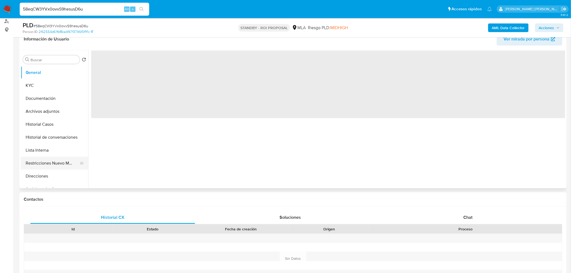
select select "10"
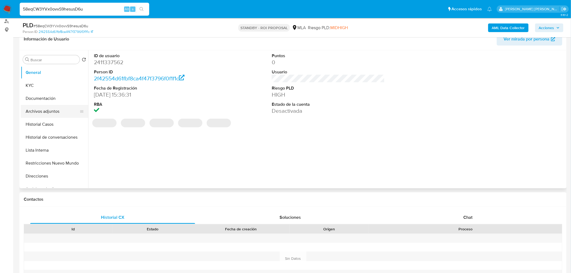
click at [53, 113] on button "Archivos adjuntos" at bounding box center [52, 111] width 63 height 13
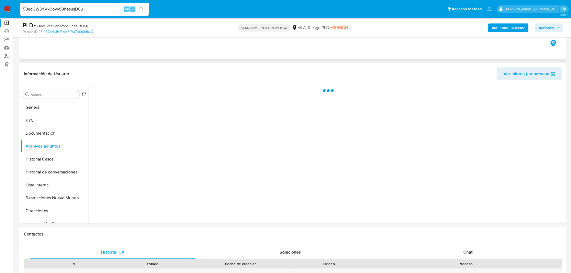
scroll to position [0, 0]
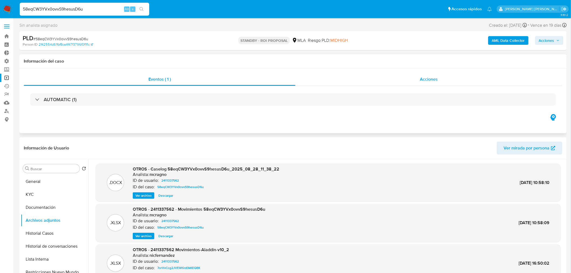
click at [422, 81] on span "Acciones" at bounding box center [429, 79] width 18 height 6
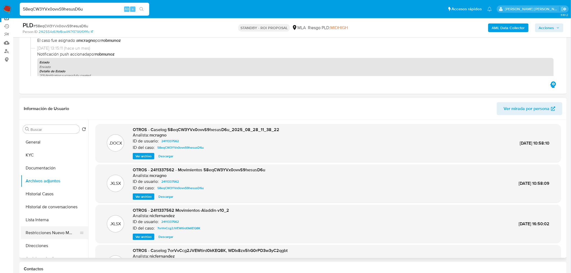
click at [48, 230] on button "Restricciones Nuevo Mundo" at bounding box center [52, 232] width 63 height 13
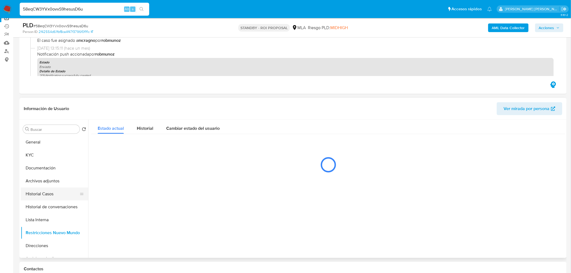
click at [45, 198] on button "Historial Casos" at bounding box center [52, 194] width 63 height 13
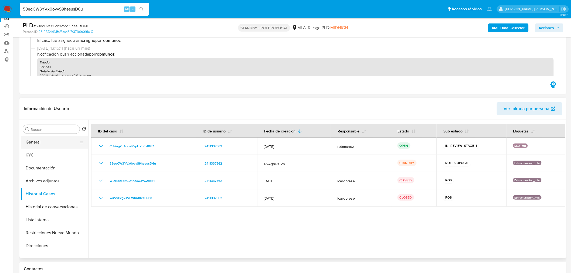
click at [44, 143] on button "General" at bounding box center [52, 142] width 63 height 13
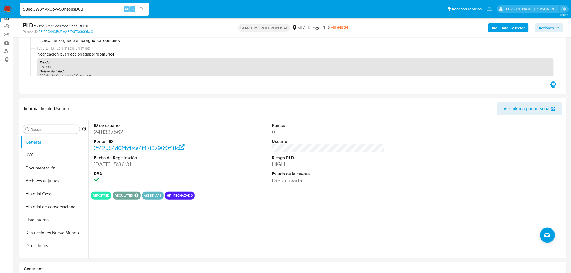
click at [68, 6] on input "58eqCW3YVx0ovvS9hesusD6u" at bounding box center [85, 9] width 130 height 7
click at [68, 5] on div "58eqCW3YVx0ovvS9hesusD6u Alt s" at bounding box center [85, 9] width 130 height 13
paste input "LqzXXyQ7ySEQB1iNQDEmsEZj"
type input "LqzXXyQ7ySEQB1iNQDEmsEZj"
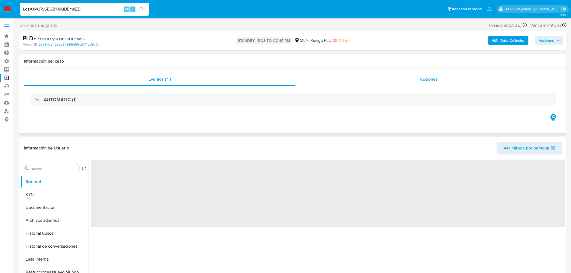
click at [421, 77] on span "Acciones" at bounding box center [429, 79] width 18 height 6
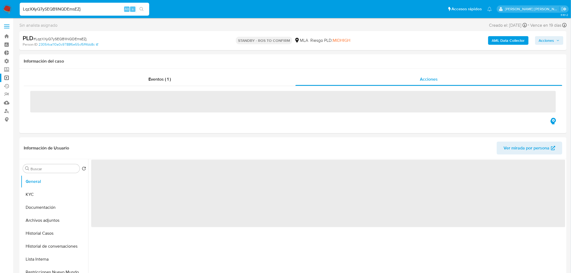
select select "10"
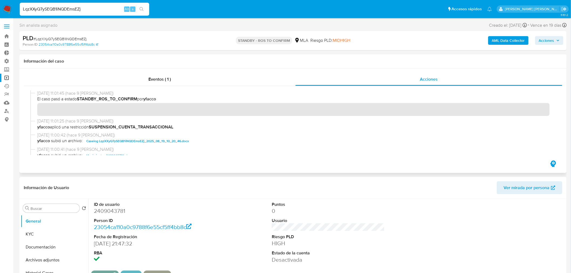
scroll to position [30, 0]
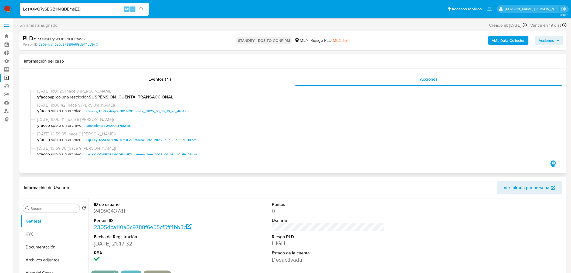
click at [171, 114] on span "Caselog LqzXXyQ7ySEQB1iNQDEmsEZj_2025_08_19_10_20_46.docx" at bounding box center [137, 111] width 103 height 6
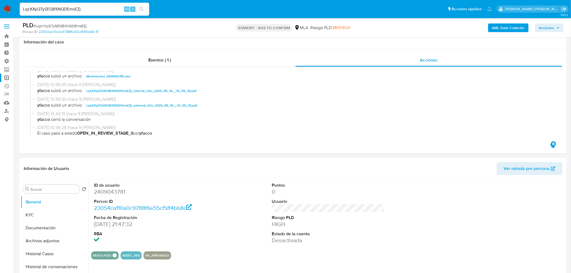
scroll to position [90, 0]
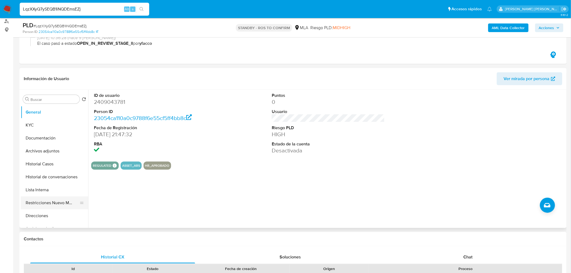
click at [50, 205] on button "Restricciones Nuevo Mundo" at bounding box center [52, 202] width 63 height 13
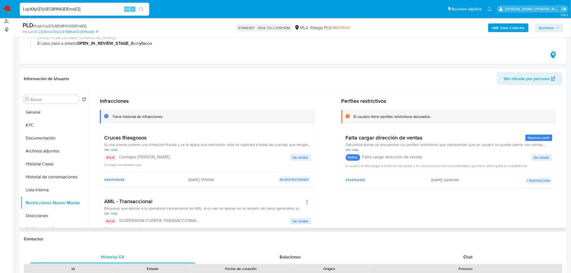
scroll to position [60, 0]
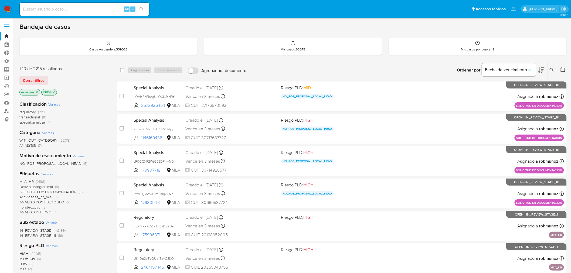
click at [57, 10] on input at bounding box center [85, 9] width 130 height 7
paste input "YI7PEKUmeSospIEL6aGdELEy"
type input "YI7PEKUmeSospIEL6aGdELEy"
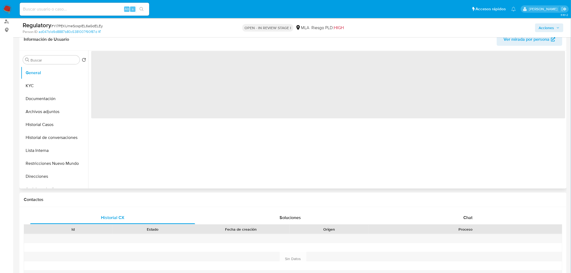
scroll to position [90, 0]
select select "10"
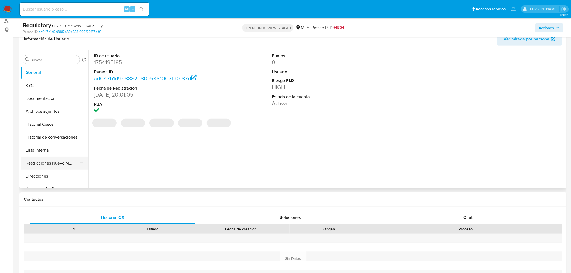
click at [44, 163] on button "Restricciones Nuevo Mundo" at bounding box center [52, 163] width 63 height 13
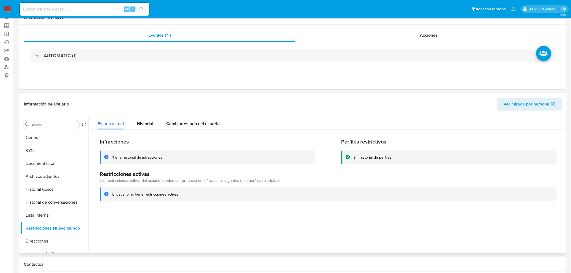
scroll to position [0, 0]
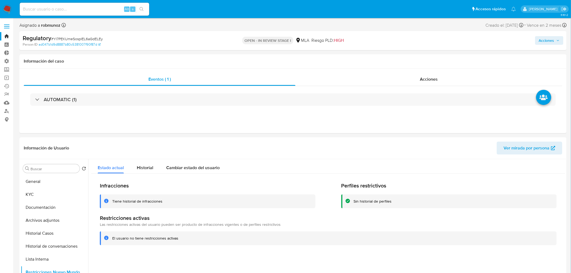
click at [5, 5] on img at bounding box center [7, 9] width 9 height 9
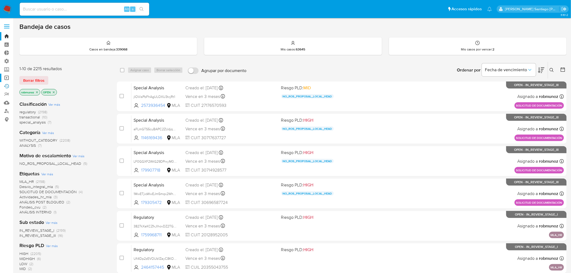
click at [7, 82] on ul "Bandeja Tablero Tablero Externo Administración Reglas Roles Usuarios Equipos Co…" at bounding box center [32, 77] width 64 height 91
click at [5, 77] on link "Operaciones masivas" at bounding box center [32, 78] width 64 height 8
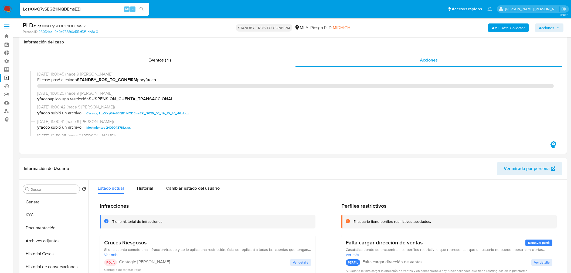
select select "10"
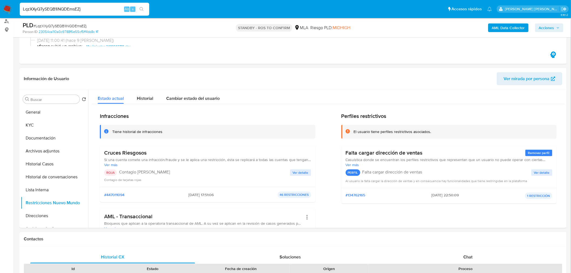
scroll to position [60, 0]
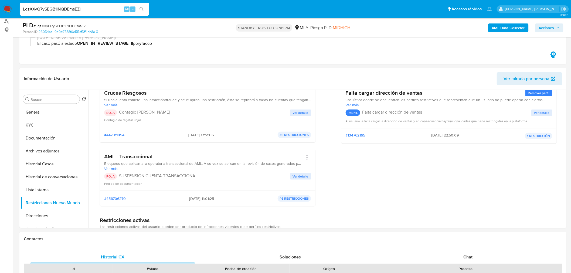
click at [89, 9] on input "LqzXXyQ7ySEQB1iNQDEmsEZj" at bounding box center [85, 9] width 130 height 7
paste input "PSQJXwZSqpeWbhpUd4xNW5CR"
type input "PSQJXwZSqpeWbhpUd4xNW5CR"
click at [145, 6] on button "search-icon" at bounding box center [141, 9] width 11 height 8
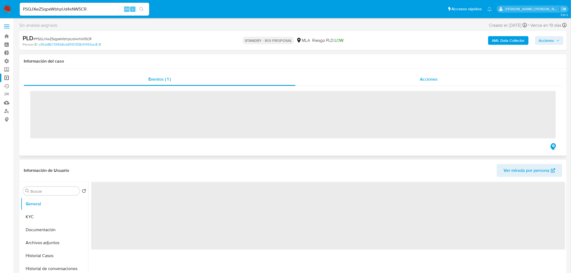
click at [398, 82] on div "Acciones" at bounding box center [429, 79] width 267 height 13
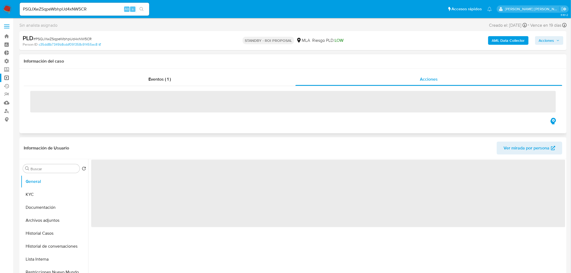
select select "10"
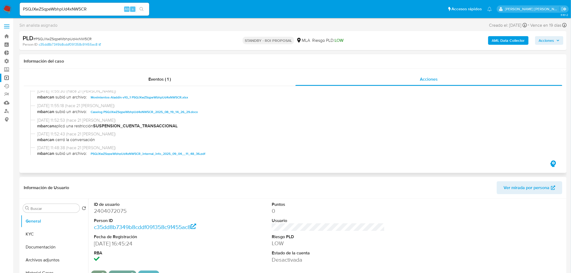
click at [174, 113] on span "Caselog PSQJXwZSqpeWbhpUd4xNW5CR_2025_08_19_14_26_29.docx" at bounding box center [144, 112] width 107 height 6
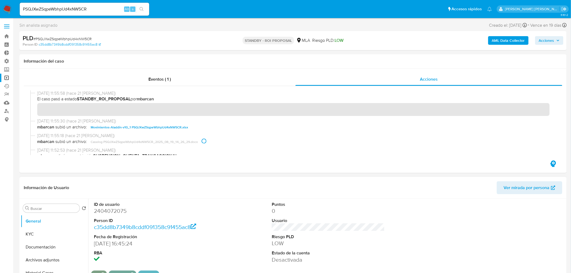
click at [252, 199] on div "ID de usuario 2404072075 Person ID c35dd8b7349b8cddf091358c91455ac8 Fecha de Re…" at bounding box center [328, 232] width 474 height 67
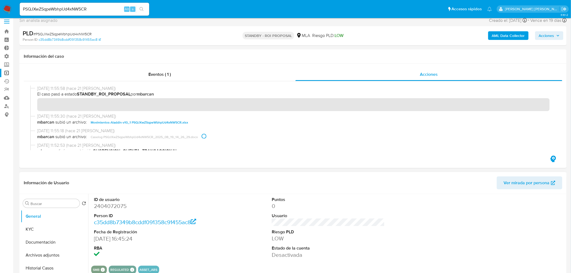
scroll to position [60, 0]
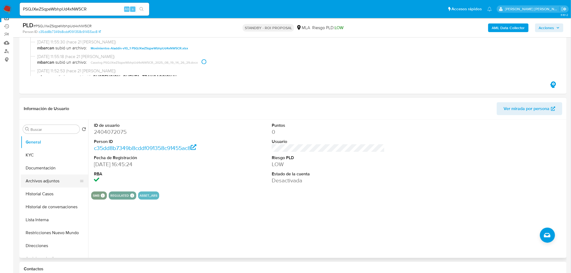
click at [51, 180] on button "Archivos adjuntos" at bounding box center [52, 181] width 63 height 13
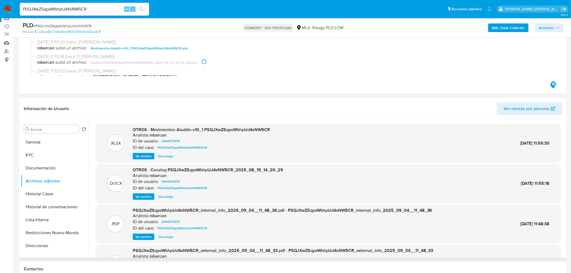
click at [167, 198] on span "Descargar" at bounding box center [165, 196] width 15 height 5
click at [91, 8] on input "PSQJXwZSqpeWbhpUd4xNW5CR" at bounding box center [85, 9] width 130 height 7
paste input "T9PJ1OUocYY3ZHcYsKjqEqOf"
type input "T9PJ1OUocYY3ZHcYsKjqEqOf"
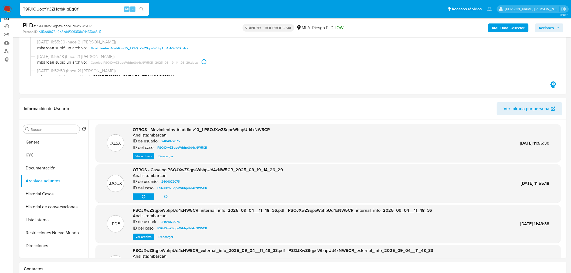
click at [141, 7] on icon "search-icon" at bounding box center [142, 9] width 4 height 4
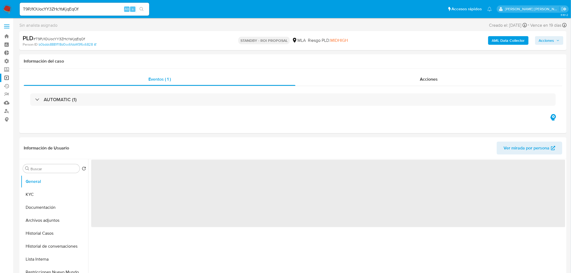
select select "10"
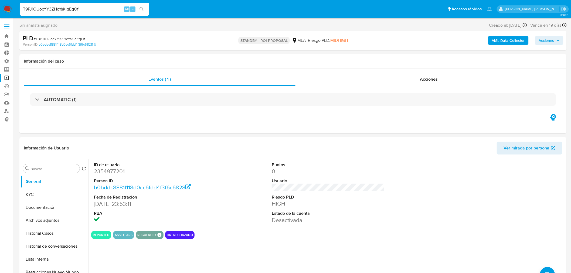
click at [84, 7] on input "T9PJ1OUocYY3ZHcYsKjqEqOf" at bounding box center [85, 9] width 130 height 7
paste input "jZDRzf3sRHmpY5K45pNL6MHK"
type input "jZDRzf3sRHmpY5K45pNL6MHK"
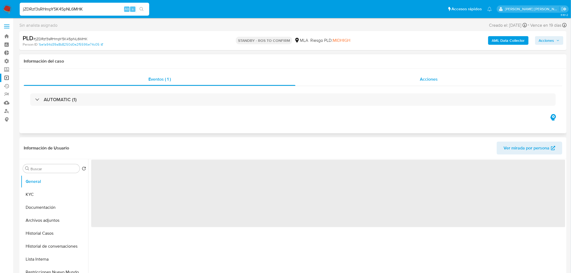
drag, startPoint x: 460, startPoint y: 79, endPoint x: 456, endPoint y: 83, distance: 4.8
click at [458, 80] on div "Acciones" at bounding box center [429, 79] width 267 height 13
select select "10"
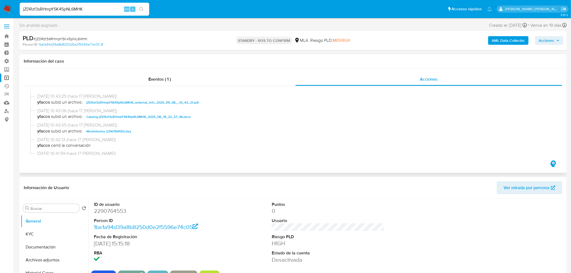
scroll to position [60, 0]
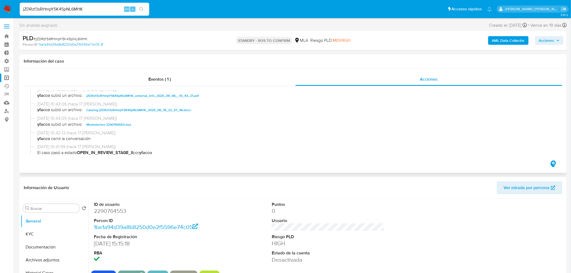
click at [177, 110] on span "Caselog jZDRzf3sRHmpY5K45pNL6MHK_2025_08_18_22_57_46.docx" at bounding box center [138, 110] width 104 height 6
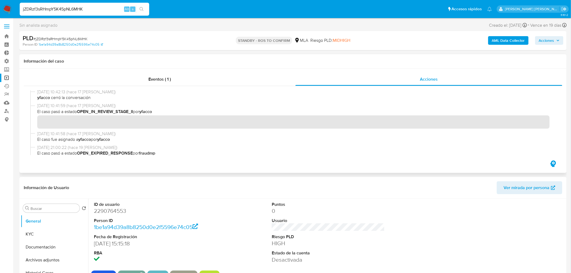
scroll to position [120, 0]
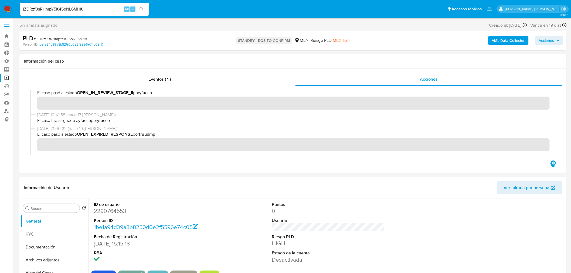
click at [108, 10] on input "jZDRzf3sRHmpY5K45pNL6MHK" at bounding box center [85, 9] width 130 height 7
click at [108, 9] on input "jZDRzf3sRHmpY5K45pNL6MHK" at bounding box center [85, 9] width 130 height 7
paste input "KhWkvmrhCa61ffndAyNsHE3u"
click at [63, 6] on input "jZDRzf3sRHmpY5K45pNL6MHK" at bounding box center [85, 9] width 130 height 7
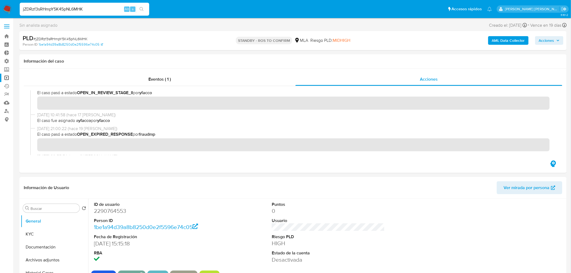
click at [63, 6] on input "jZDRzf3sRHmpY5K45pNL6MHK" at bounding box center [85, 9] width 130 height 7
paste input "KhWkvmrhCa61ffndAyNsHE3u"
type input "KhWkvmrhCa61ffndAyNsHE3u"
drag, startPoint x: 145, startPoint y: 7, endPoint x: 155, endPoint y: 13, distance: 12.1
click at [145, 7] on button "search-icon" at bounding box center [141, 9] width 11 height 8
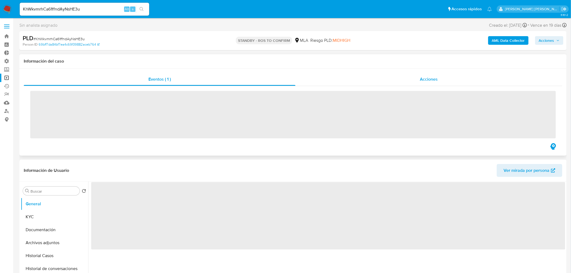
click at [413, 78] on div "Acciones" at bounding box center [429, 79] width 267 height 13
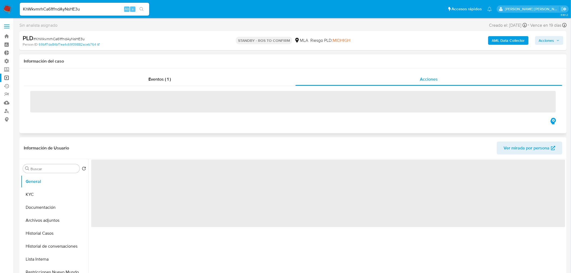
select select "10"
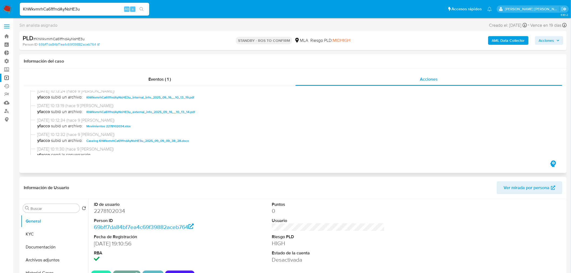
scroll to position [60, 0]
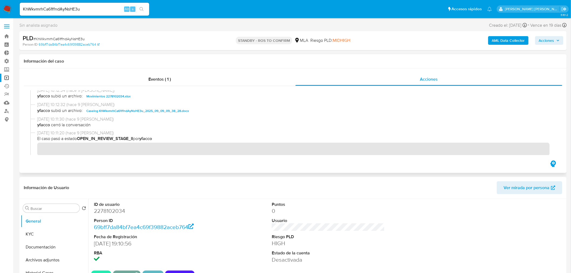
drag, startPoint x: 179, startPoint y: 110, endPoint x: 372, endPoint y: 164, distance: 199.7
click at [179, 110] on span "Caselog KhWkvmrhCa61ffndAyNsHE3u_2025_09_09_09_38_28.docx" at bounding box center [137, 111] width 103 height 6
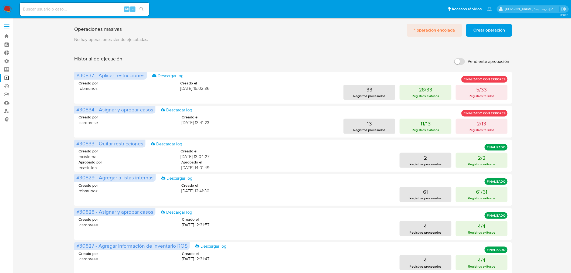
click at [444, 28] on span "1 operación encolada" at bounding box center [434, 30] width 41 height 12
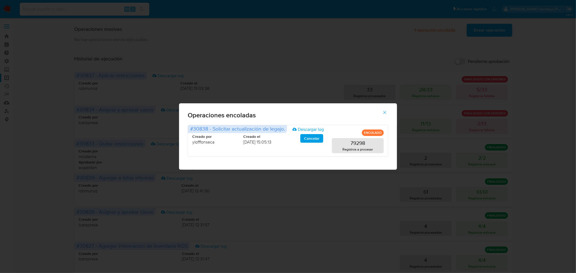
click at [530, 89] on div "Operaciones encoladas #30838 - Solicitar actualización de legajo. Descargar log…" at bounding box center [288, 136] width 576 height 273
drag, startPoint x: 385, startPoint y: 111, endPoint x: 408, endPoint y: 107, distance: 23.0
click at [385, 111] on icon "button" at bounding box center [384, 112] width 5 height 5
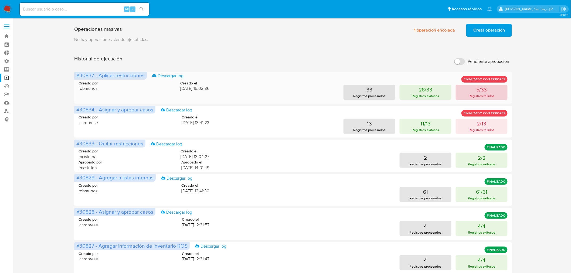
click at [497, 91] on button "5/33 Registros fallidos" at bounding box center [482, 92] width 52 height 15
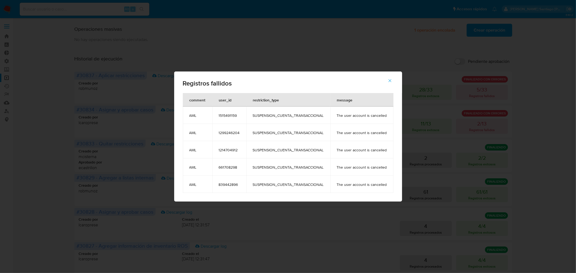
click at [386, 83] on button "button" at bounding box center [389, 80] width 19 height 13
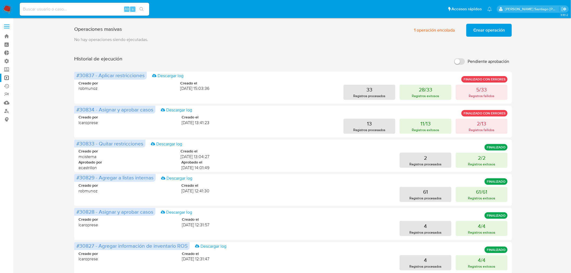
click at [484, 31] on span "Crear operación" at bounding box center [489, 30] width 32 height 12
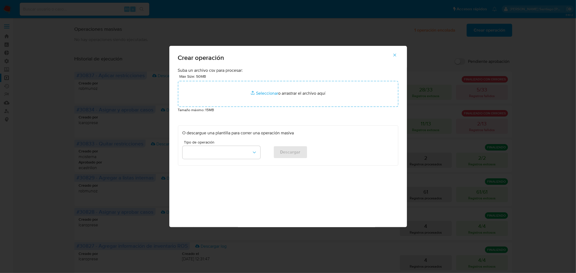
click at [283, 80] on div "Max Size: 50MB Seleccionar archivos Seleccionar o arrastrar el archivo aquí" at bounding box center [288, 89] width 220 height 33
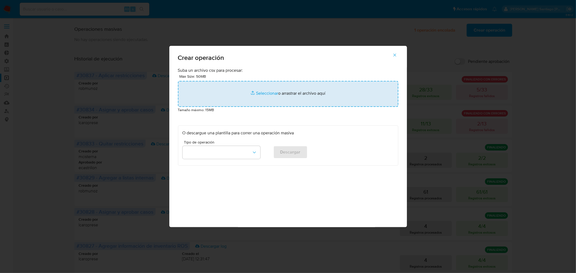
click at [282, 91] on input "file" at bounding box center [288, 94] width 220 height 26
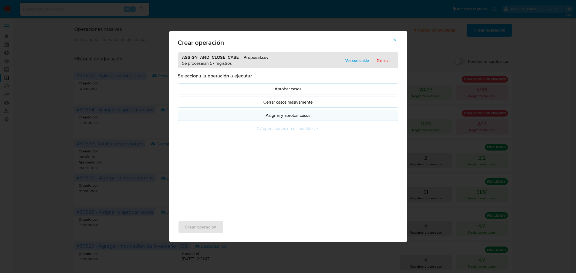
click at [259, 117] on p "Asignar y aprobar casos" at bounding box center [287, 115] width 211 height 6
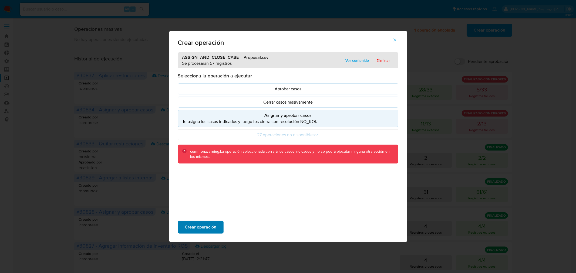
click at [217, 226] on button "Crear operación" at bounding box center [201, 227] width 46 height 13
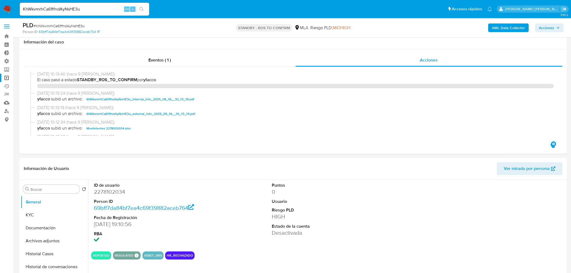
select select "10"
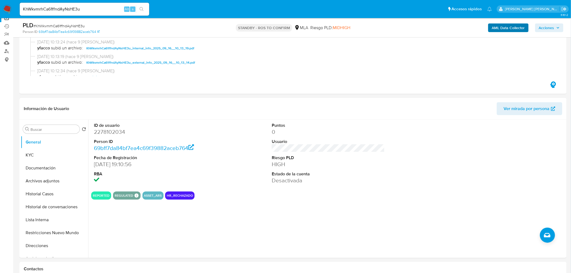
scroll to position [60, 0]
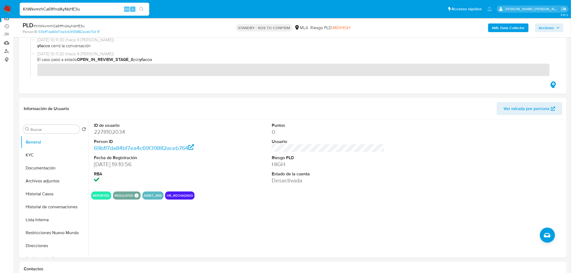
click at [49, 6] on input "KhWkvmrhCa61ffndAyNsHE3u" at bounding box center [85, 9] width 130 height 7
paste input "VbQm1jEgCMNXzgXvDQnJZLW2"
type input "VbQm1jEgCMNXzgXvDQnJZLW"
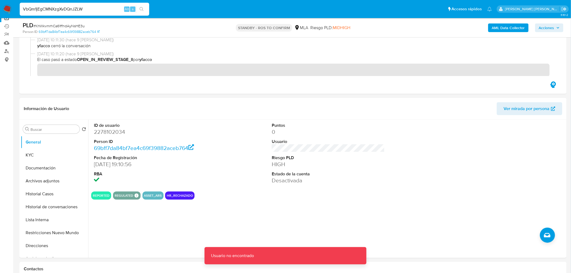
click at [8, 7] on img at bounding box center [7, 9] width 9 height 9
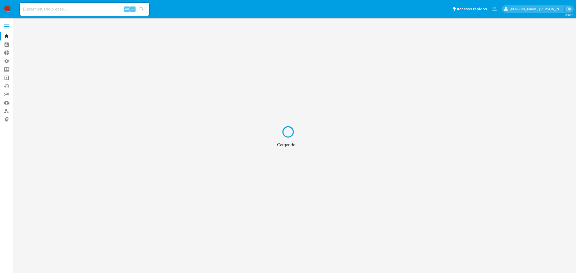
click at [99, 10] on div "Cargando..." at bounding box center [288, 136] width 576 height 273
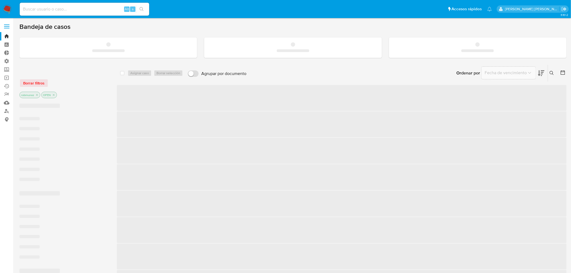
click at [99, 10] on input at bounding box center [85, 9] width 130 height 7
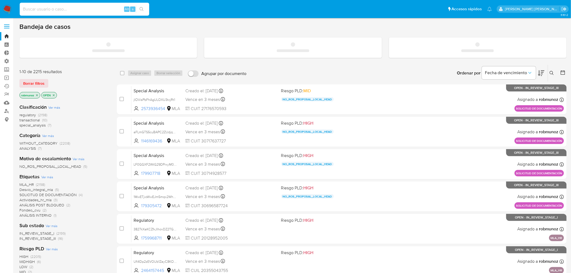
paste input "VbQm1jEgCMNXzgXvDQnJZLW2"
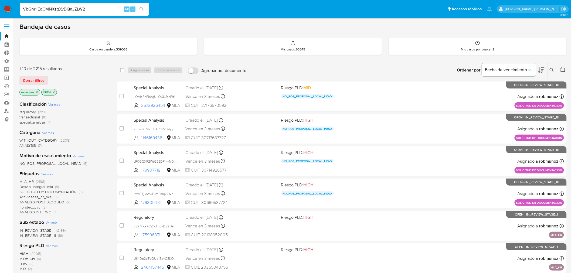
type input "VbQm1jEgCMNXzgXvDQnJZLW2"
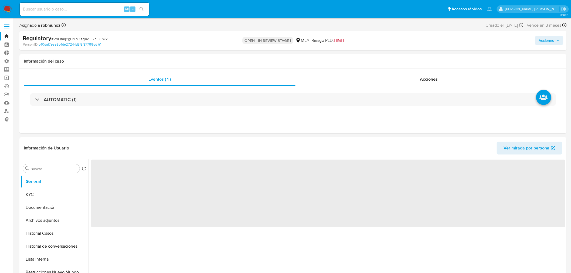
click at [559, 34] on div "Acciones" at bounding box center [474, 40] width 179 height 13
select select "10"
click at [554, 40] on span "Acciones" at bounding box center [546, 40] width 15 height 9
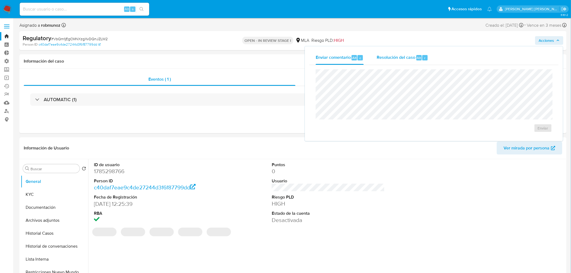
click at [412, 52] on div "Resolución del caso Alt r" at bounding box center [403, 58] width 52 height 14
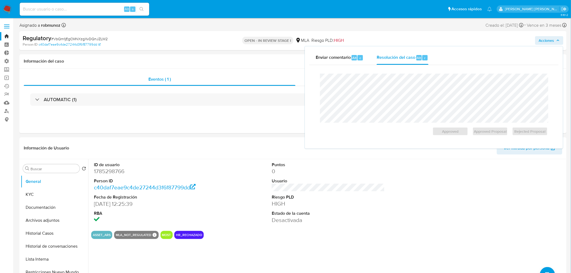
click at [77, 4] on div "Alt s" at bounding box center [85, 9] width 130 height 13
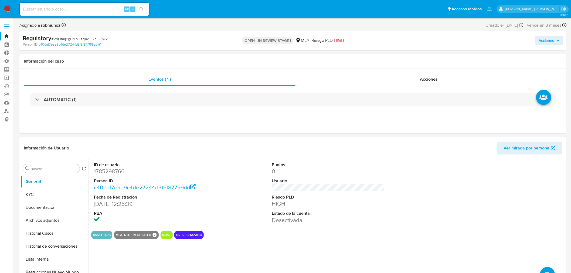
click at [74, 9] on input at bounding box center [85, 9] width 130 height 7
paste input "QVR1HqNh8cW1UiiNQu6kYxU4"
type input "QVR1HqNh8cW1UiiNQu6kYxU4"
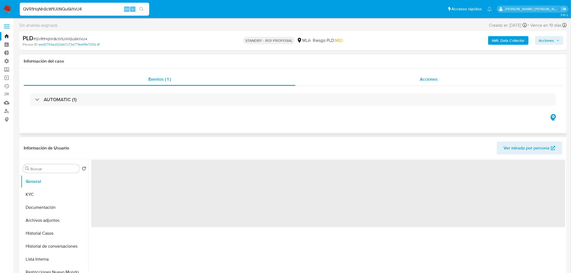
select select "10"
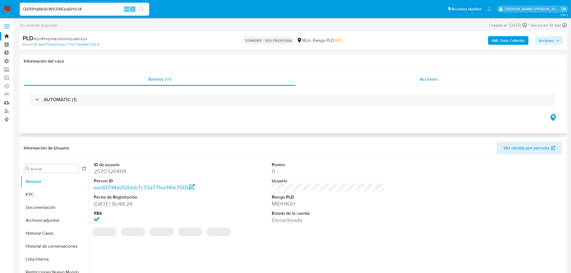
click at [425, 77] on span "Acciones" at bounding box center [429, 79] width 18 height 6
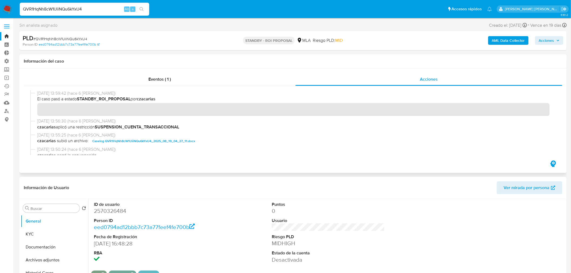
click at [174, 138] on span "Caselog QVR1HqNh8cW1UiiNQu6kYxU4_2025_08_19_04_27_11.docx" at bounding box center [143, 141] width 103 height 6
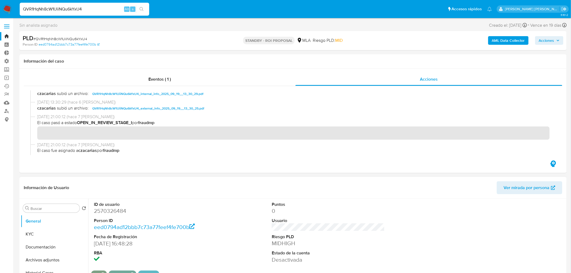
scroll to position [30, 0]
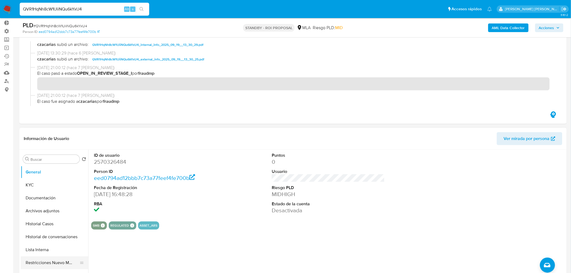
click at [35, 265] on button "Restricciones Nuevo Mundo" at bounding box center [52, 262] width 63 height 13
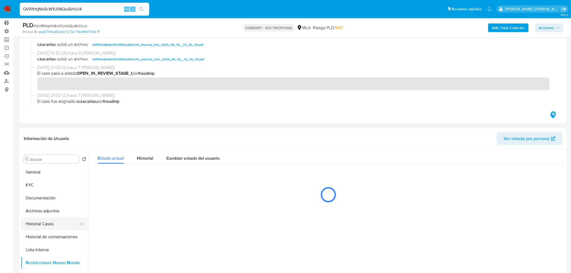
click at [39, 226] on button "Historial Casos" at bounding box center [52, 224] width 63 height 13
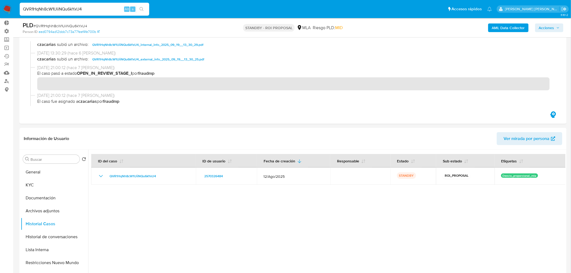
click at [89, 10] on input "QVR1HqNh8cW1UiiNQu6kYxU4" at bounding box center [85, 9] width 130 height 7
paste input "rA5FTmDdqy1JzEgYReKubdyA"
type input "rA5FTmDdqy1JzEgYReKubdyA"
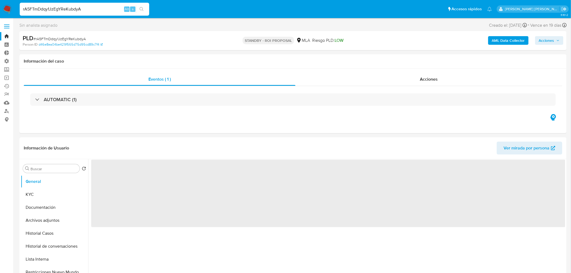
select select "10"
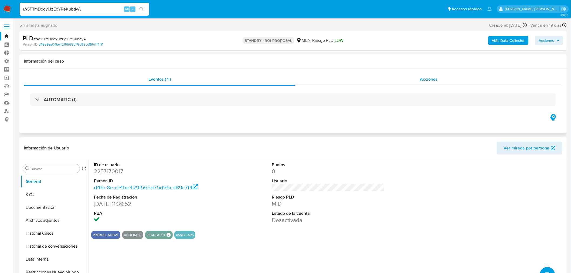
click at [422, 78] on span "Acciones" at bounding box center [429, 79] width 18 height 6
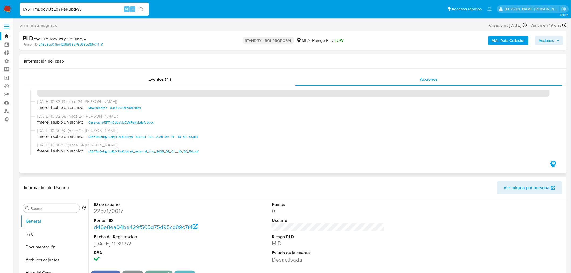
scroll to position [30, 0]
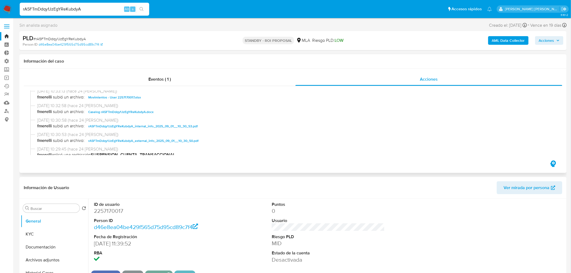
click at [100, 112] on span "Caselog rA5FTmDdqy1JzEgYReKubdyA.docx" at bounding box center [120, 112] width 65 height 6
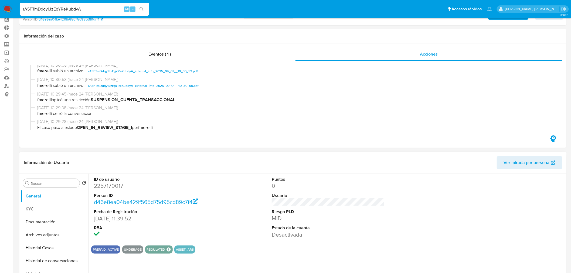
scroll to position [60, 0]
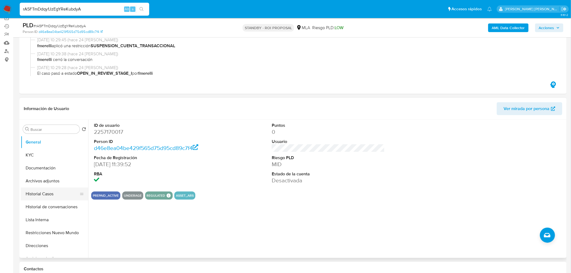
click at [43, 200] on ul "General KYC Documentación Archivos adjuntos Historial Casos Historial de conver…" at bounding box center [54, 197] width 67 height 122
click at [42, 194] on button "Historial Casos" at bounding box center [52, 194] width 63 height 13
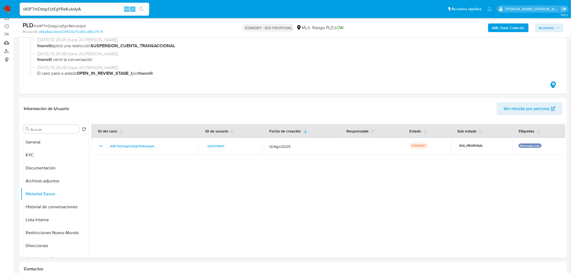
click at [100, 8] on input "rA5FTmDdqy1JzEgYReKubdyA" at bounding box center [85, 9] width 130 height 7
paste input "DQ3tBuHiYObtSU1YQXUrHAmX"
type input "DQ3tBuHiYObtSU1YQXUrHAmX"
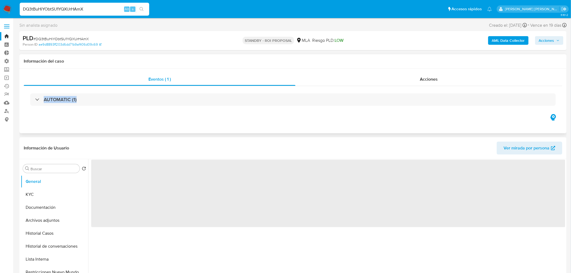
drag, startPoint x: 441, startPoint y: 86, endPoint x: 437, endPoint y: 87, distance: 4.8
click at [441, 86] on div "Eventos ( 1 ) Acciones AUTOMATIC (1)" at bounding box center [293, 93] width 539 height 40
select select "10"
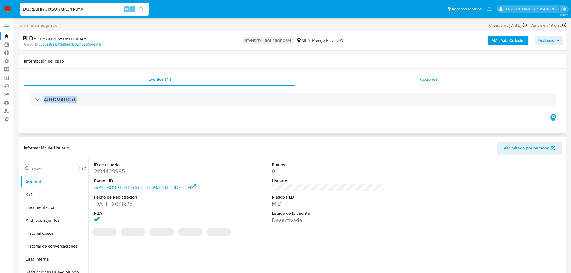
click at [430, 84] on div "Acciones" at bounding box center [429, 79] width 267 height 13
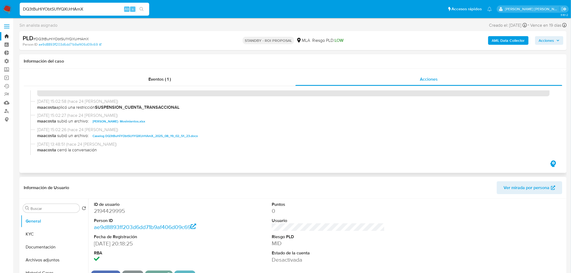
scroll to position [30, 0]
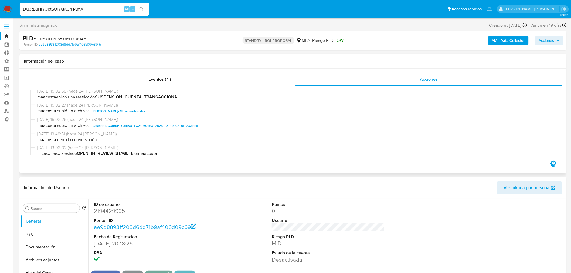
click at [164, 127] on span "Caselog DQ3tBuHiYObtSU1YQXUrHAmX_2025_08_19_02_51_23.docx" at bounding box center [145, 126] width 105 height 6
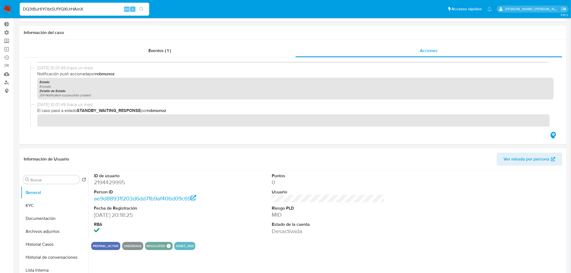
scroll to position [60, 0]
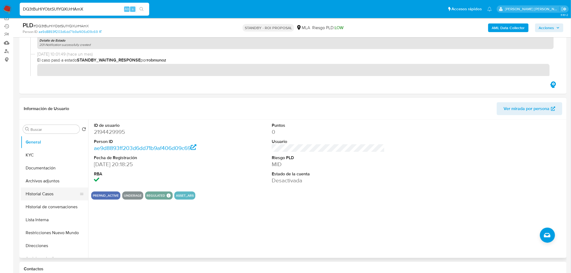
click at [56, 188] on button "Historial Casos" at bounding box center [52, 194] width 63 height 13
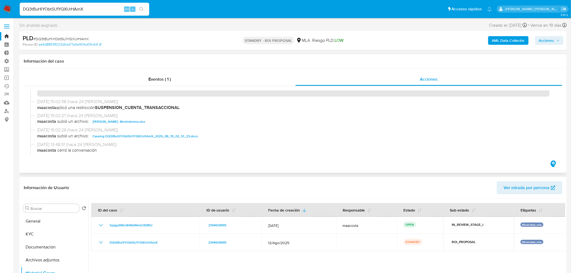
scroll to position [30, 0]
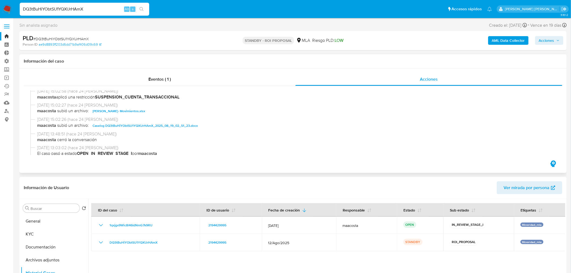
click at [172, 126] on span "Caselog DQ3tBuHiYObtSU1YQXUrHAmX_2025_08_19_02_51_23.docx" at bounding box center [145, 126] width 105 height 6
click at [69, 9] on input "DQ3tBuHiYObtSU1YQXUrHAmX" at bounding box center [85, 9] width 130 height 7
paste input "60ueJIPrrDYK13wqzRuffLll"
type input "60ueJIPrrDYK13wqzRuffLll"
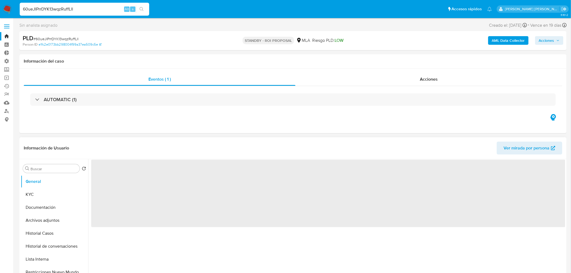
select select "10"
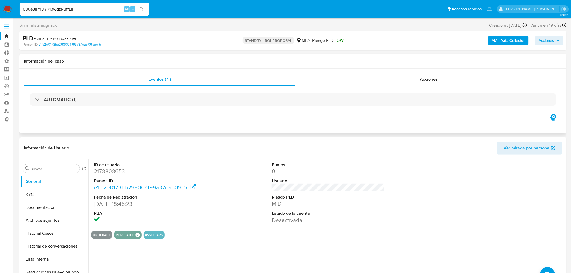
drag, startPoint x: 431, startPoint y: 80, endPoint x: 432, endPoint y: 87, distance: 6.5
click at [432, 80] on span "Acciones" at bounding box center [429, 79] width 18 height 6
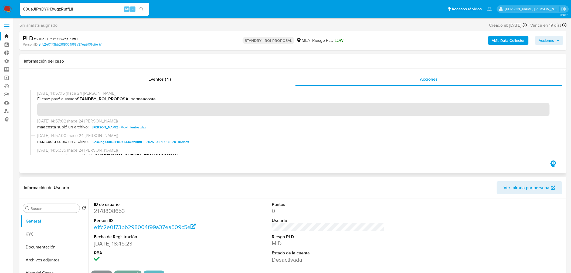
scroll to position [30, 0]
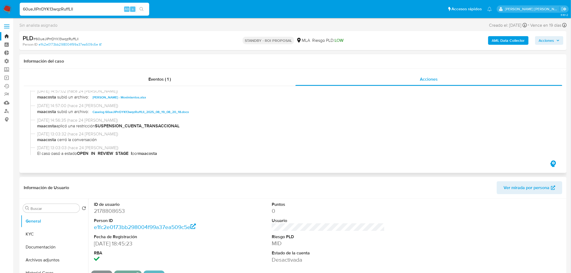
click at [179, 114] on span "Caselog 60ueJIPrrDYK13wqzRuffLll_2025_08_19_08_20_18.docx" at bounding box center [141, 112] width 96 height 6
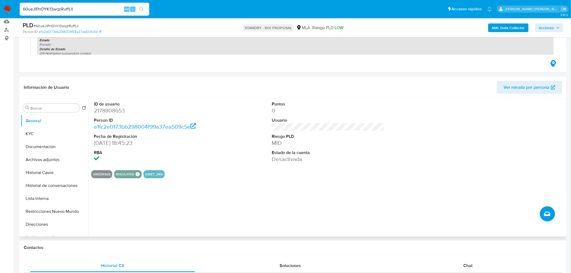
scroll to position [90, 0]
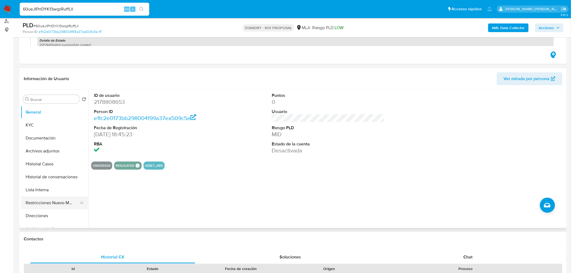
click at [73, 205] on button "Restricciones Nuevo Mundo" at bounding box center [52, 202] width 63 height 13
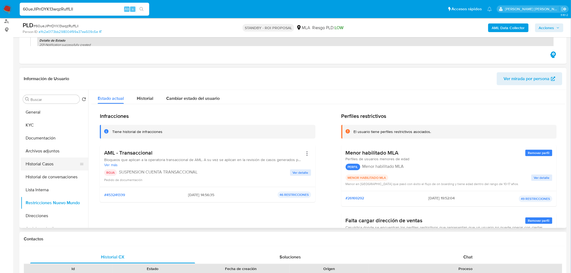
click at [50, 165] on button "Historial Casos" at bounding box center [52, 164] width 63 height 13
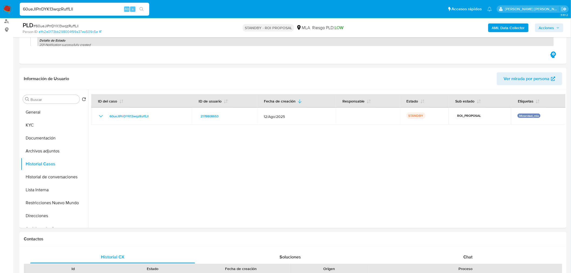
click at [78, 8] on input "60ueJIPrrDYK13wqzRuffLll" at bounding box center [85, 9] width 130 height 7
click at [78, 7] on input "60ueJIPrrDYK13wqzRuffLll" at bounding box center [85, 9] width 130 height 7
paste input "EDsFoEndC4V08ugqPLnaPeXi"
type input "EDsFoEndC4V08ugqPLnaPeXi"
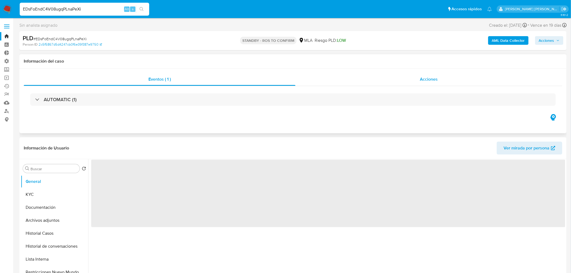
click at [427, 76] on span "Acciones" at bounding box center [429, 79] width 18 height 6
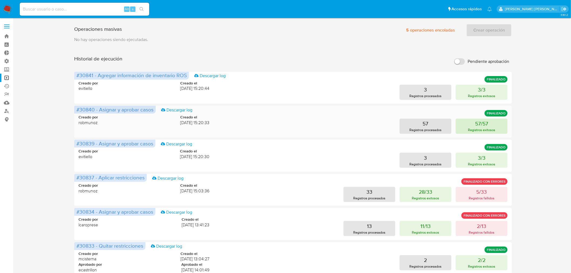
click at [479, 128] on p "Registros exitosos" at bounding box center [481, 129] width 27 height 5
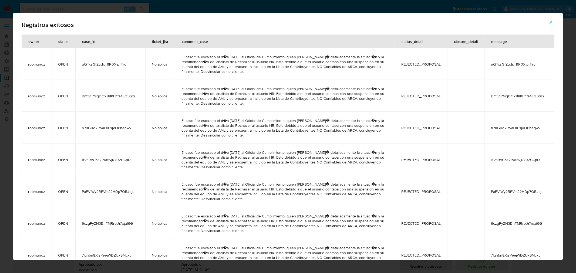
click at [109, 68] on td "uQTxsGfZudicrI1R0XlprFru" at bounding box center [110, 64] width 70 height 32
click at [110, 64] on span "uQTxsGfZudicrI1R0XlprFru" at bounding box center [110, 64] width 57 height 5
drag, startPoint x: 552, startPoint y: 21, endPoint x: 543, endPoint y: 22, distance: 8.7
click at [549, 20] on icon "button" at bounding box center [550, 22] width 5 height 5
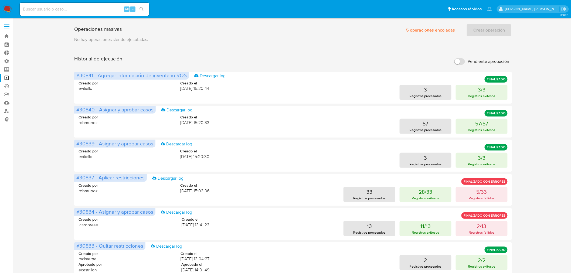
click at [75, 11] on input at bounding box center [85, 9] width 130 height 7
paste input "uQTxsGfZudicrI1R0XlprFru"
type input "uQTxsGfZudicrI1R0XlprFru"
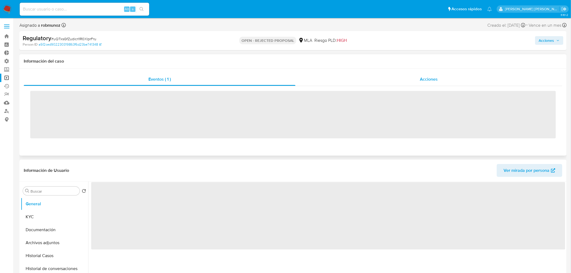
click at [436, 76] on span "Acciones" at bounding box center [429, 79] width 18 height 6
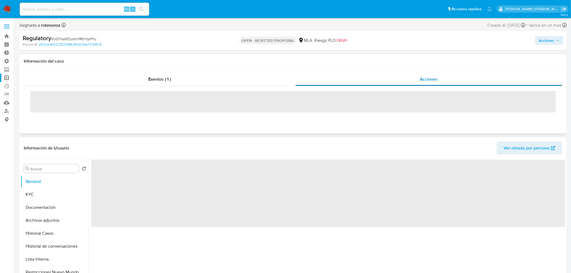
select select "10"
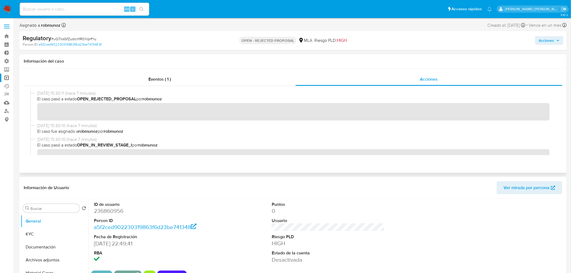
click at [369, 169] on div "Eventos ( 1 ) Acciones" at bounding box center [292, 121] width 547 height 104
click at [4, 77] on link "Operaciones masivas" at bounding box center [32, 78] width 64 height 8
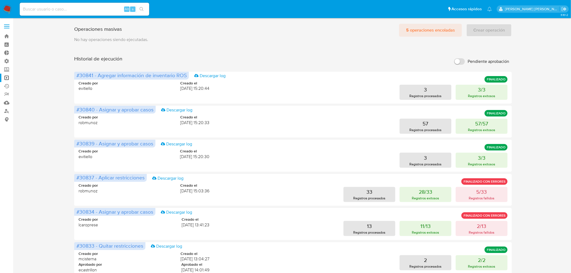
click at [425, 30] on span "5 operaciones encoladas" at bounding box center [430, 30] width 49 height 12
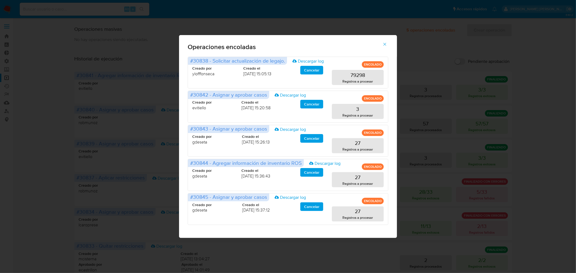
click at [384, 42] on icon "button" at bounding box center [384, 44] width 5 height 5
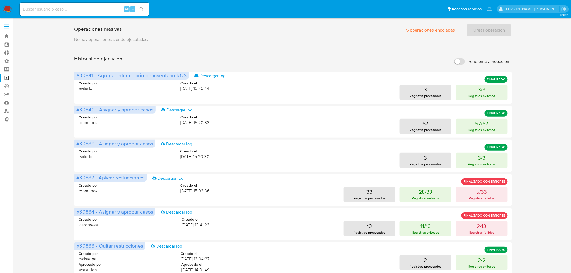
click at [334, 60] on div "Historial de ejecución Pendiente aprobación" at bounding box center [293, 62] width 438 height 12
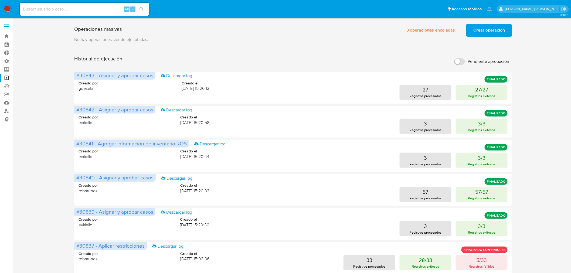
click at [471, 28] on button "Crear operación" at bounding box center [489, 30] width 46 height 13
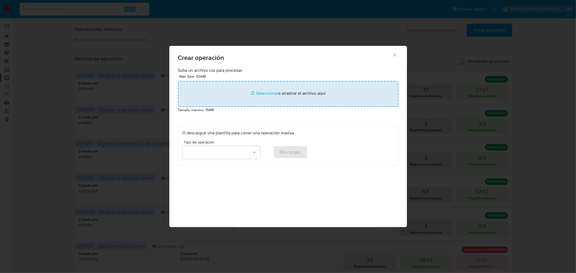
click at [266, 91] on input "file" at bounding box center [288, 94] width 220 height 26
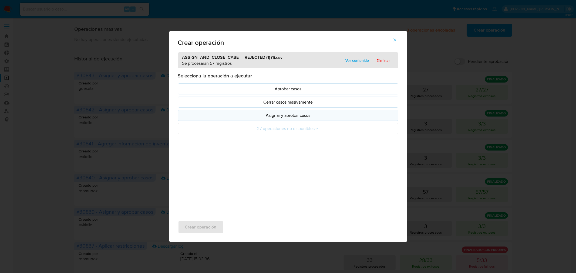
click at [303, 114] on p "Asignar y aprobar casos" at bounding box center [287, 115] width 211 height 6
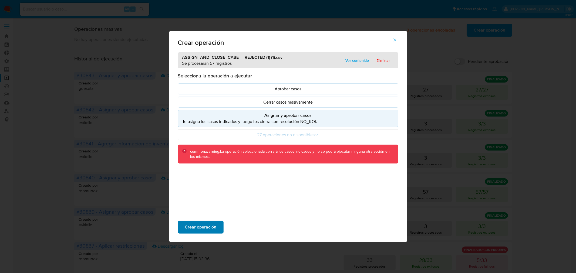
click at [215, 225] on button "Crear operación" at bounding box center [201, 227] width 46 height 13
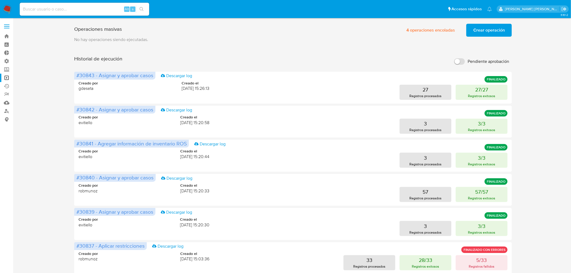
click at [9, 6] on img at bounding box center [7, 9] width 9 height 9
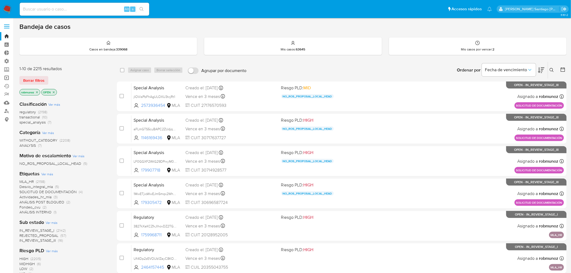
click at [8, 74] on link "Operaciones masivas" at bounding box center [32, 78] width 64 height 8
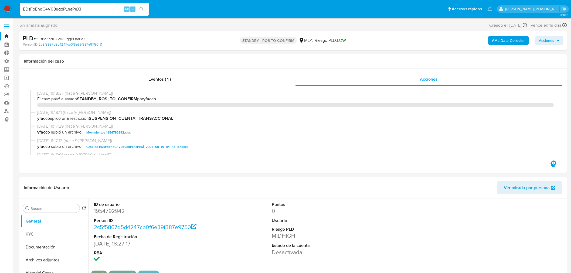
select select "10"
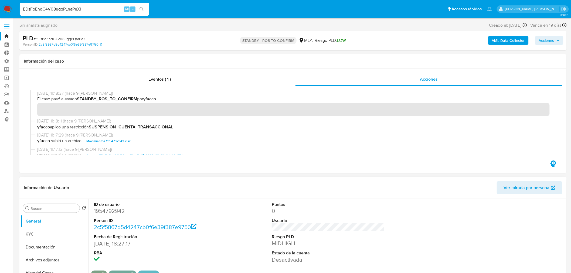
click at [367, 214] on dd "0" at bounding box center [328, 211] width 113 height 8
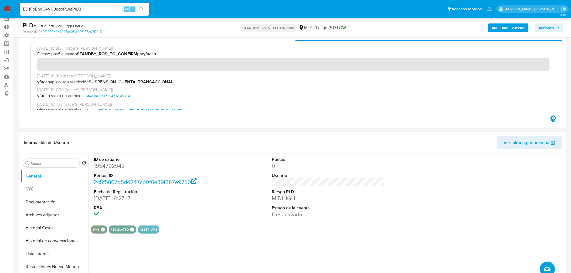
scroll to position [60, 0]
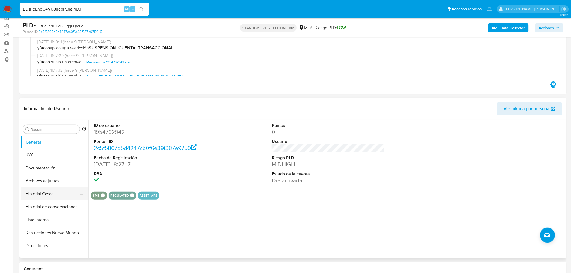
click at [49, 197] on button "Historial Casos" at bounding box center [52, 194] width 63 height 13
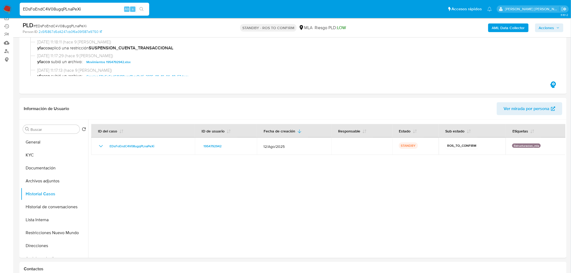
click at [90, 10] on input "EDsFoEndC4V08ugqPLnaPeXi" at bounding box center [85, 9] width 130 height 7
click at [90, 11] on input "EDsFoEndC4V08ugqPLnaPeXi" at bounding box center [85, 9] width 130 height 7
paste input "GLXMHReb6YAsTWDdVTmr7bSM"
type input "GLXMHReb6YAsTWDdVTmr7bSM"
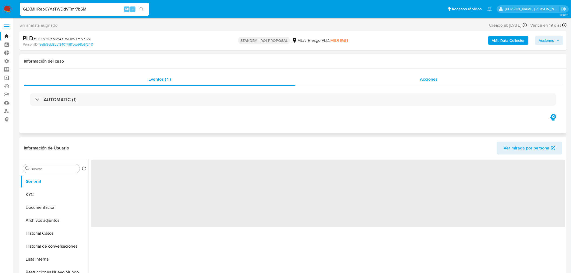
click at [424, 79] on span "Acciones" at bounding box center [429, 79] width 18 height 6
select select "10"
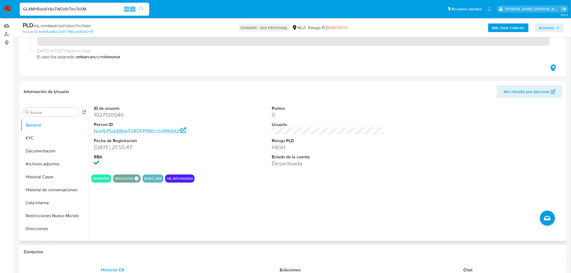
scroll to position [90, 0]
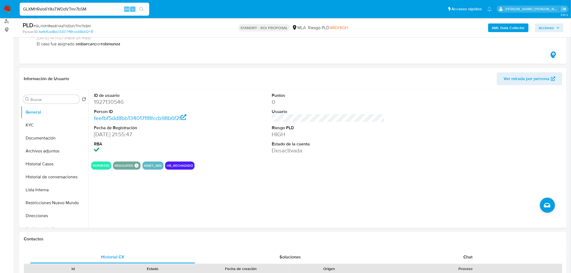
click at [69, 6] on input "GLXMHReb6YAsTWDdVTmr7bSM" at bounding box center [85, 9] width 130 height 7
paste input "QSOYyQoZUWEjgkUqFhNtPrNm"
type input "QSOYyQoZUWEjgkUqFhNtPrNm"
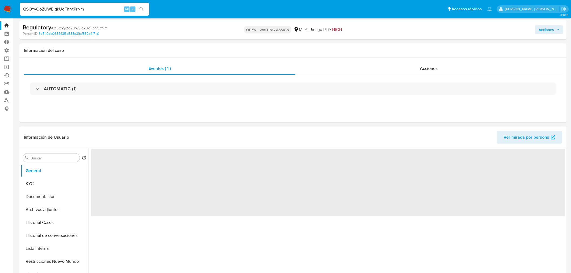
scroll to position [30, 0]
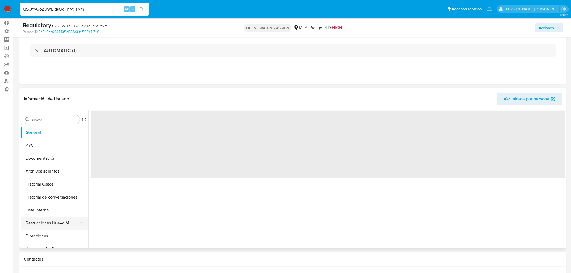
select select "10"
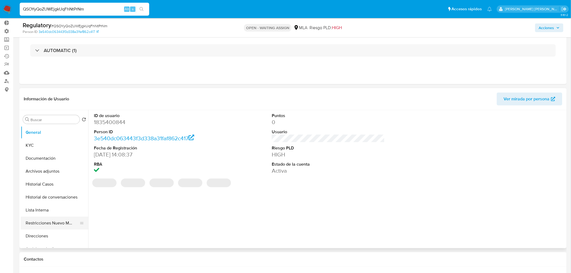
click at [41, 226] on button "Restricciones Nuevo Mundo" at bounding box center [52, 223] width 63 height 13
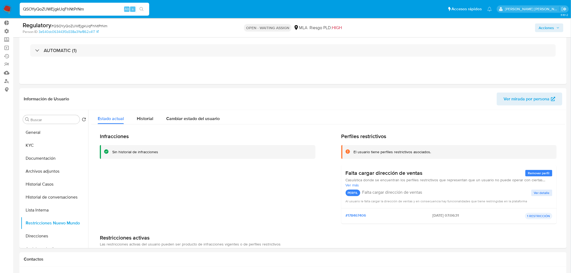
click at [84, 10] on input "QSOYyQoZUWEjgkUqFhNtPrNm" at bounding box center [85, 9] width 130 height 7
paste input "bzbqMoNnGMGrCS4RL02H3dRE"
type input "bzbqMoNnGMGrCS4RL02H3dRE"
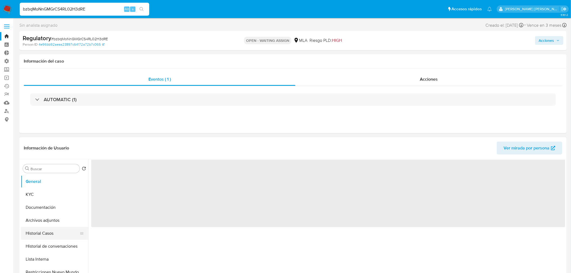
scroll to position [30, 0]
click at [58, 248] on button "Restricciones Nuevo Mundo" at bounding box center [52, 242] width 63 height 13
select select "10"
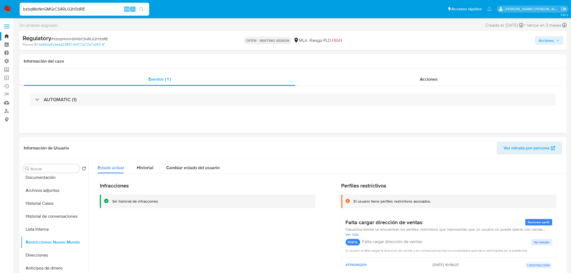
click at [94, 11] on input "bzbqMoNnGMGrCS4RL02H3dRE" at bounding box center [85, 9] width 130 height 7
paste input "1145776226"
type input "1145776226"
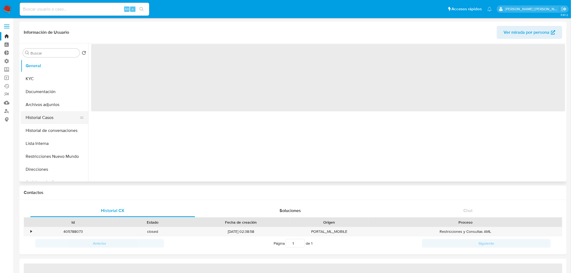
select select "10"
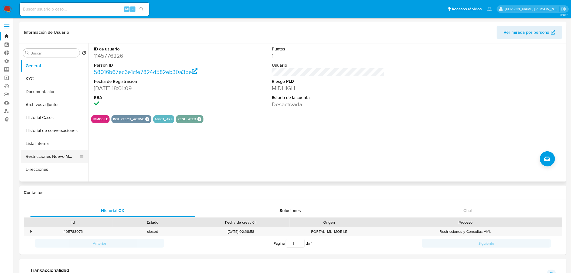
click at [60, 157] on button "Restricciones Nuevo Mundo" at bounding box center [52, 156] width 63 height 13
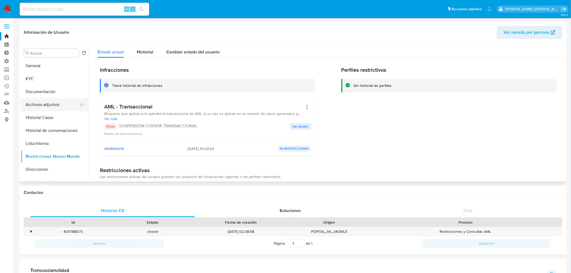
click at [45, 105] on button "Archivos adjuntos" at bounding box center [52, 104] width 63 height 13
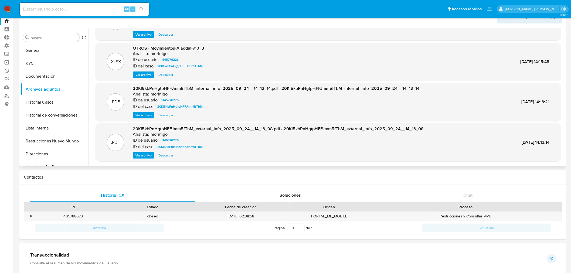
scroll to position [30, 0]
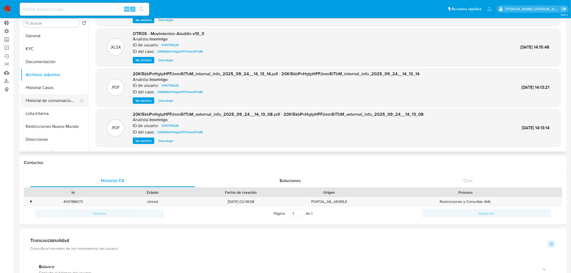
click at [45, 97] on button "Historial de conversaciones" at bounding box center [52, 100] width 63 height 13
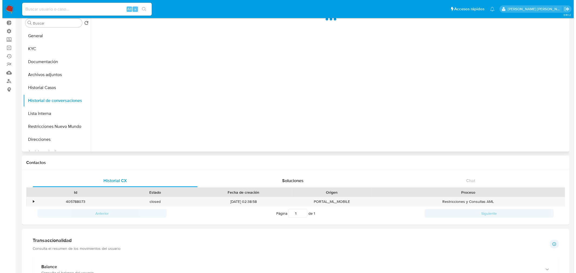
scroll to position [0, 0]
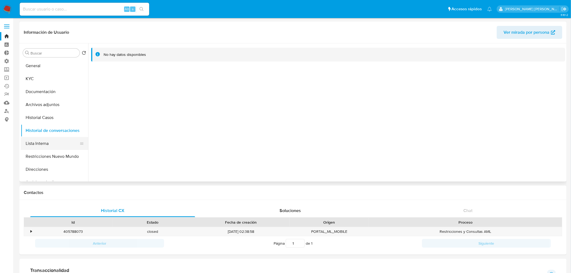
click at [48, 147] on button "Lista Interna" at bounding box center [52, 143] width 63 height 13
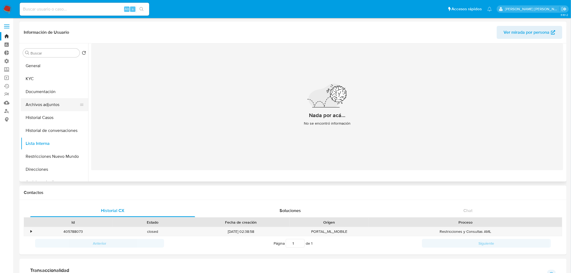
click at [52, 106] on button "Archivos adjuntos" at bounding box center [52, 104] width 63 height 13
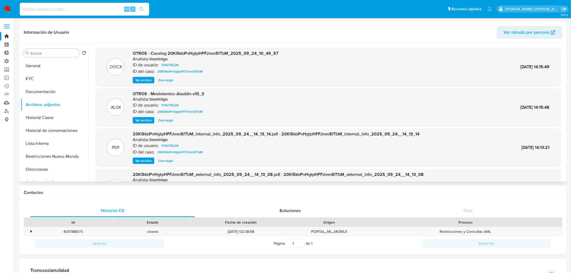
click at [141, 80] on span "Ver archivo" at bounding box center [143, 79] width 16 height 5
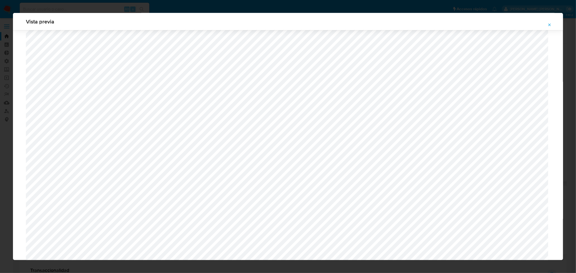
scroll to position [229, 0]
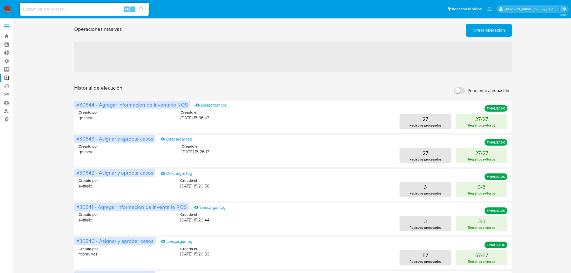
click at [487, 24] on span "Crear operación" at bounding box center [489, 30] width 32 height 12
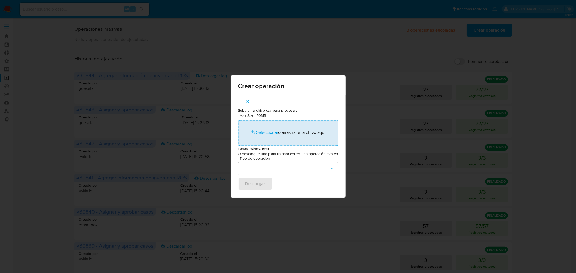
click at [290, 129] on input "Max Size: 50MB Seleccionar archivos" at bounding box center [288, 133] width 100 height 26
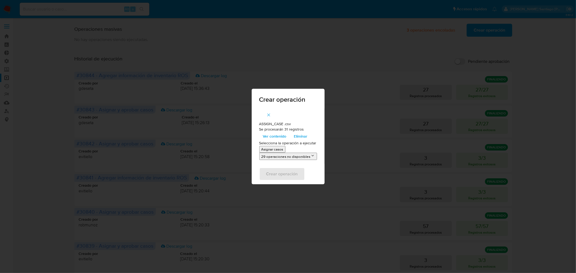
click at [274, 149] on p "Asignar casos" at bounding box center [272, 149] width 22 height 5
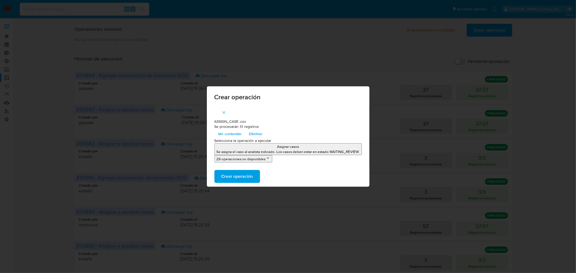
click at [246, 177] on span "Crear operación" at bounding box center [237, 177] width 32 height 12
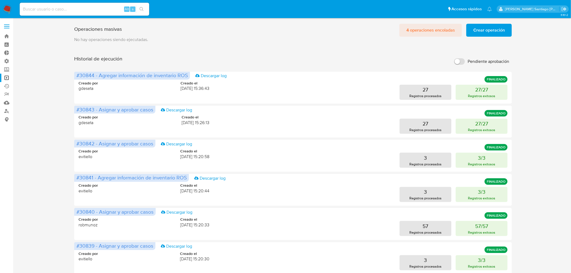
click at [444, 26] on span "4 operaciones encoladas" at bounding box center [430, 30] width 49 height 12
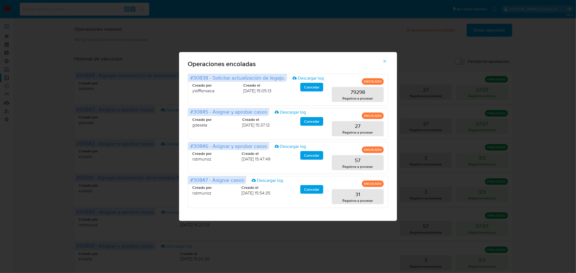
click at [43, 128] on div "Operaciones encoladas #30838 - Solicitar actualización de legajo. Descargar log…" at bounding box center [288, 136] width 576 height 273
click at [386, 60] on icon "button" at bounding box center [384, 61] width 5 height 5
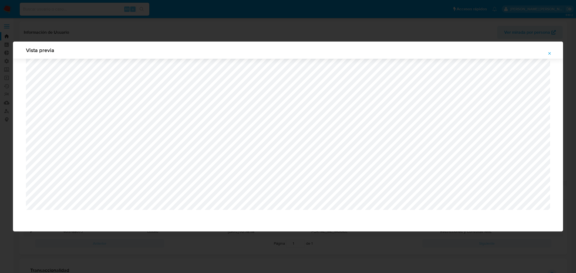
select select "10"
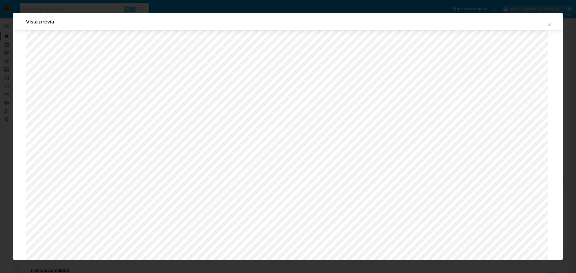
scroll to position [469, 0]
click at [551, 21] on span "Attachment preview" at bounding box center [549, 25] width 4 height 8
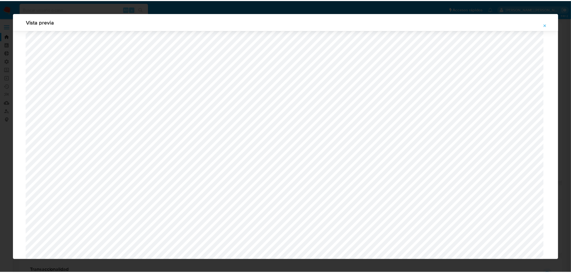
scroll to position [0, 0]
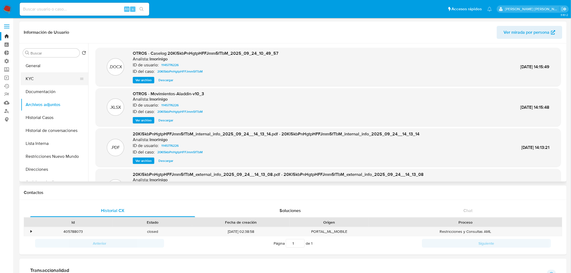
click at [48, 79] on button "KYC" at bounding box center [52, 78] width 63 height 13
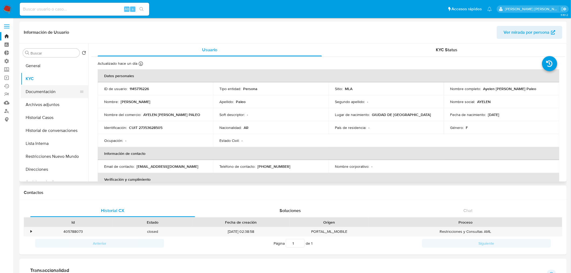
click at [35, 91] on button "Documentación" at bounding box center [52, 91] width 63 height 13
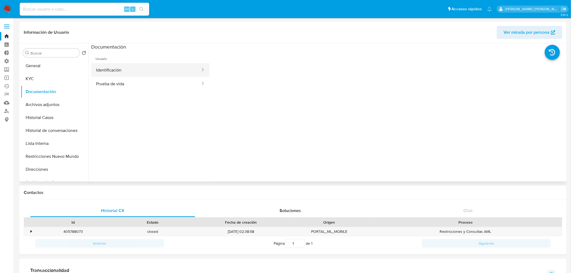
click at [136, 68] on button "Identificación" at bounding box center [146, 70] width 110 height 14
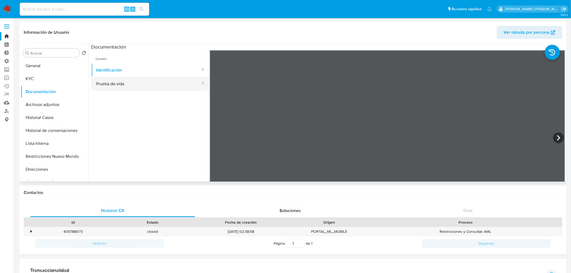
click at [150, 86] on button "Prueba de vida" at bounding box center [146, 84] width 110 height 14
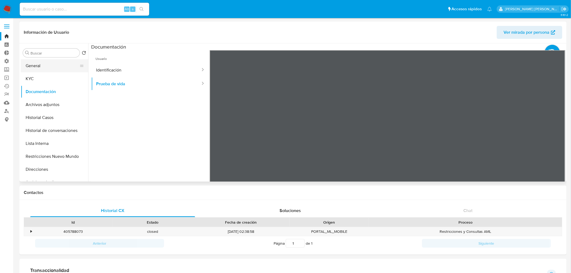
click at [44, 68] on button "General" at bounding box center [52, 65] width 63 height 13
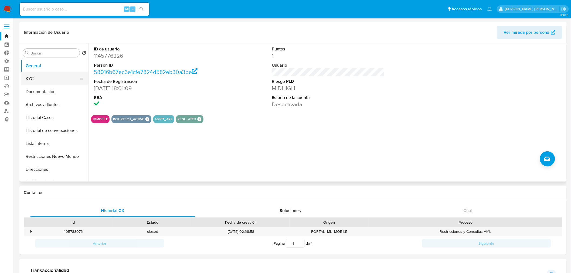
click at [43, 78] on button "KYC" at bounding box center [52, 78] width 63 height 13
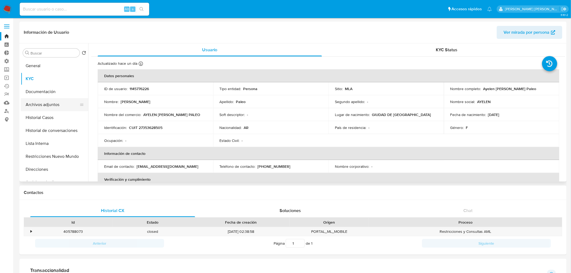
click at [46, 106] on button "Archivos adjuntos" at bounding box center [52, 104] width 63 height 13
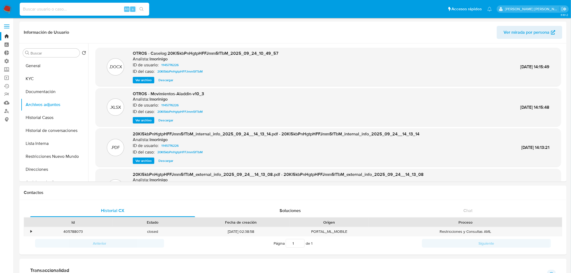
click at [79, 9] on input at bounding box center [85, 9] width 130 height 7
paste input "VcDI3kTonxspN7uoxRma4SbF"
type input "VcDI3kTonxspN7uoxRma4SbF"
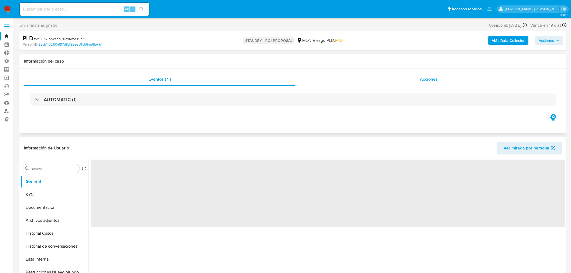
select select "10"
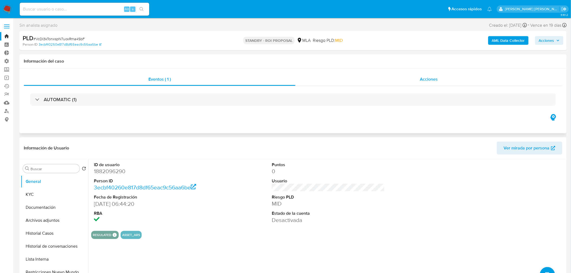
click at [448, 77] on div "Acciones" at bounding box center [429, 79] width 267 height 13
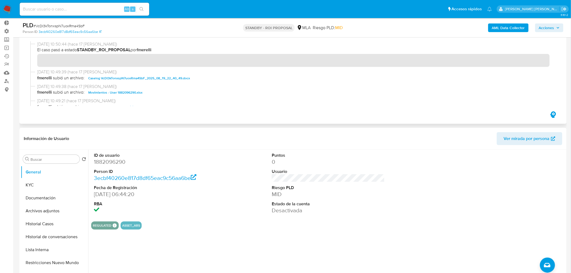
scroll to position [30, 0]
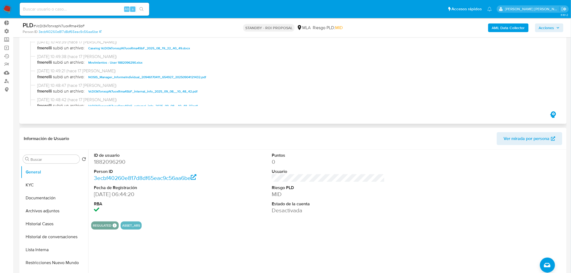
drag, startPoint x: 167, startPoint y: 48, endPoint x: 203, endPoint y: 61, distance: 38.5
click at [168, 48] on span "Caselog VcDI3kTonxspN7uoxRma4SbF_2025_08_19_22_40_49.docx" at bounding box center [139, 48] width 102 height 6
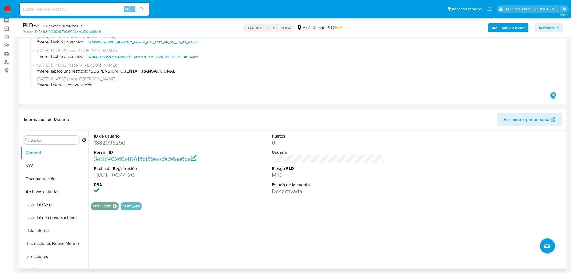
scroll to position [60, 0]
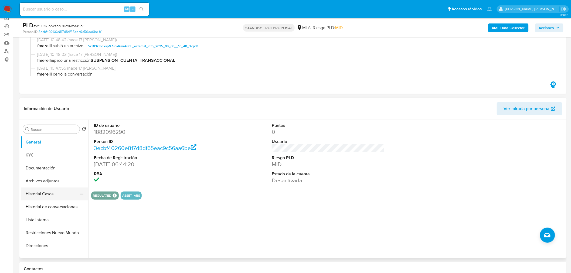
click at [55, 195] on button "Historial Casos" at bounding box center [52, 194] width 63 height 13
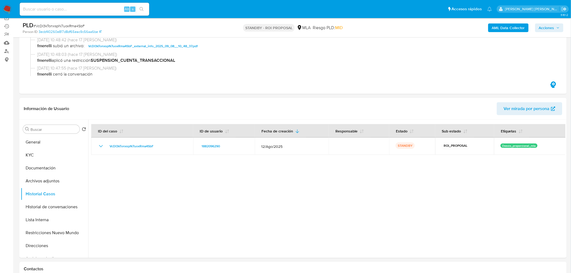
click at [90, 9] on input at bounding box center [85, 9] width 130 height 7
paste input "hrQyy6XOKIevBZFcIcyP16SV"
type input "hrQyy6XOKIevBZFcIcyP16SV"
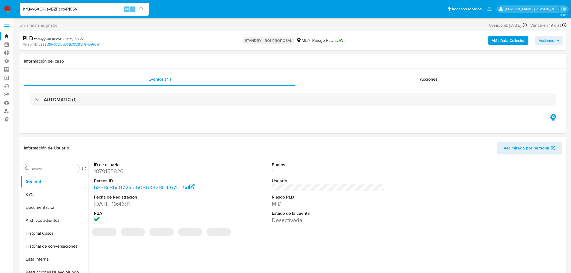
select select "10"
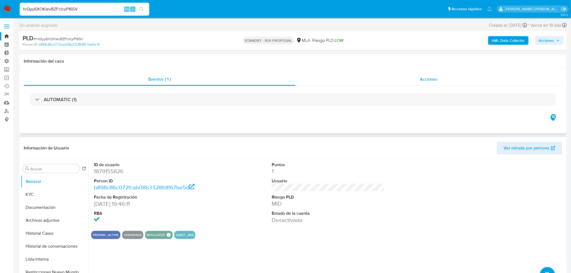
click at [420, 77] on span "Acciones" at bounding box center [429, 79] width 18 height 6
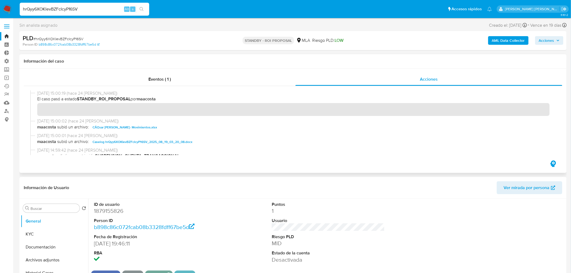
scroll to position [30, 0]
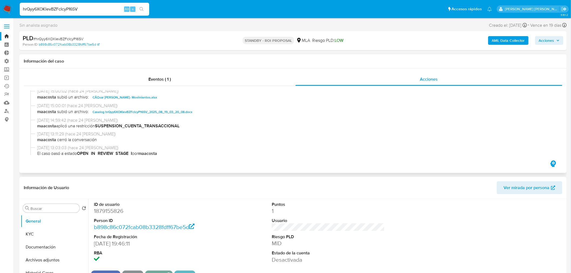
click at [169, 112] on span "Caselog hrQyy6XOKIevBZFcIcyP16SV_2025_08_19_03_20_08.docx" at bounding box center [143, 112] width 100 height 6
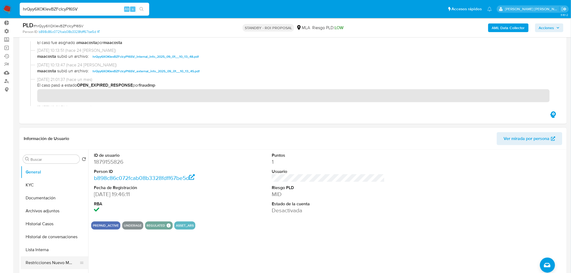
click at [64, 262] on button "Restricciones Nuevo Mundo" at bounding box center [52, 262] width 63 height 13
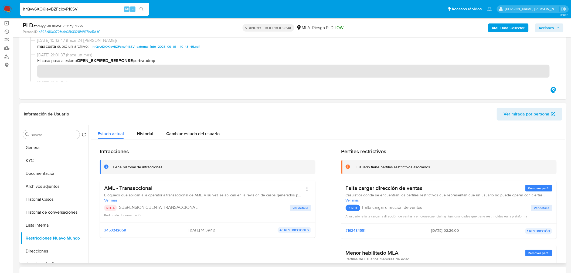
scroll to position [120, 0]
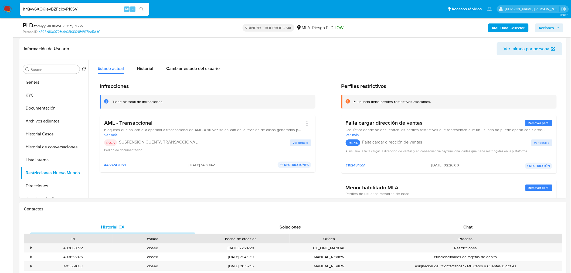
click at [77, 9] on input "hrQyy6XOKIevBZFcIcyP16SV" at bounding box center [85, 9] width 130 height 7
drag, startPoint x: 77, startPoint y: 9, endPoint x: 85, endPoint y: 6, distance: 8.2
click at [77, 9] on input "hrQyy6XOKIevBZFcIcyP16SV" at bounding box center [85, 9] width 130 height 7
paste input "7bZY085nNkESLMAxcnPjXrNQ"
type input "7bZY085nNkESLMAxcnPjXrNQ"
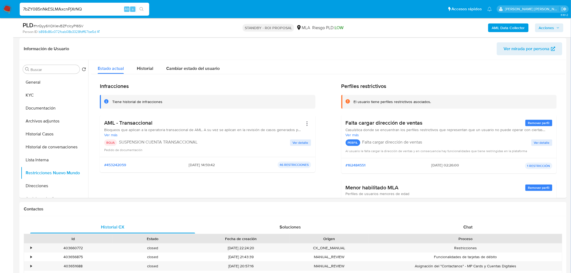
click at [143, 9] on icon "search-icon" at bounding box center [142, 9] width 4 height 4
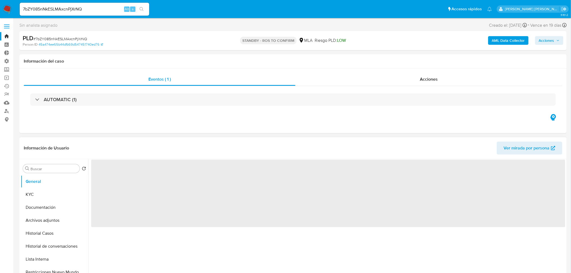
select select "10"
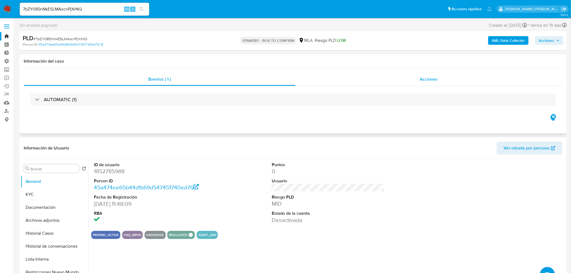
click at [441, 76] on div "Acciones" at bounding box center [429, 79] width 267 height 13
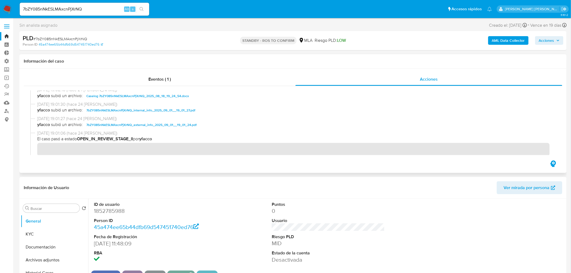
scroll to position [60, 0]
click at [169, 96] on span "Caselog 7bZY085nNkESLMAxcnPjXrNQ_2025_08_18_19_24_54.docx" at bounding box center [137, 96] width 103 height 6
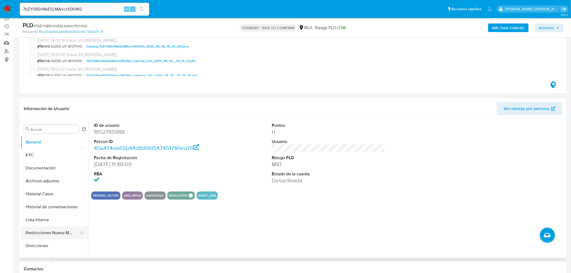
click at [42, 233] on button "Restricciones Nuevo Mundo" at bounding box center [52, 232] width 63 height 13
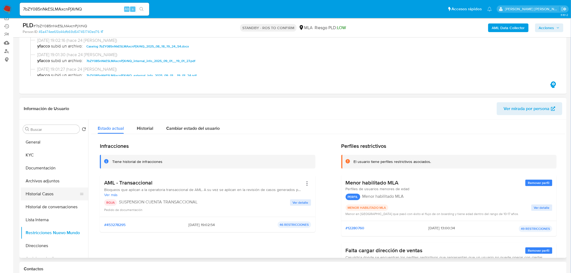
drag, startPoint x: 45, startPoint y: 191, endPoint x: 48, endPoint y: 195, distance: 5.0
click at [45, 191] on button "Historial Casos" at bounding box center [52, 194] width 63 height 13
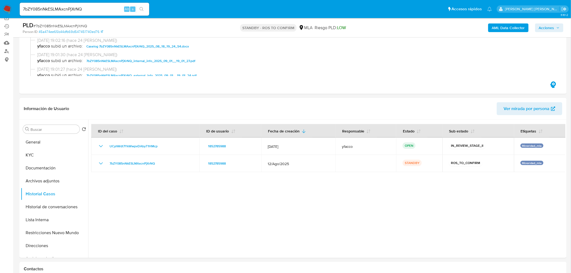
click at [87, 10] on input "7bZY085nNkESLMAxcnPjXrNQ" at bounding box center [85, 9] width 130 height 7
paste input "86HdTPga5H5VpZ3uxXvhJdS4"
type input "86HdTPga5H5VpZ3uxXvhJdS4"
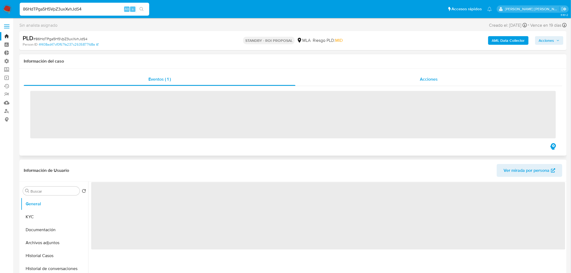
click at [450, 84] on div "Acciones" at bounding box center [429, 79] width 267 height 13
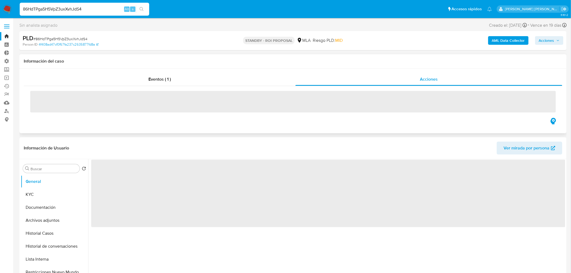
select select "10"
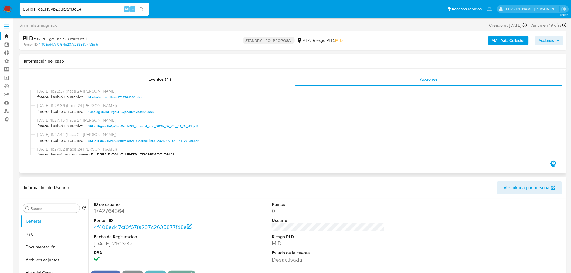
click at [141, 111] on span "Caselog 86HdTPga5H5VpZ3uxXvhJdS4.docx" at bounding box center [121, 112] width 66 height 6
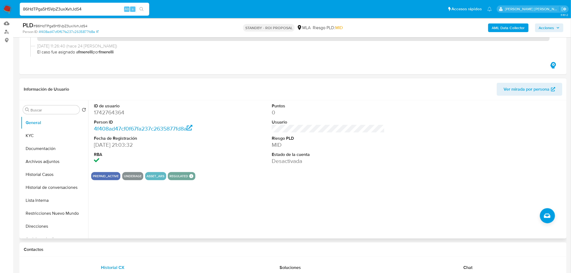
scroll to position [90, 0]
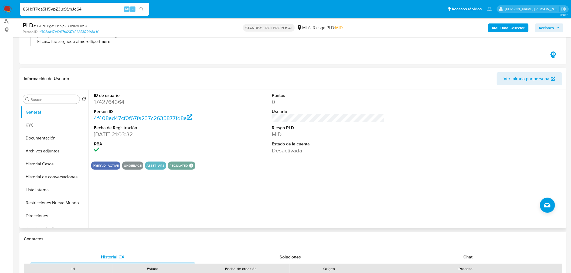
drag, startPoint x: 42, startPoint y: 203, endPoint x: 122, endPoint y: 217, distance: 81.6
click at [42, 203] on button "Restricciones Nuevo Mundo" at bounding box center [54, 202] width 67 height 13
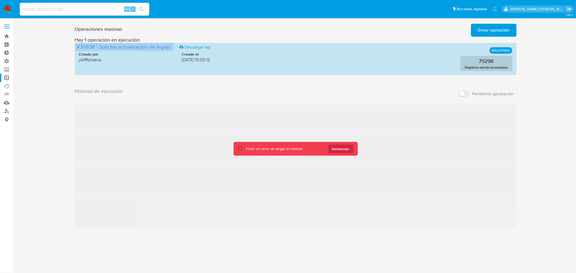
click at [342, 151] on span "Reintentar" at bounding box center [341, 149] width 18 height 9
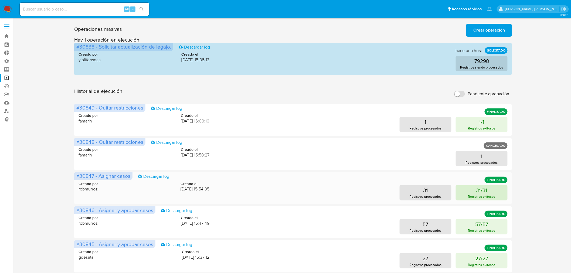
click at [496, 191] on button "31/31 Registros exitosos" at bounding box center [482, 192] width 52 height 15
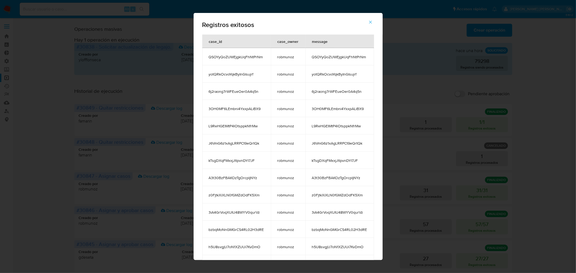
click at [519, 152] on div "Registros exitosos case_id case_owner message QSOYyQoZUWEjgkUqFhNtPrNm robmunoz…" at bounding box center [288, 136] width 576 height 273
click at [370, 22] on button "button" at bounding box center [370, 22] width 19 height 13
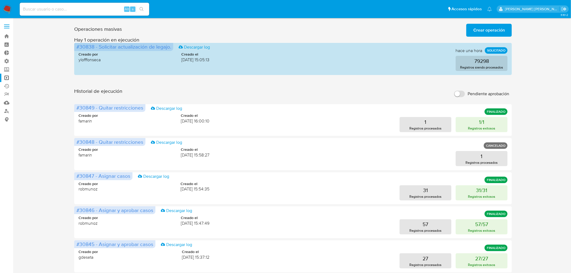
click at [476, 26] on span "Crear operación" at bounding box center [489, 30] width 32 height 12
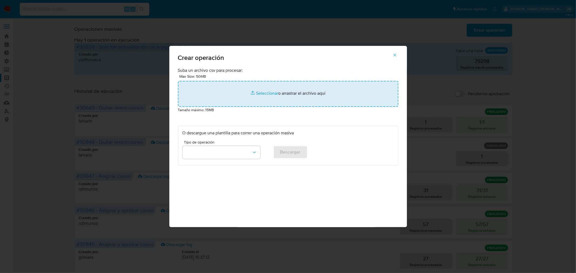
click at [303, 99] on input "file" at bounding box center [288, 94] width 220 height 26
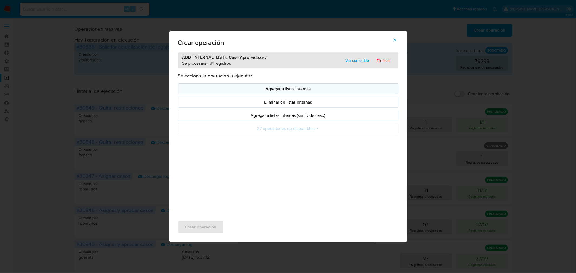
click at [302, 90] on p "Agregar a listas internas" at bounding box center [287, 89] width 211 height 6
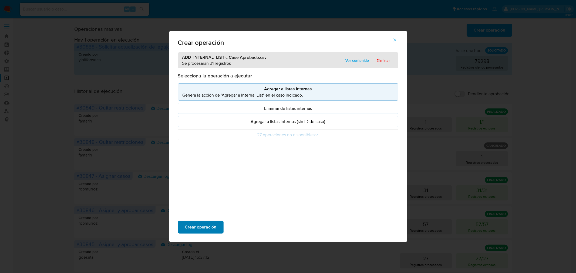
click at [214, 227] on span "Crear operación" at bounding box center [201, 227] width 32 height 12
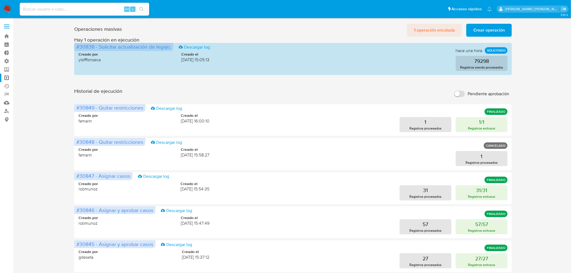
click at [431, 30] on span "1 operación encolada" at bounding box center [434, 30] width 41 height 12
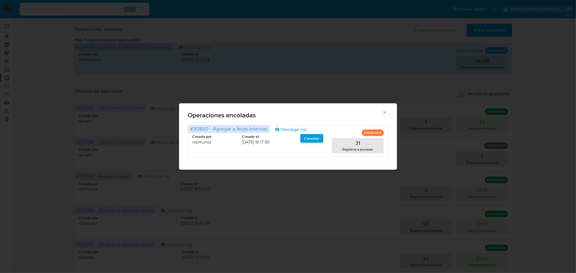
click at [561, 110] on div "Operaciones encoladas #30850 - Agregar a listas internas Descargar log ENCOLADO…" at bounding box center [288, 136] width 576 height 273
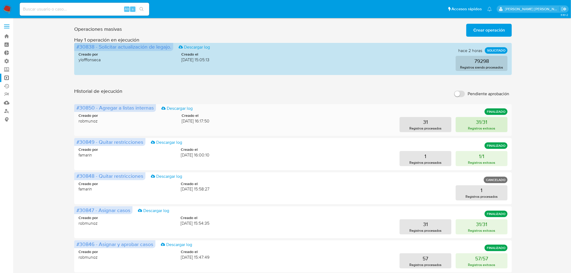
click at [491, 125] on button "31/31 Registros exitosos" at bounding box center [482, 124] width 52 height 15
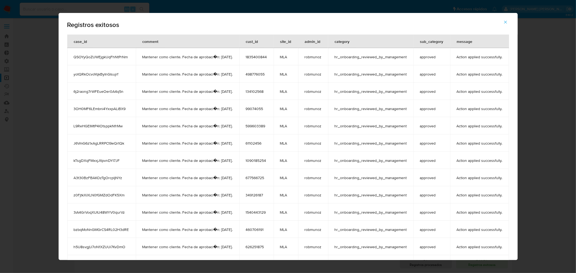
click at [88, 140] on td "J6VmG6z1xAgLRRPCt9eQrtQk" at bounding box center [101, 142] width 69 height 17
click at [90, 142] on span "J6VmG6z1xAgLRRPCt9eQrtQk" at bounding box center [102, 143] width 56 height 5
click at [508, 20] on icon "button" at bounding box center [505, 22] width 5 height 5
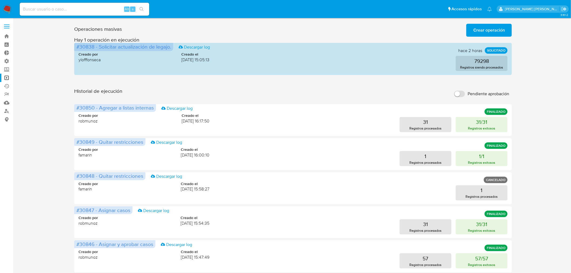
click at [101, 11] on input at bounding box center [85, 9] width 130 height 7
paste input "J6VmG6z1xAgLRRPCt9eQrtQk"
type input "J6VmG6z1xAgLRRPCt9eQrtQk"
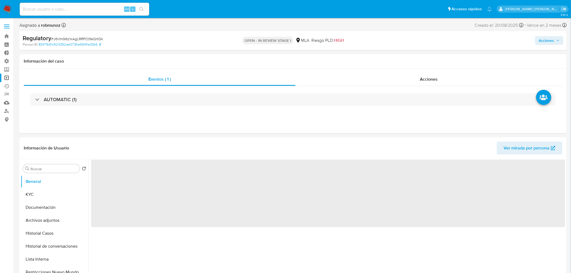
select select "10"
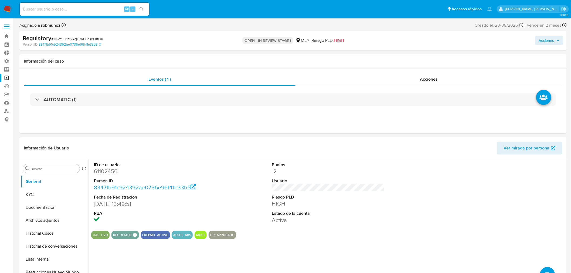
click at [3, 81] on link "Operaciones masivas" at bounding box center [32, 78] width 64 height 8
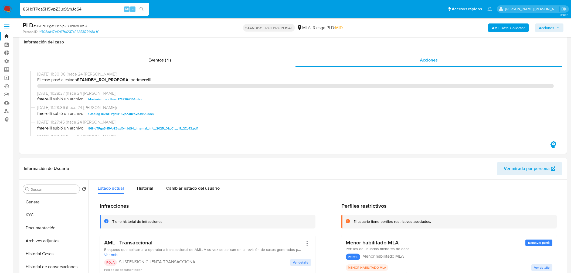
select select "10"
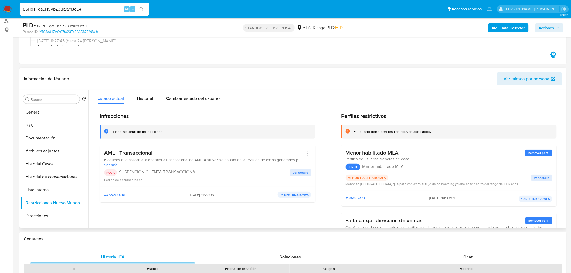
scroll to position [90, 0]
click at [47, 163] on button "Historial Casos" at bounding box center [52, 164] width 63 height 13
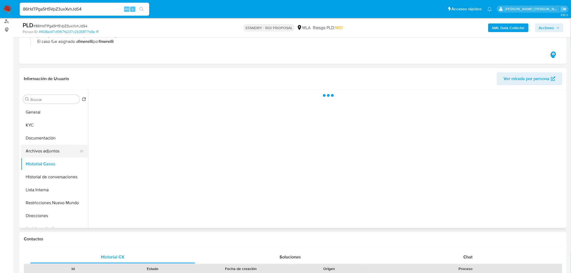
click at [52, 150] on button "Archivos adjuntos" at bounding box center [52, 151] width 63 height 13
click at [48, 161] on button "Historial Casos" at bounding box center [52, 164] width 63 height 13
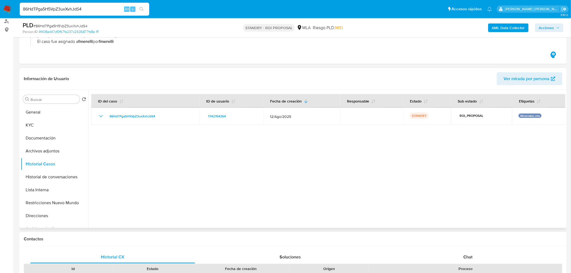
click at [286, 147] on div at bounding box center [326, 159] width 477 height 138
click at [68, 9] on input "86HdTPga5H5VpZ3uxXvhJdS4" at bounding box center [85, 9] width 130 height 7
paste input "rzIpdw8ul6TCI8jB8S4FMpH1"
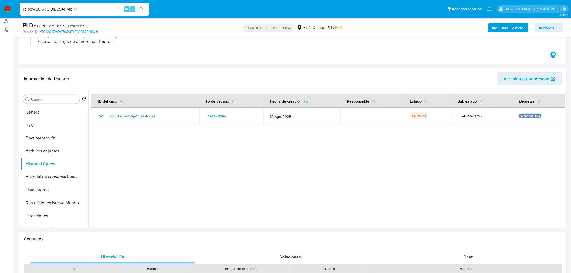
type input "rzIpdw8ul6TCI8jB8S4FMpH1"
click at [145, 4] on div "rzIpdw8ul6TCI8jB8S4FMpH1 Alt s" at bounding box center [85, 9] width 130 height 13
click at [146, 9] on button "search-icon" at bounding box center [141, 9] width 11 height 8
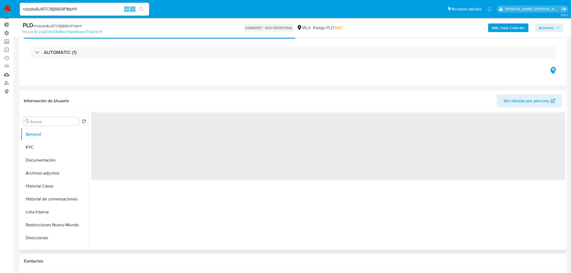
scroll to position [60, 0]
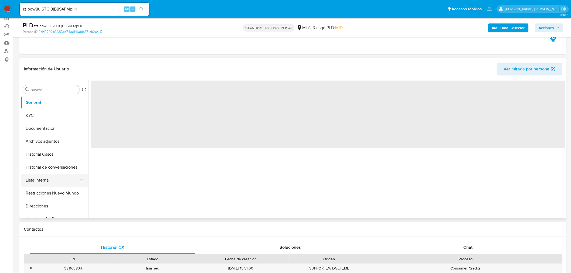
select select "10"
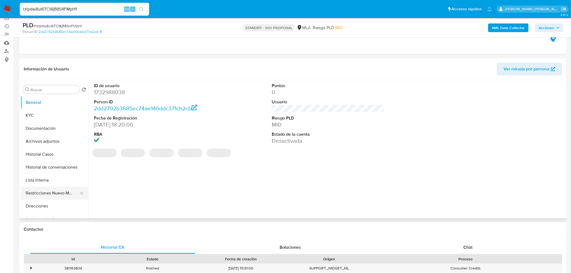
click at [50, 196] on button "Restricciones Nuevo Mundo" at bounding box center [52, 193] width 63 height 13
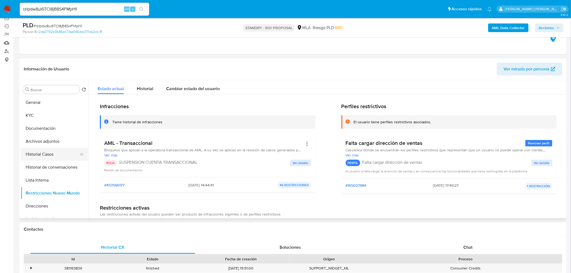
click at [54, 155] on button "Historial Casos" at bounding box center [52, 154] width 63 height 13
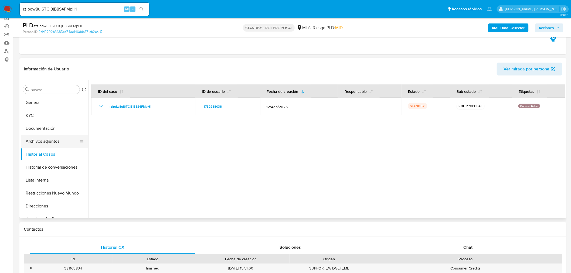
click at [52, 140] on button "Archivos adjuntos" at bounding box center [52, 141] width 63 height 13
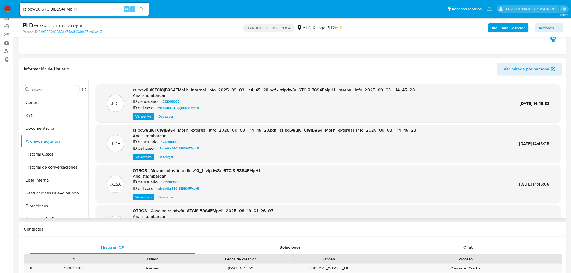
scroll to position [30, 0]
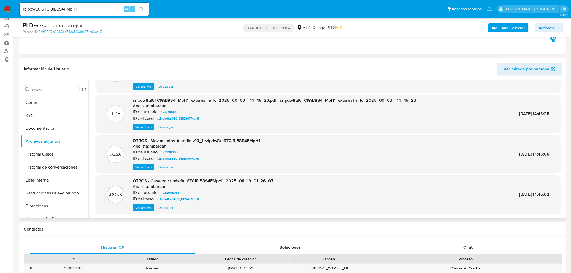
drag, startPoint x: 171, startPoint y: 206, endPoint x: 165, endPoint y: 209, distance: 6.6
click at [170, 206] on span "Descargar" at bounding box center [165, 207] width 15 height 5
click at [49, 157] on button "Historial Casos" at bounding box center [52, 154] width 63 height 13
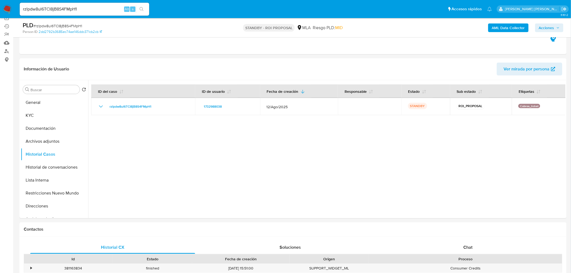
click at [101, 4] on div "rzIpdw8ul6TCI8jB8S4FMpH1 Alt s" at bounding box center [85, 9] width 130 height 13
click at [134, 36] on div "PLD # rzIpdw8ul6TCI8jB8S4FMpH1 Person ID 2dd2792b3685ec74ae146ddc371cb2cb STAND…" at bounding box center [292, 27] width 547 height 19
click at [68, 4] on div "rzIpdw8ul6TCI8jB8S4FMpH1 Alt s" at bounding box center [85, 9] width 130 height 13
click at [68, 8] on input "rzIpdw8ul6TCI8jB8S4FMpH1" at bounding box center [85, 9] width 130 height 7
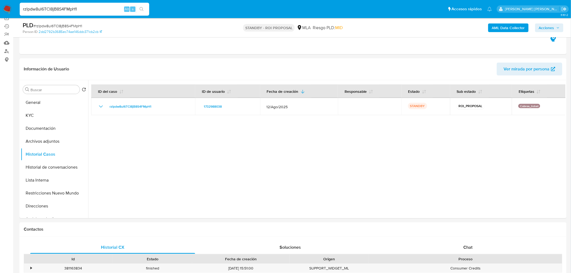
click at [68, 8] on input "rzIpdw8ul6TCI8jB8S4FMpH1" at bounding box center [85, 9] width 130 height 7
paste input "nwrcJjy5Ei4ucBdTGZReSHoY"
click at [63, 6] on input "rzIpdw8ul6TCI8jB8S4FMpH1" at bounding box center [85, 9] width 130 height 7
paste input "nwrcJjy5Ei4ucBdTGZReSHoY"
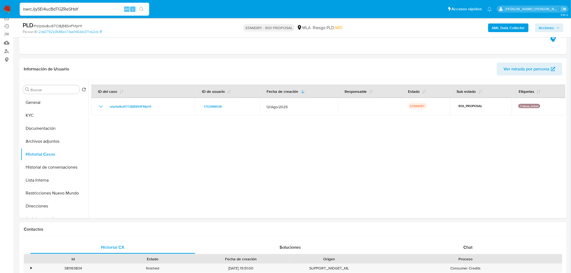
type input "nwrcJjy5Ei4ucBdTGZReSHoY"
click at [144, 7] on button "search-icon" at bounding box center [141, 9] width 11 height 8
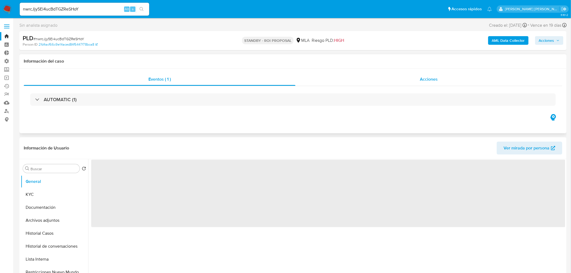
click at [425, 85] on div "Acciones" at bounding box center [429, 79] width 267 height 13
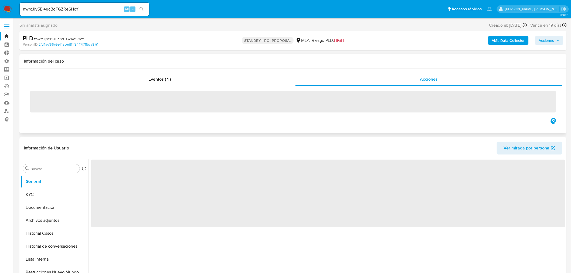
select select "10"
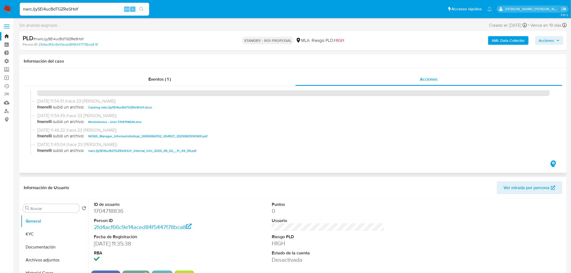
scroll to position [30, 0]
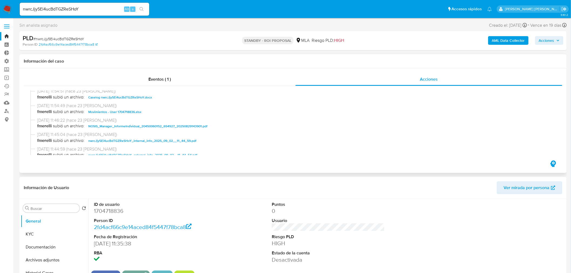
click at [133, 97] on span "Caselog nwrcJjy5Ei4ucBdTGZReSHoY.docx" at bounding box center [120, 97] width 64 height 6
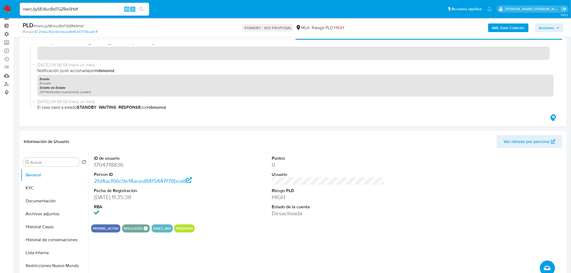
scroll to position [60, 0]
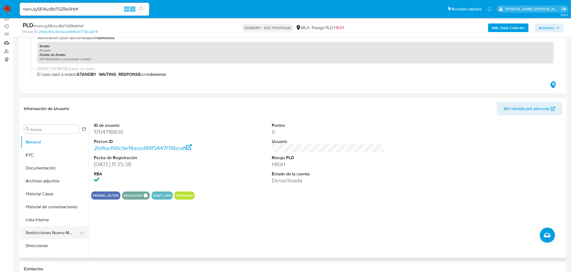
click at [58, 231] on button "Restricciones Nuevo Mundo" at bounding box center [52, 232] width 63 height 13
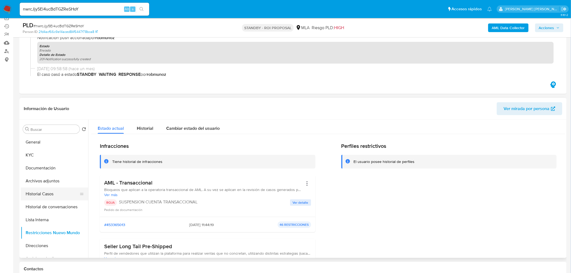
click at [53, 191] on button "Historial Casos" at bounding box center [52, 194] width 63 height 13
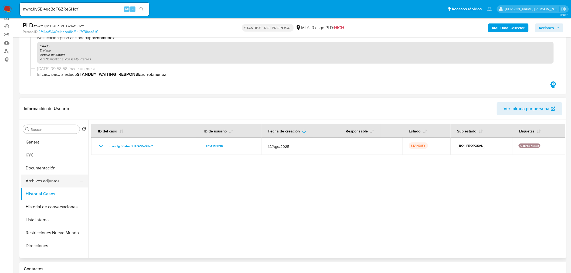
click at [48, 182] on button "Archivos adjuntos" at bounding box center [52, 181] width 63 height 13
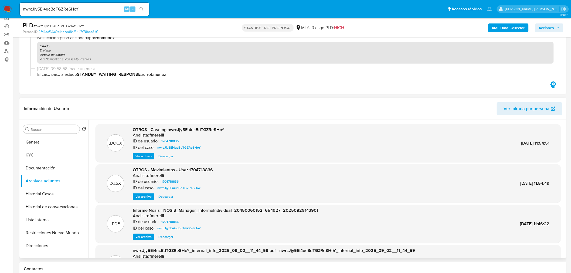
scroll to position [30, 0]
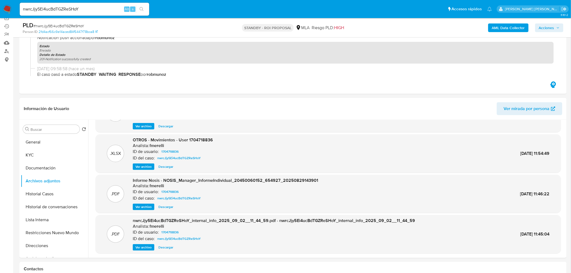
click at [74, 8] on input "nwrcJjy5Ei4ucBdTGZReSHoY" at bounding box center [85, 9] width 130 height 7
paste input "WSKRh0LMAhv5q4kHm0GVnOM7"
type input "WSKRh0LMAhv5q4kHm0GVnOM7"
click at [144, 7] on button "search-icon" at bounding box center [141, 9] width 11 height 8
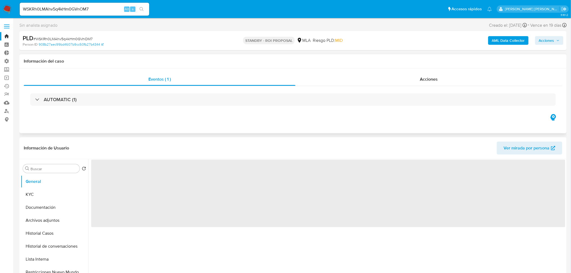
select select "10"
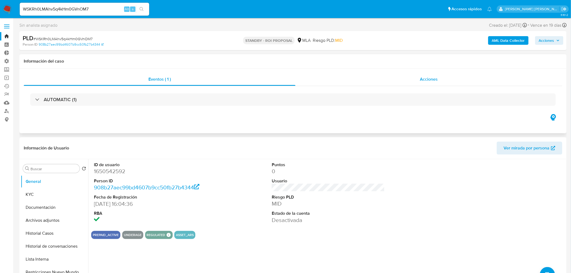
click at [423, 82] on div "Acciones" at bounding box center [429, 79] width 267 height 13
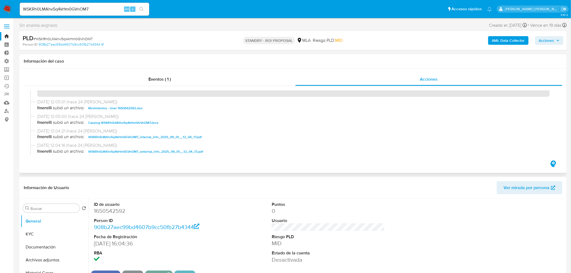
scroll to position [30, 0]
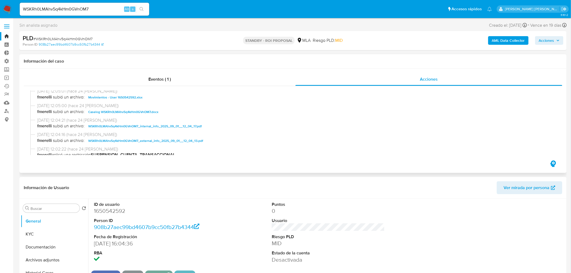
click at [145, 111] on span "Caselog WSKRh0LMAhv5q4kHm0GVnOM7.docx" at bounding box center [123, 112] width 70 height 6
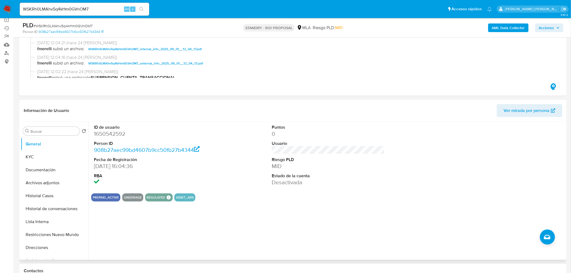
scroll to position [60, 0]
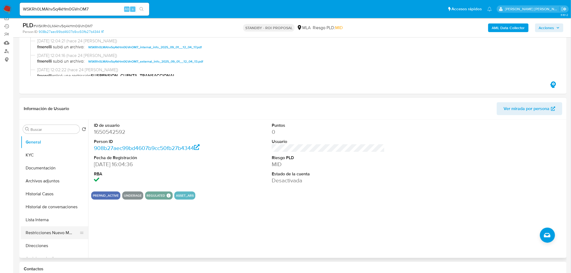
drag, startPoint x: 61, startPoint y: 235, endPoint x: 53, endPoint y: 226, distance: 12.2
click at [61, 234] on button "Restricciones Nuevo Mundo" at bounding box center [52, 232] width 63 height 13
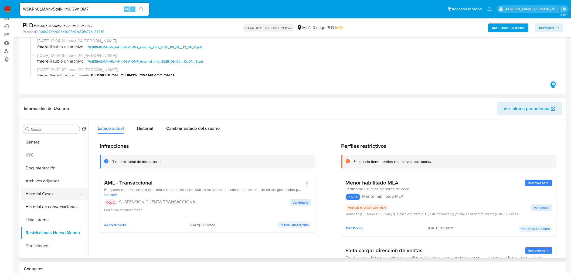
click at [50, 196] on button "Historial Casos" at bounding box center [52, 194] width 63 height 13
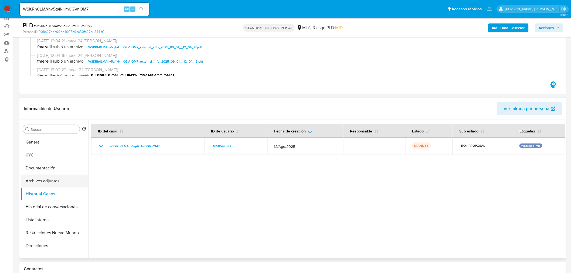
click at [52, 179] on button "Archivos adjuntos" at bounding box center [52, 181] width 63 height 13
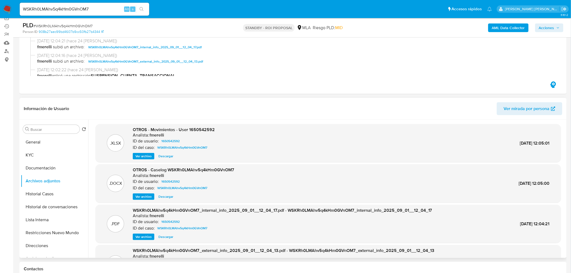
click at [169, 195] on span "Descargar" at bounding box center [165, 196] width 15 height 5
drag, startPoint x: 246, startPoint y: 194, endPoint x: 226, endPoint y: 197, distance: 20.2
click at [246, 194] on div ".DOCX OTROS - Caselog WSKRh0LMAhv5q4kHm0GVnOM7 Analista: fmerelli ID de usuario…" at bounding box center [328, 183] width 460 height 33
click at [168, 197] on span "Descargar" at bounding box center [165, 196] width 15 height 5
click at [77, 8] on input "WSKRh0LMAhv5q4kHm0GVnOM7" at bounding box center [85, 9] width 130 height 7
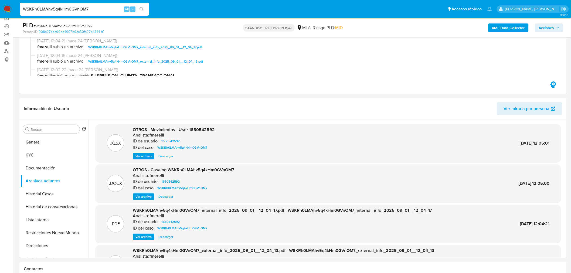
click at [77, 7] on input "WSKRh0LMAhv5q4kHm0GVnOM7" at bounding box center [85, 9] width 130 height 7
paste input "rNfcAgjVlU9sUX54EMpvpcHo"
type input "rNfcAgjVlU9sUX54EMpvpcHo"
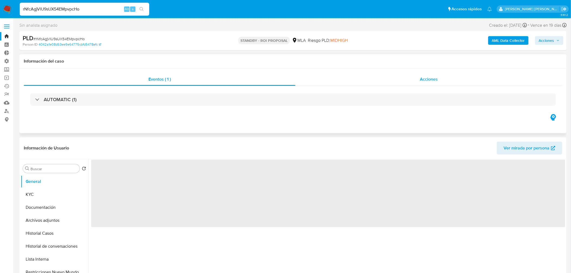
click at [506, 80] on div "Acciones" at bounding box center [429, 79] width 267 height 13
select select "10"
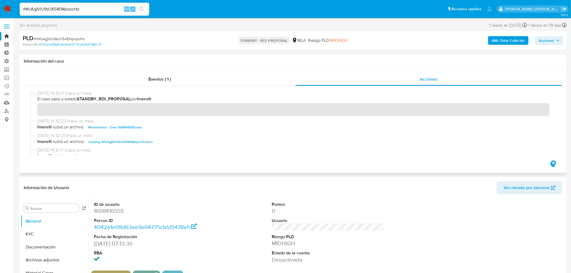
scroll to position [30, 0]
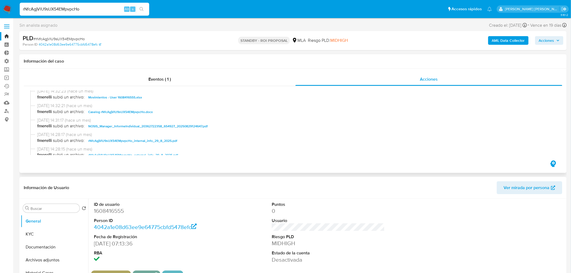
click at [139, 110] on span "Caselog rNfcAgjVlU9sUX54EMpvpcHo.docx" at bounding box center [120, 112] width 65 height 6
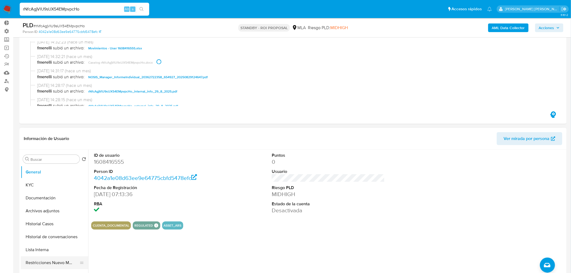
click at [59, 263] on button "Restricciones Nuevo Mundo" at bounding box center [52, 262] width 63 height 13
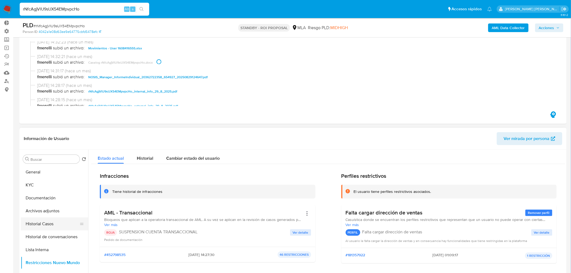
click at [52, 225] on button "Historial Casos" at bounding box center [52, 224] width 63 height 13
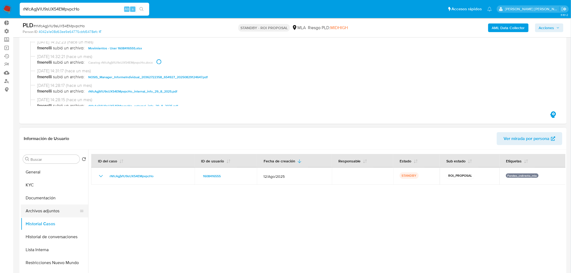
click at [50, 211] on button "Archivos adjuntos" at bounding box center [52, 211] width 63 height 13
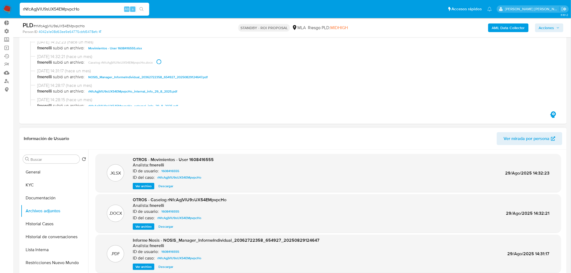
click at [168, 228] on span "Descargar" at bounding box center [165, 226] width 15 height 5
click at [74, 5] on div "rNfcAgjVlU9sUX54EMpvpcHo Alt s" at bounding box center [85, 9] width 130 height 13
click at [73, 7] on input "rNfcAgjVlU9sUX54EMpvpcHo" at bounding box center [85, 9] width 130 height 7
click at [147, 7] on button "search-icon" at bounding box center [141, 9] width 11 height 8
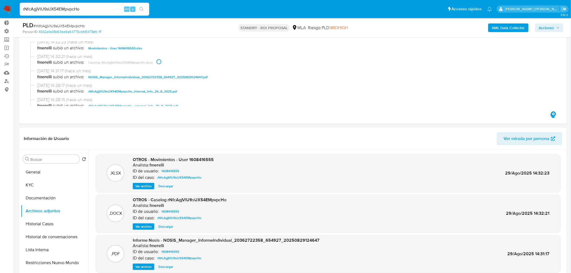
click at [71, 9] on input "rNfcAgjVlU9sUX54EMpvpcHo" at bounding box center [85, 9] width 130 height 7
paste input "aPSYYscROIAc0Pshl7a26FeW"
type input "aPSYYscROIAc0Pshl7a26FeW"
click at [142, 9] on icon "search-icon" at bounding box center [142, 9] width 4 height 4
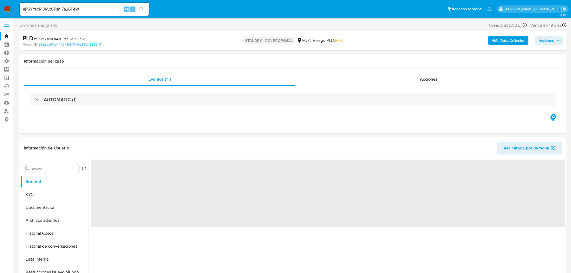
select select "10"
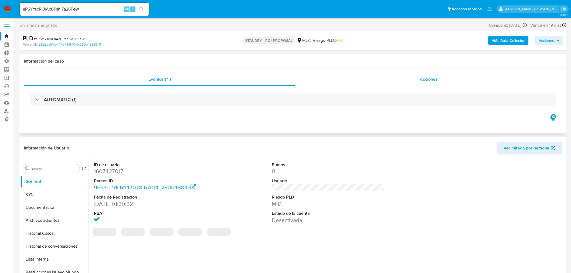
click at [437, 77] on span "Acciones" at bounding box center [429, 79] width 18 height 6
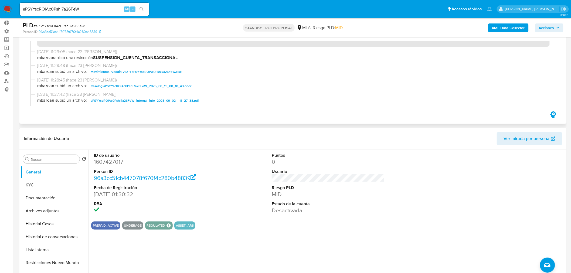
scroll to position [30, 0]
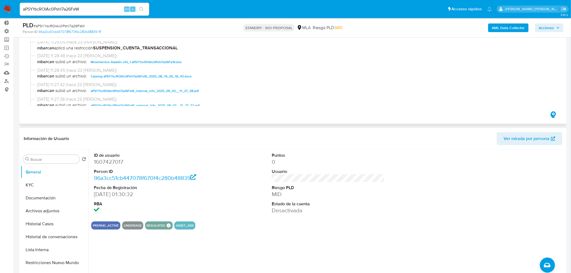
click at [167, 74] on span "Caselog aPSYYscROIAc0Pshl7a26FeW_2025_08_19_00_18_43.docx" at bounding box center [141, 76] width 101 height 6
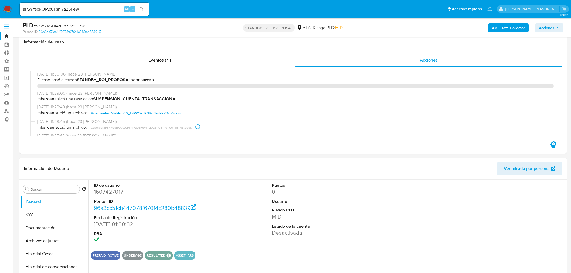
select select "10"
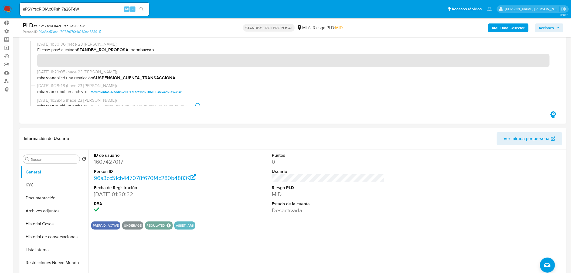
scroll to position [30, 0]
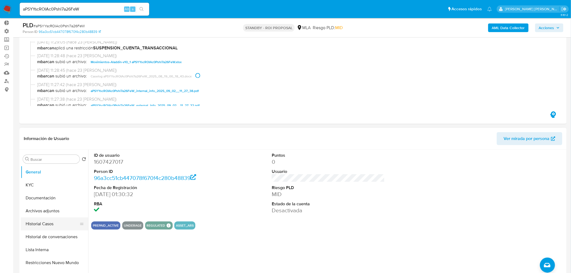
click at [56, 225] on button "Historial Casos" at bounding box center [52, 224] width 63 height 13
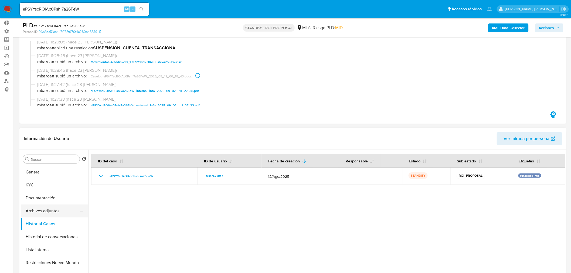
click at [52, 211] on button "Archivos adjuntos" at bounding box center [52, 211] width 63 height 13
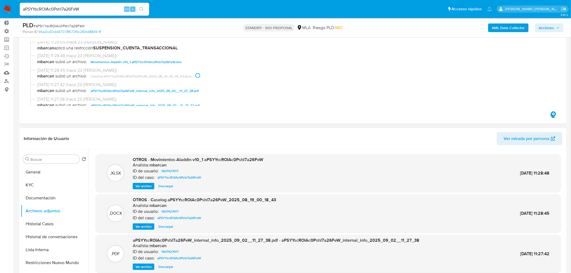
click at [163, 228] on span "Descargar" at bounding box center [165, 226] width 15 height 5
click at [70, 9] on input "aPSYYscROIAc0Pshl7a26FeW" at bounding box center [85, 9] width 130 height 7
paste input "RMk7hJFZIfuMHcKbB1Edm0B5"
type input "RMk7hJFZIfuMHcKbB1Edm0B5"
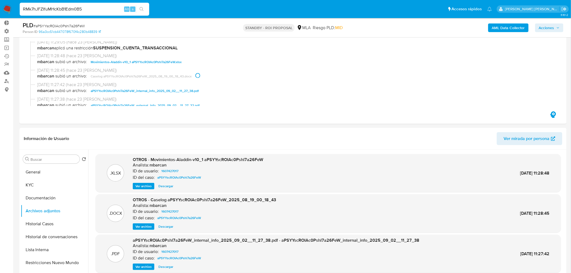
click at [147, 13] on div "RMk7hJFZIfuMHcKbB1Edm0B5 Alt s" at bounding box center [85, 9] width 130 height 13
click at [147, 7] on button "search-icon" at bounding box center [141, 9] width 11 height 8
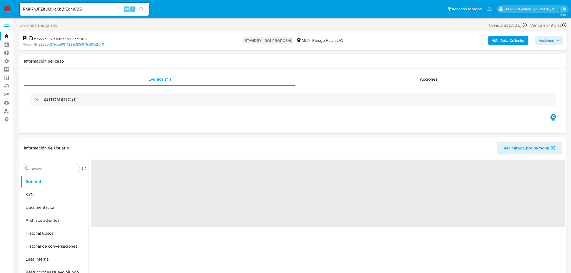
select select "10"
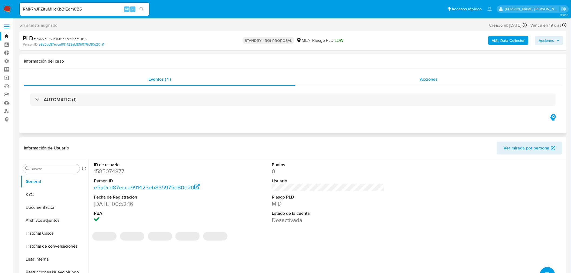
click at [437, 77] on span "Acciones" at bounding box center [429, 79] width 18 height 6
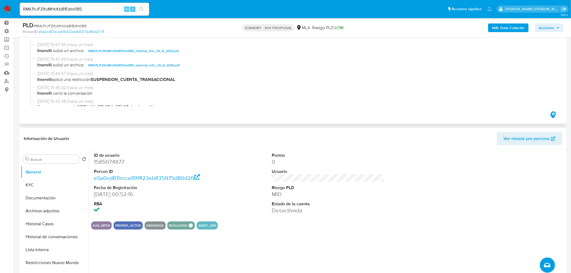
scroll to position [60, 0]
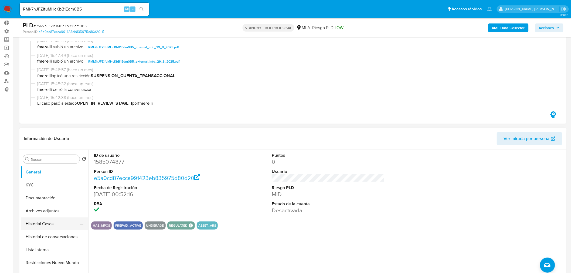
click at [51, 224] on button "Historial Casos" at bounding box center [52, 224] width 63 height 13
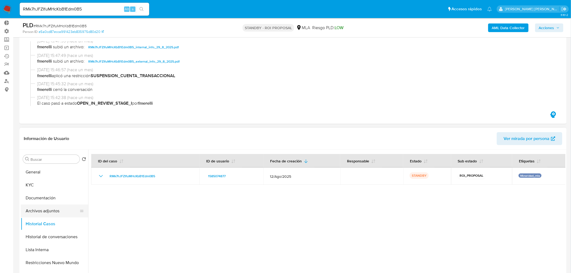
click at [53, 209] on button "Archivos adjuntos" at bounding box center [52, 211] width 63 height 13
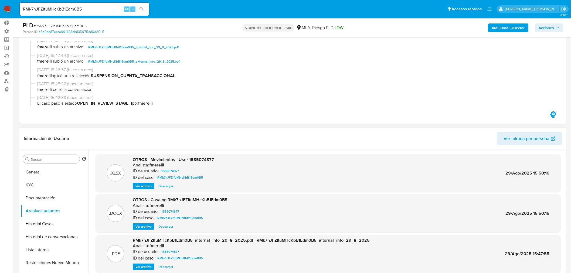
click at [171, 229] on span "Descargar" at bounding box center [165, 226] width 15 height 5
click at [76, 9] on input "RMk7hJFZIfuMHcKbB1Edm0B5" at bounding box center [85, 9] width 130 height 7
paste input "GDjlPqk0rtHJHV7SNBfK7Dg2"
type input "GDjlPqk0rtHJHV7SNBfK7Dg2"
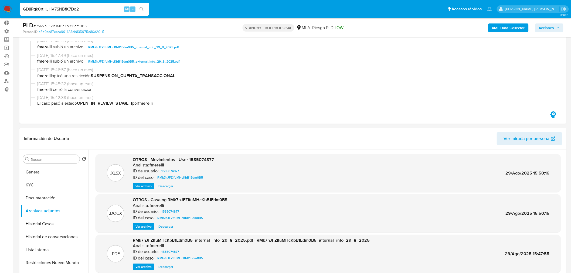
click at [140, 8] on icon "search-icon" at bounding box center [142, 9] width 4 height 4
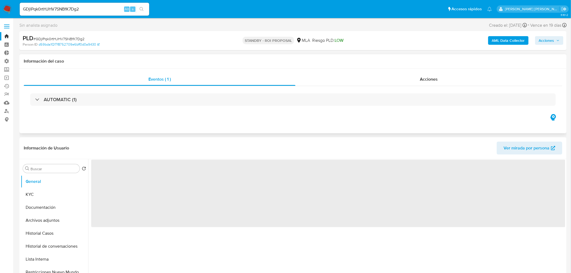
click at [420, 72] on div "Eventos ( 1 ) Acciones AUTOMATIC (1)" at bounding box center [292, 101] width 547 height 65
drag, startPoint x: 424, startPoint y: 79, endPoint x: 422, endPoint y: 82, distance: 3.3
click at [424, 80] on span "Acciones" at bounding box center [429, 79] width 18 height 6
select select "10"
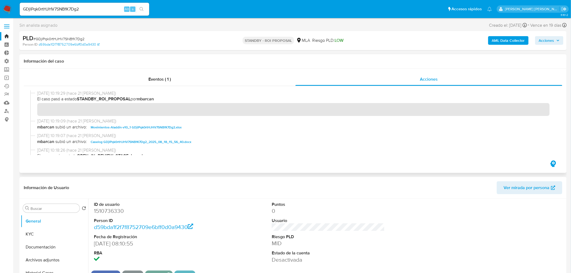
scroll to position [30, 0]
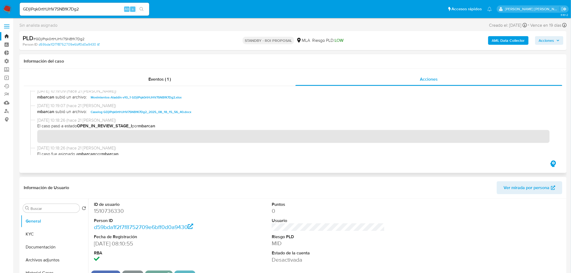
click at [179, 114] on span "Caselog GDjlPqk0rtHJHV7SNBfK7Dg2_2025_08_18_15_56_40.docx" at bounding box center [141, 112] width 101 height 6
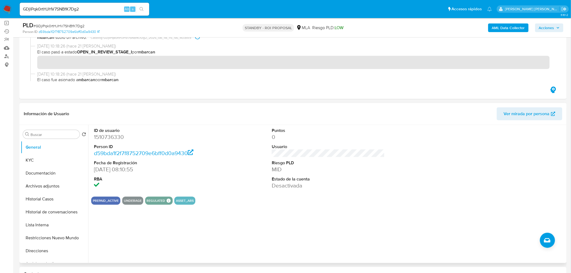
scroll to position [60, 0]
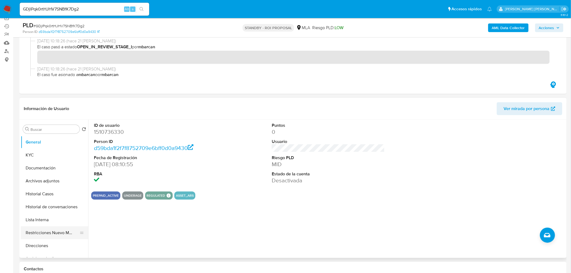
click at [56, 238] on button "Restricciones Nuevo Mundo" at bounding box center [52, 232] width 63 height 13
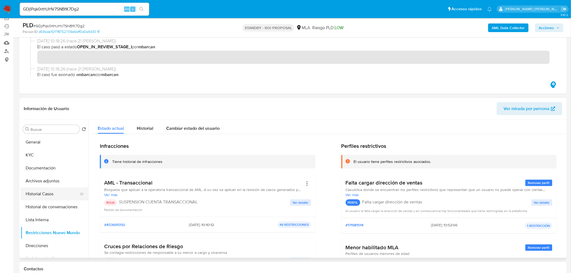
click at [45, 194] on button "Historial Casos" at bounding box center [52, 194] width 63 height 13
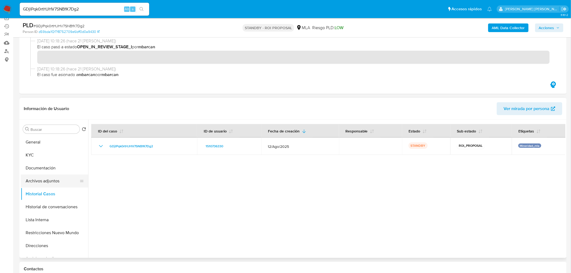
click at [44, 184] on button "Archivos adjuntos" at bounding box center [52, 181] width 63 height 13
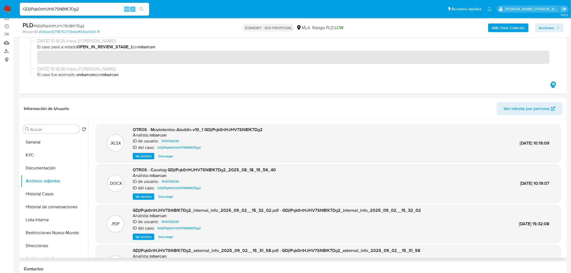
click at [168, 196] on span "Descargar" at bounding box center [165, 196] width 15 height 5
click at [72, 6] on input "GDjlPqk0rtHJHV7SNBfK7Dg2" at bounding box center [85, 9] width 130 height 7
paste input "tQp97gOJt54fHYR16xZt37S"
type input "tQp97gOJt54fHYR16xZt37S2"
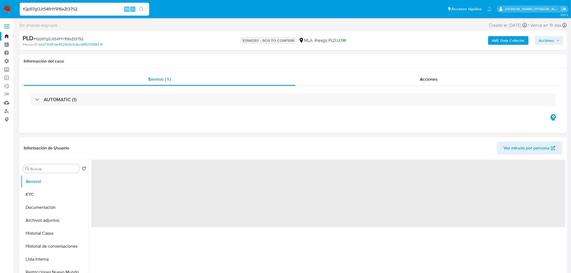
select select "10"
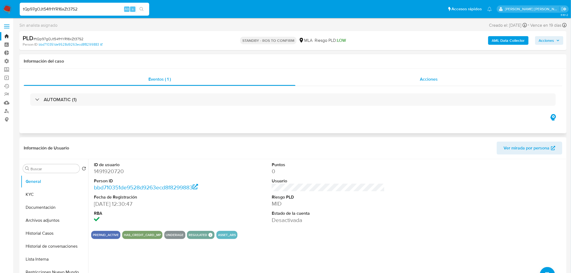
click at [432, 78] on span "Acciones" at bounding box center [429, 79] width 18 height 6
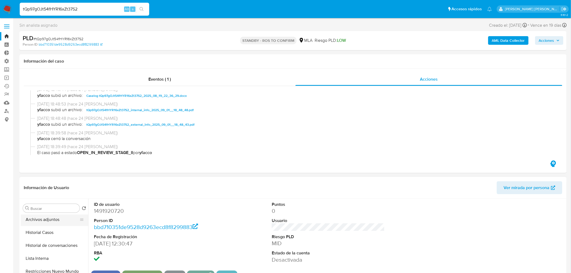
scroll to position [30, 0]
click at [44, 242] on button "Historial Casos" at bounding box center [52, 243] width 63 height 13
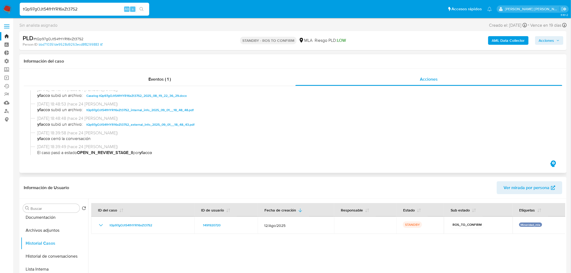
click at [145, 93] on span "Caselog tQp97gOJt54fHYR16xZt37S2_2025_08_19_22_36_29.docx" at bounding box center [136, 96] width 100 height 6
click at [69, 8] on input "tQp97gOJt54fHYR16xZt37S2" at bounding box center [85, 9] width 130 height 7
paste input "slG7xFHy93leDjOaGS0jr9zP"
type input "slG7xFHy93leDjOaGS0jr9zP"
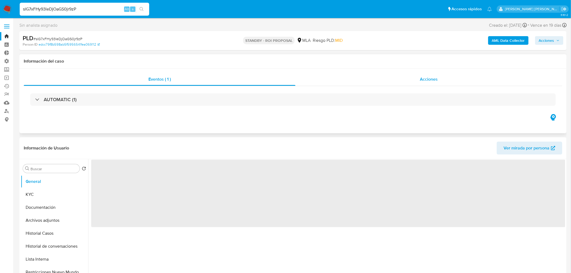
click at [409, 83] on div "Acciones" at bounding box center [429, 79] width 267 height 13
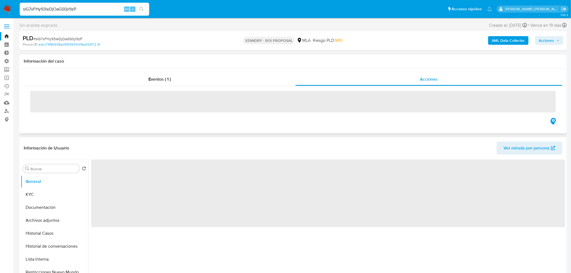
select select "10"
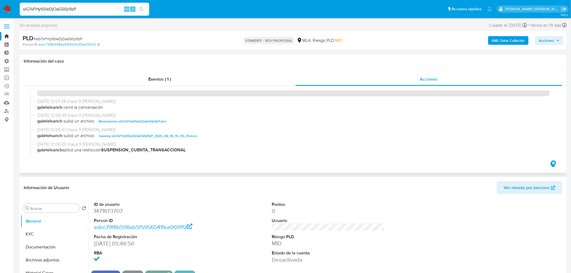
scroll to position [30, 0]
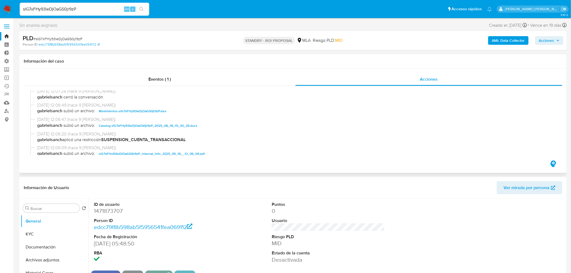
click at [185, 125] on span "Caselog slG7xFHy93leDjOaGS0jr9zP_2025_08_18_15_30_29.docx" at bounding box center [148, 126] width 99 height 6
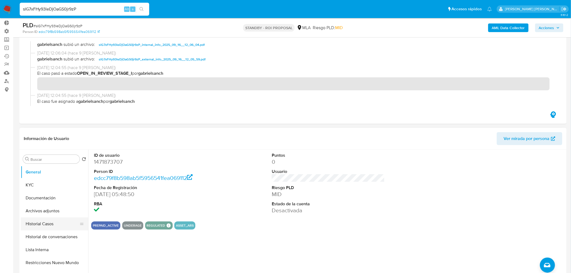
click at [50, 227] on button "Historial Casos" at bounding box center [52, 224] width 63 height 13
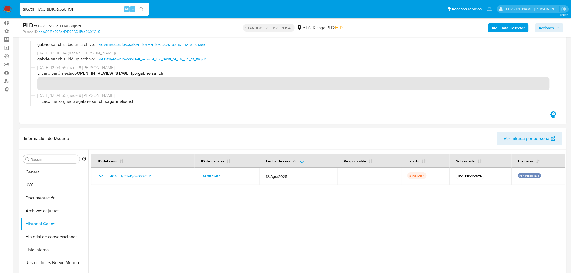
click at [67, 8] on input "slG7xFHy93leDjOaGS0jr9zP" at bounding box center [85, 9] width 130 height 7
paste input "dIV66bz4tuX6xdyvOy9TSZLc"
type input "dIV66bz4tuX6xdyvOy9TSZLc"
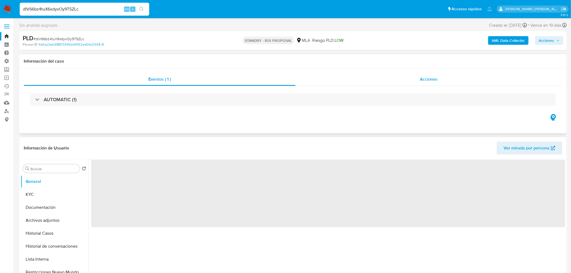
click at [437, 74] on div "Acciones" at bounding box center [429, 79] width 267 height 13
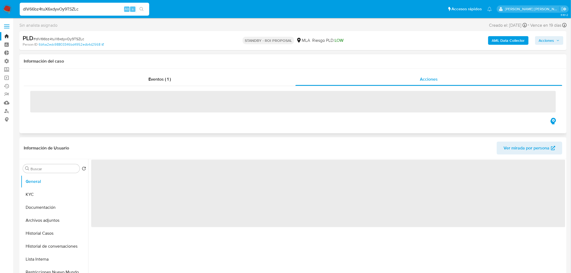
select select "10"
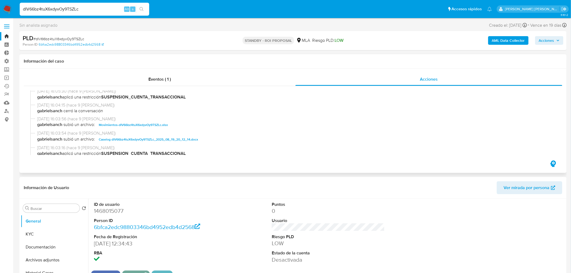
scroll to position [60, 0]
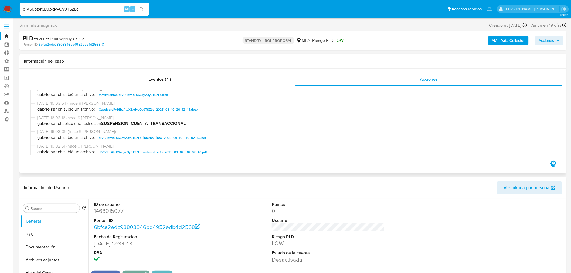
click at [158, 106] on span "Caselog dIV66bz4tuX6xdyvOy9TSZLc_2025_08_19_20_12_14.docx" at bounding box center [148, 109] width 99 height 6
click at [60, 272] on button "Historial Casos" at bounding box center [52, 273] width 63 height 13
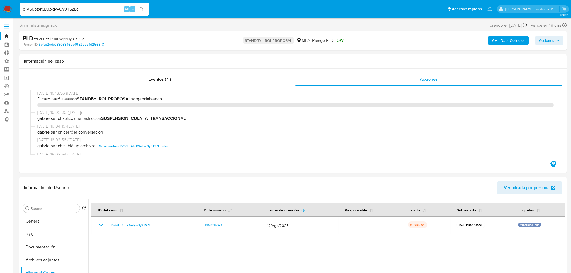
select select "10"
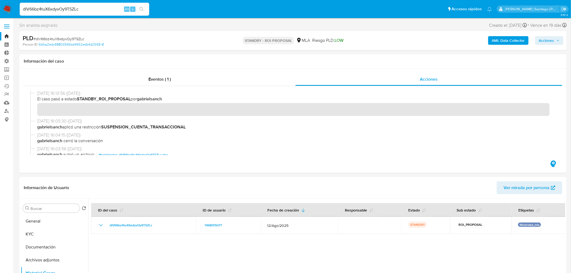
scroll to position [60, 0]
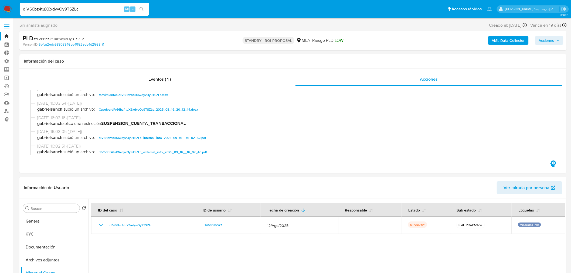
click at [74, 13] on div "dIV66bz4tuX6xdyvOy9TSZLc Alt s" at bounding box center [85, 9] width 130 height 13
click at [72, 7] on input "dIV66bz4tuX6xdyvOy9TSZLc" at bounding box center [85, 9] width 130 height 7
paste input "zdmrf2y1iWTS664BUk9gzXoW"
type input "zdmrf2y1iWTS664BUk9gzXoW"
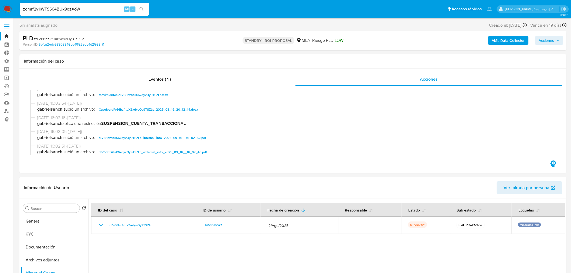
click at [140, 10] on icon "search-icon" at bounding box center [142, 9] width 4 height 4
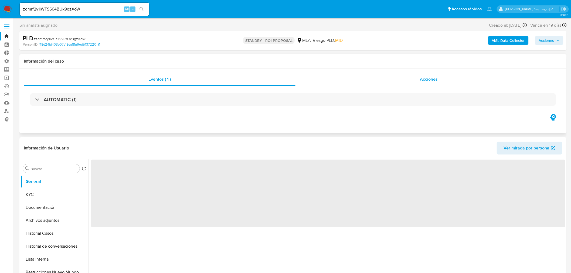
click at [429, 78] on span "Acciones" at bounding box center [429, 79] width 18 height 6
select select "10"
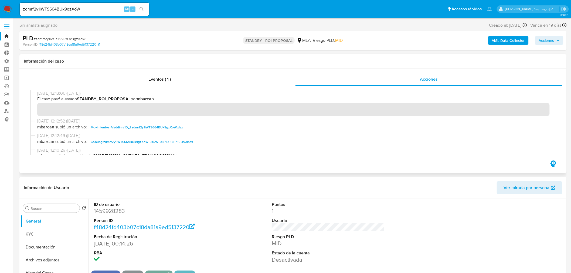
click at [182, 141] on span "Caselog zdmrf2y1iWTS664BUk9gzXoW_2025_08_19_03_16_49.docx" at bounding box center [142, 142] width 102 height 6
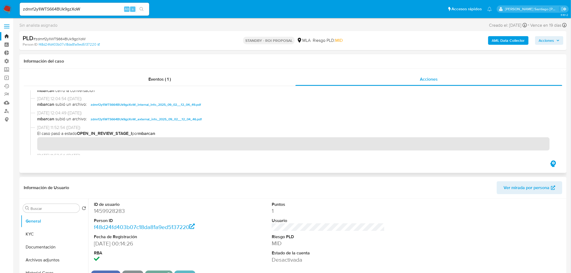
scroll to position [90, 0]
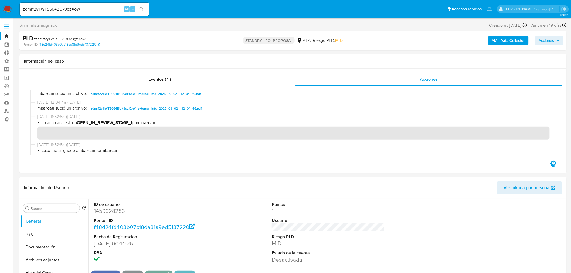
click at [106, 6] on input "zdmrf2y1iWTS664BUk9gzXoW" at bounding box center [85, 9] width 130 height 7
paste input "sGFHpkZVC4dXkDuQVBfqtgyh"
type input "sGFHpkZVC4dXkDuQVBfqtgyh"
click at [145, 14] on div "sGFHpkZVC4dXkDuQVBfqtgyh Alt s" at bounding box center [85, 9] width 130 height 13
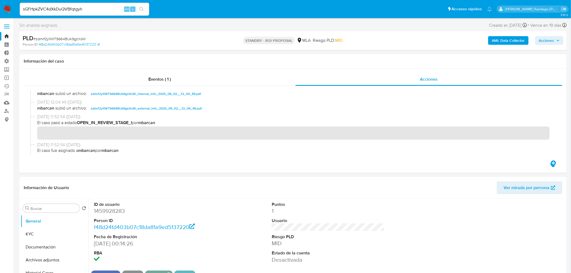
click at [144, 6] on button "search-icon" at bounding box center [141, 9] width 11 height 8
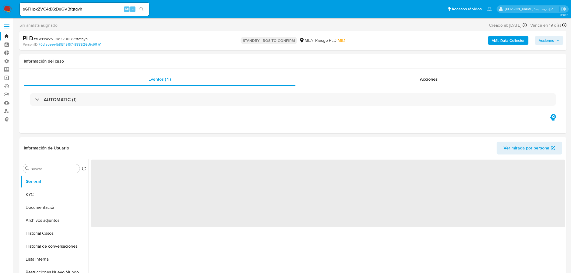
select select "10"
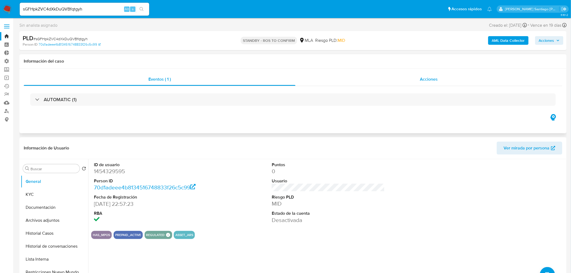
click at [462, 83] on div "Acciones" at bounding box center [429, 79] width 267 height 13
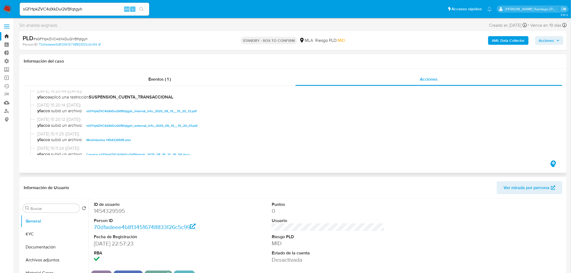
scroll to position [60, 0]
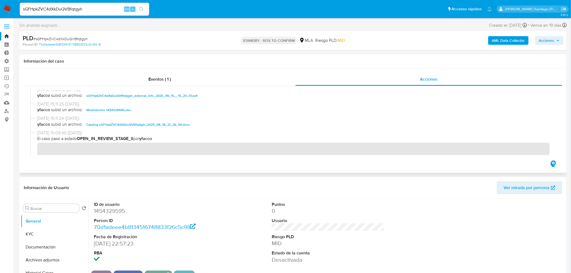
click at [174, 124] on span "Caselog sGFHpkZVC4dXkDuQVBfqtgyh_2025_08_18_21_26_54.docx" at bounding box center [137, 124] width 103 height 6
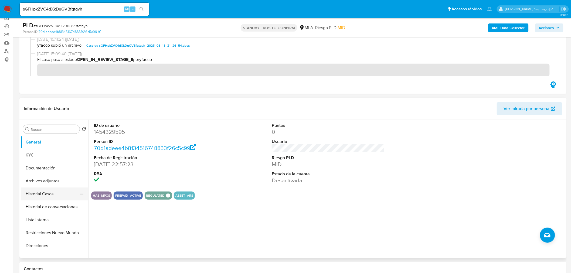
drag, startPoint x: 36, startPoint y: 196, endPoint x: 40, endPoint y: 196, distance: 4.3
click at [36, 196] on button "Historial Casos" at bounding box center [52, 194] width 63 height 13
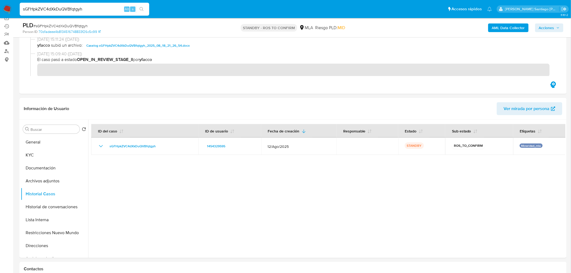
click at [87, 8] on input "sGFHpkZVC4dXkDuQVBfqtgyh" at bounding box center [85, 9] width 130 height 7
paste input "MJebDA7KkndpPTxJDyZk4pvy"
type input "MJebDA7KkndpPTxJDyZk4pvy"
click at [140, 10] on icon "search-icon" at bounding box center [142, 9] width 4 height 4
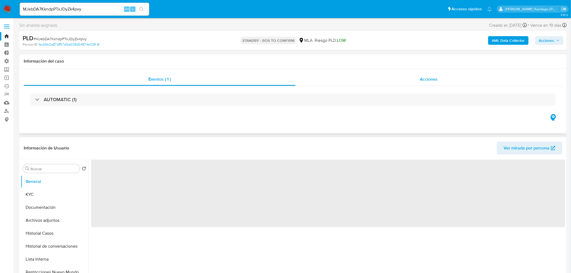
click at [398, 74] on div "Acciones" at bounding box center [429, 79] width 267 height 13
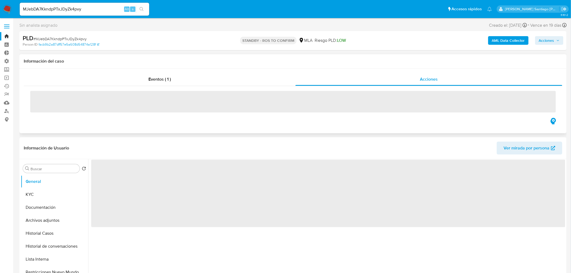
select select "10"
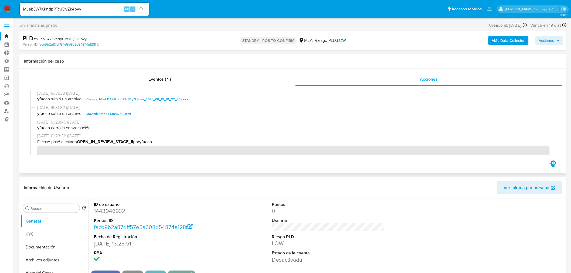
scroll to position [60, 0]
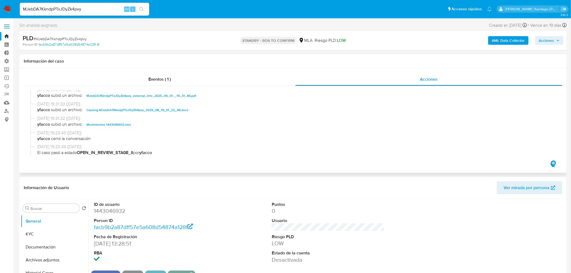
click at [182, 112] on span "Caselog MJebDA7KkndpPTxJDyZk4pvy_2025_08_19_01_22_48.docx" at bounding box center [137, 110] width 102 height 6
click at [94, 8] on input "MJebDA7KkndpPTxJDyZk4pvy" at bounding box center [85, 9] width 130 height 7
paste input "eUbca1IzzNMUG9vNBJIM2X9X"
type input "eUbca1IzzNMUG9vNBJIM2X9X"
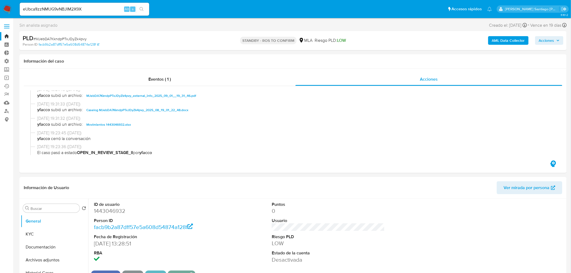
click at [144, 9] on button "search-icon" at bounding box center [141, 9] width 11 height 8
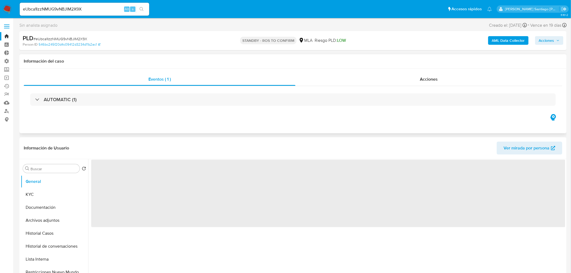
drag, startPoint x: 416, startPoint y: 79, endPoint x: 408, endPoint y: 87, distance: 11.8
click at [416, 79] on div "Acciones" at bounding box center [429, 79] width 267 height 13
select select "10"
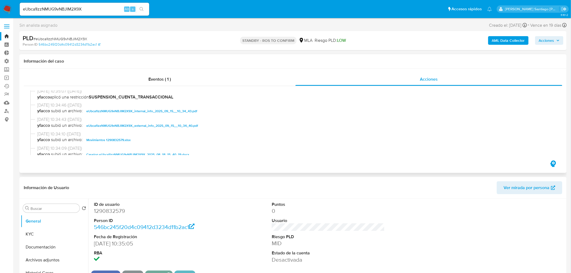
scroll to position [60, 0]
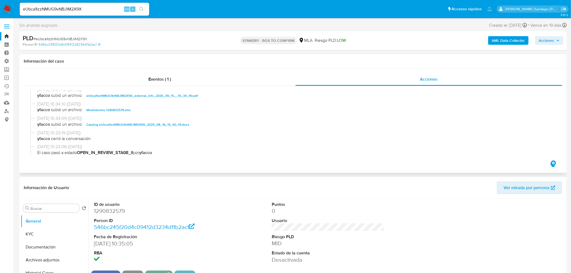
click at [157, 125] on span "Caselog eUbca1IzzNMUG9vNBJIM2X9X_2025_08_18_15_40_19.docx" at bounding box center [137, 124] width 103 height 6
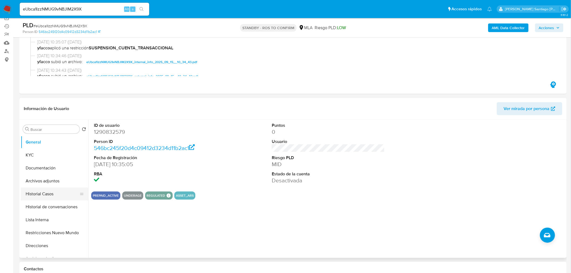
click at [49, 195] on button "Historial Casos" at bounding box center [52, 194] width 63 height 13
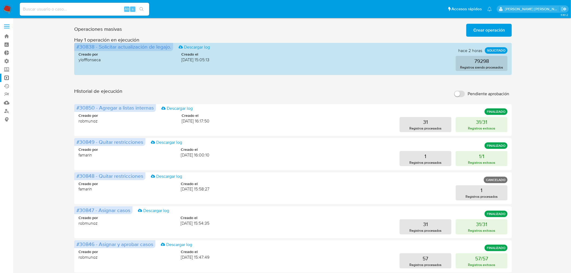
drag, startPoint x: 6, startPoint y: 8, endPoint x: 73, endPoint y: 32, distance: 71.9
click at [6, 8] on img at bounding box center [7, 9] width 9 height 9
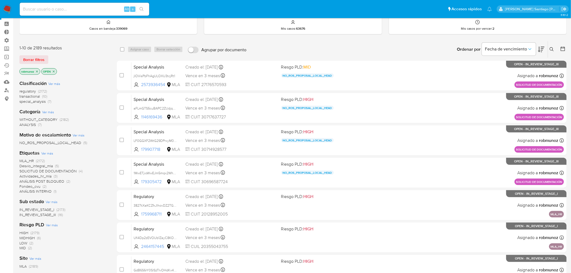
scroll to position [30, 0]
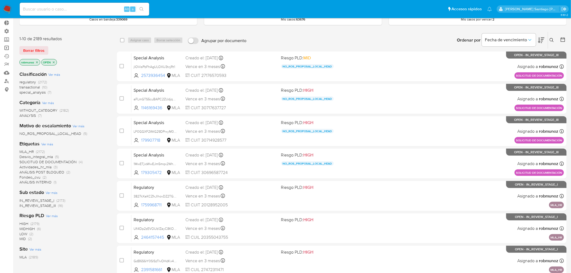
click at [9, 46] on link "Operaciones masivas" at bounding box center [32, 48] width 64 height 8
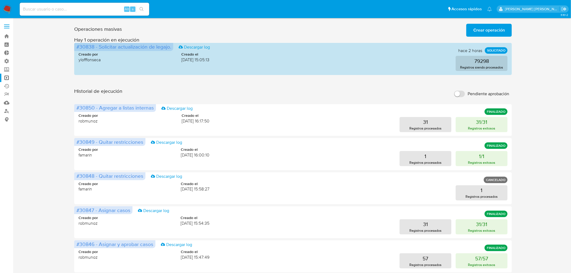
click at [494, 33] on span "Crear operación" at bounding box center [489, 30] width 32 height 12
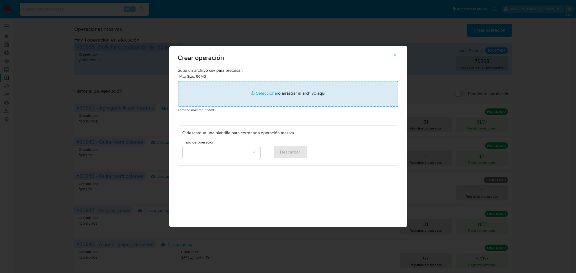
drag, startPoint x: 361, startPoint y: 88, endPoint x: 356, endPoint y: 86, distance: 5.3
click at [356, 86] on input "file" at bounding box center [288, 94] width 220 height 26
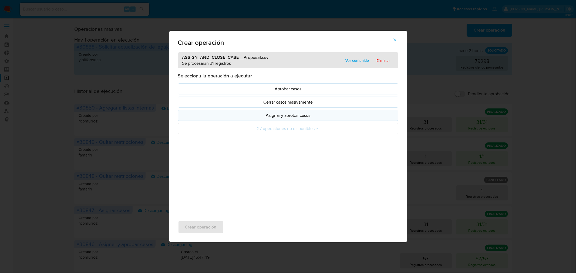
click at [300, 119] on button "Asignar y aprobar casos" at bounding box center [288, 115] width 220 height 11
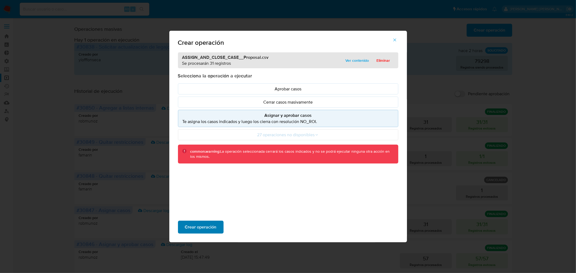
click at [213, 223] on span "Crear operación" at bounding box center [201, 227] width 32 height 12
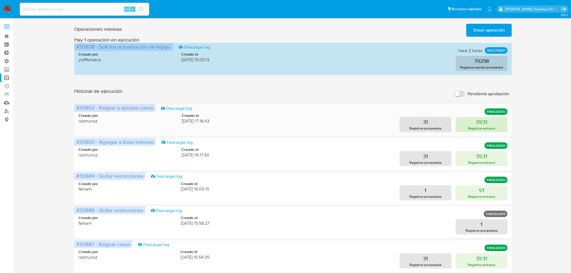
click at [505, 123] on button "31/31 Registros exitosos" at bounding box center [482, 124] width 52 height 15
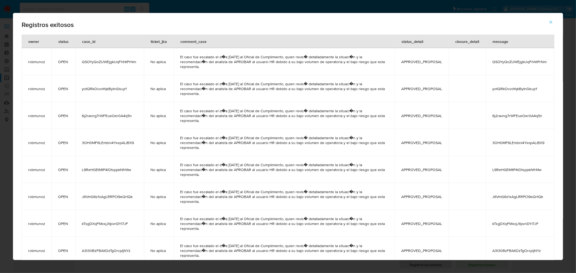
click at [118, 86] on span "yotQRkOcvoYqkByInGlsujrf" at bounding box center [110, 88] width 56 height 5
click at [551, 20] on icon "button" at bounding box center [550, 22] width 5 height 5
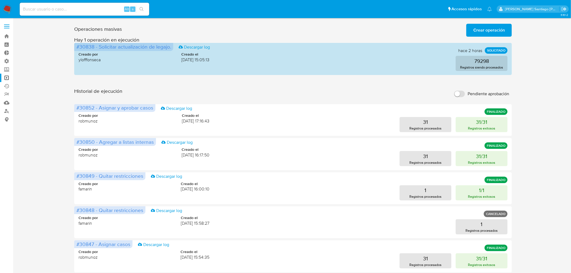
click at [499, 25] on span "Crear operación" at bounding box center [489, 30] width 32 height 12
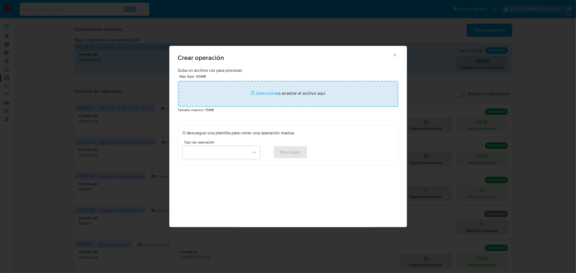
click at [243, 93] on input "file" at bounding box center [288, 94] width 220 height 26
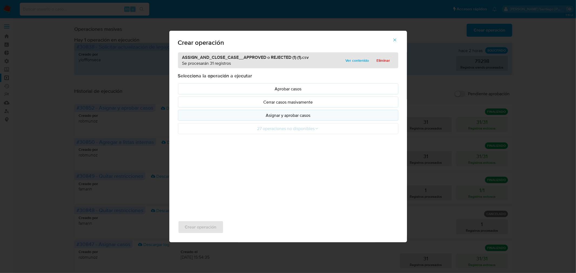
click at [323, 115] on p "Asignar y aprobar casos" at bounding box center [287, 115] width 211 height 6
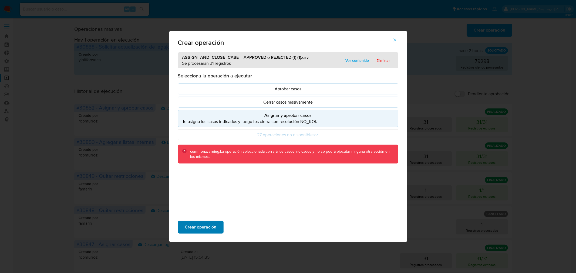
click at [212, 223] on span "Crear operación" at bounding box center [201, 227] width 32 height 12
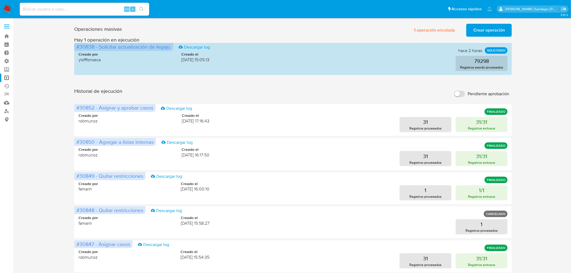
click at [45, 8] on input at bounding box center [85, 9] width 130 height 7
paste input "820607110"
type input "820607110"
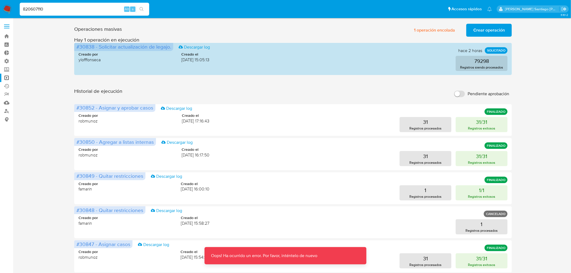
click at [8, 9] on img at bounding box center [7, 9] width 9 height 9
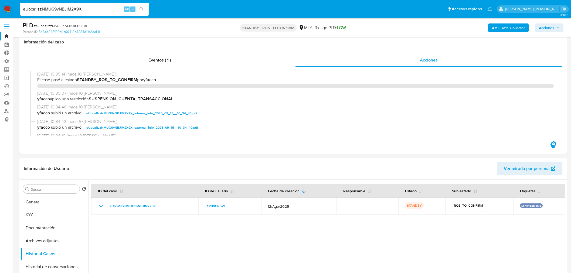
select select "10"
click at [91, 8] on input "eUbca1IzzNMUG9vNBJIM2X9X" at bounding box center [85, 9] width 130 height 7
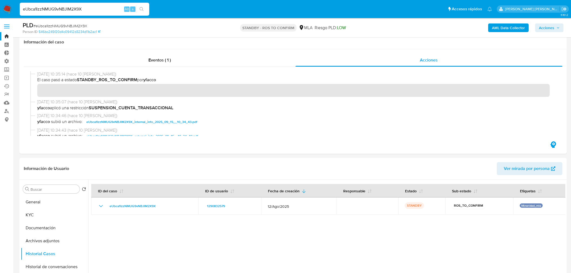
scroll to position [60, 0]
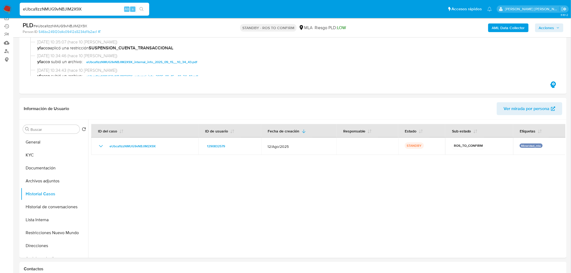
click at [91, 8] on input "eUbca1IzzNMUG9vNBJIM2X9X" at bounding box center [85, 9] width 130 height 7
type input "yotQRkOcvoYqkByInGlsujrf"
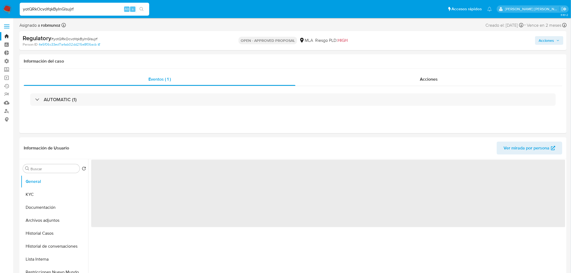
select select "10"
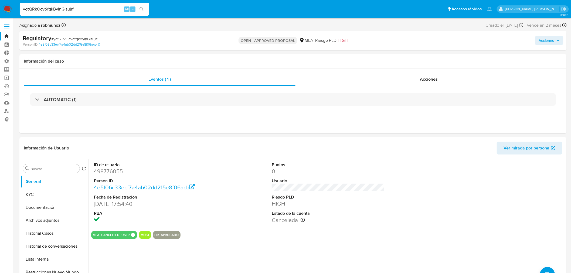
click at [68, 6] on input "yotQRkOcvoYqkByInGlsujrf" at bounding box center [85, 9] width 130 height 7
click at [54, 11] on input "yotQRkOcvoYqkByInGlsujrf" at bounding box center [85, 9] width 130 height 7
click at [54, 10] on input "yotQRkOcvoYqkByInGlsujrf" at bounding box center [85, 9] width 130 height 7
paste input "820607110"
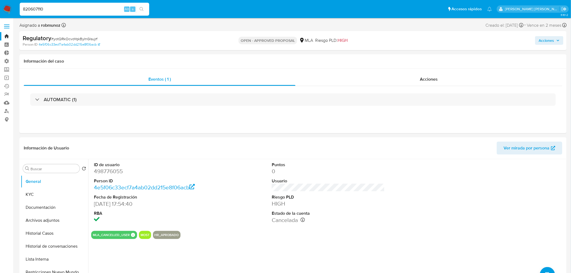
type input "820607110"
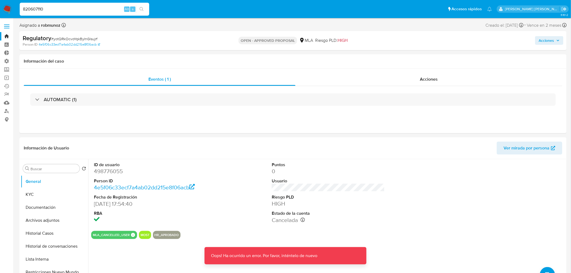
click at [7, 8] on img at bounding box center [7, 9] width 9 height 9
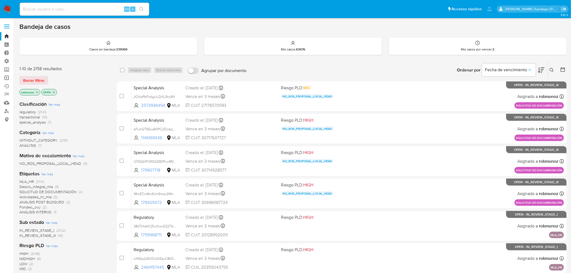
click at [10, 77] on link "Operaciones masivas" at bounding box center [32, 78] width 64 height 8
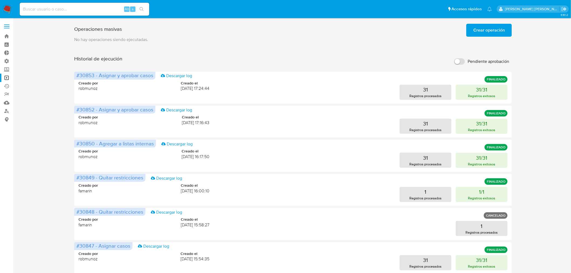
click at [477, 31] on span "Crear operación" at bounding box center [489, 30] width 32 height 12
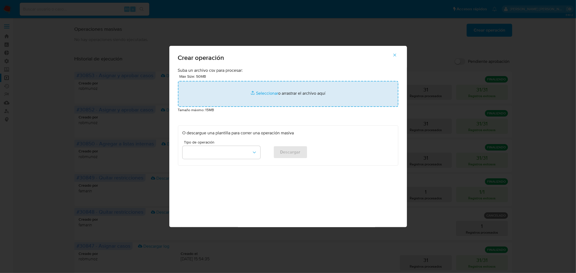
click at [312, 85] on input "file" at bounding box center [288, 94] width 220 height 26
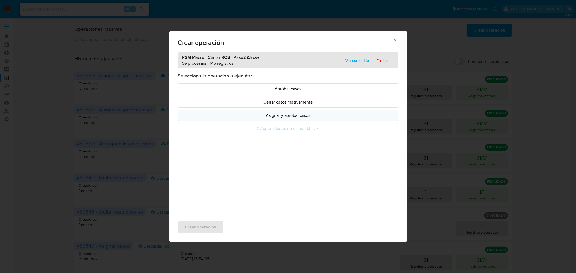
click at [313, 117] on p "Asignar y aprobar casos" at bounding box center [287, 115] width 211 height 6
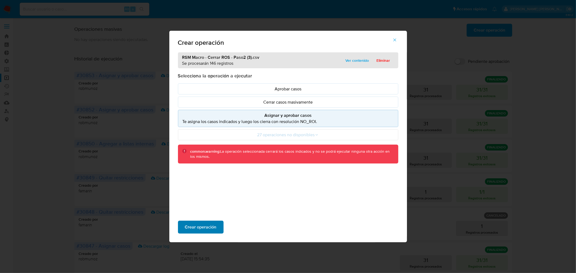
click at [206, 231] on span "Crear operación" at bounding box center [201, 227] width 32 height 12
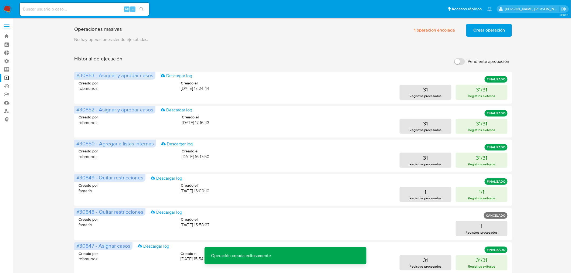
click at [486, 35] on span "Crear operación" at bounding box center [489, 30] width 32 height 12
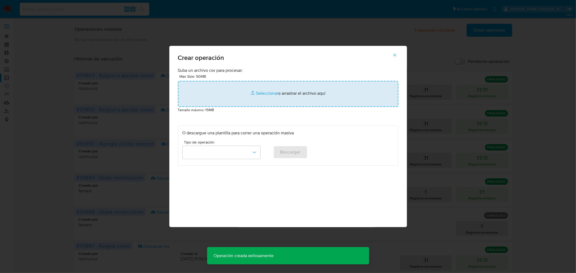
click at [267, 96] on input "file" at bounding box center [288, 94] width 220 height 26
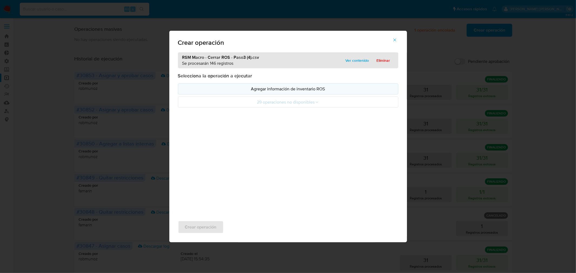
click at [277, 91] on p "Agregar información de inventario ROS" at bounding box center [287, 89] width 211 height 6
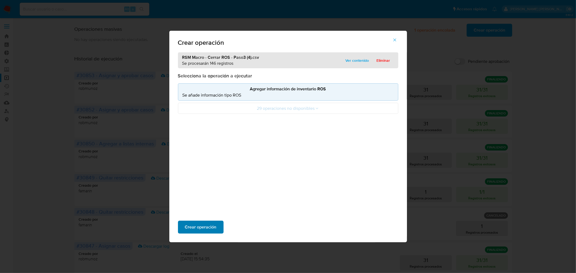
click at [216, 225] on button "Crear operación" at bounding box center [201, 227] width 46 height 13
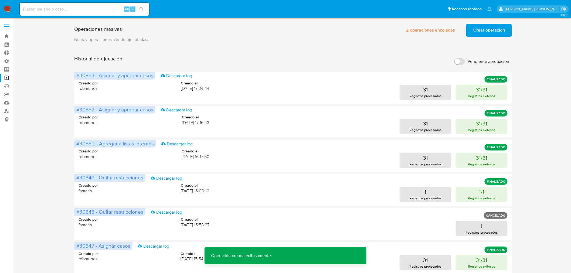
click at [483, 28] on span "Crear operación" at bounding box center [489, 30] width 32 height 12
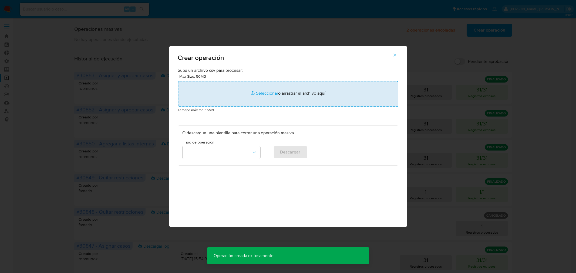
click at [304, 97] on input "file" at bounding box center [288, 94] width 220 height 26
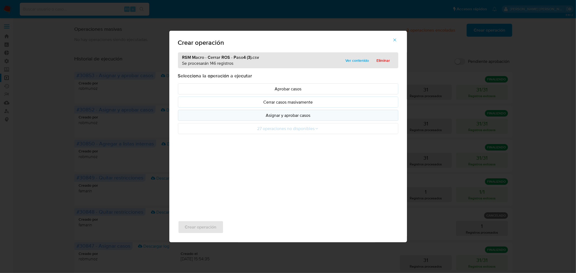
drag, startPoint x: 304, startPoint y: 97, endPoint x: 300, endPoint y: 118, distance: 21.7
click at [300, 118] on p "Asignar y aprobar casos" at bounding box center [287, 115] width 211 height 6
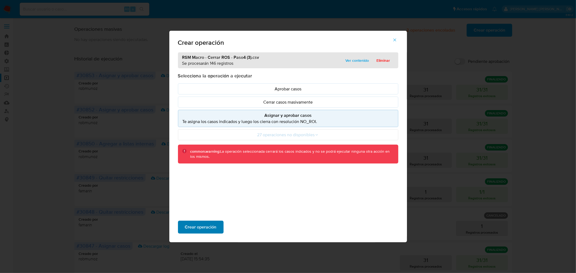
click at [212, 231] on span "Crear operación" at bounding box center [201, 227] width 32 height 12
